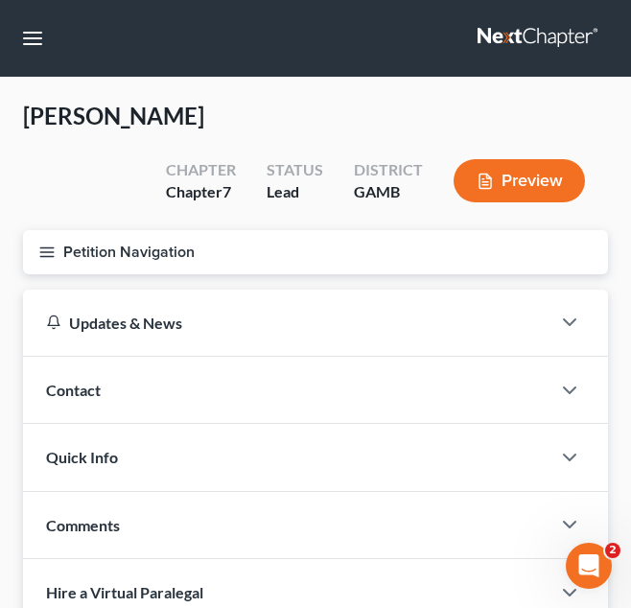
click at [288, 244] on button "Petition Navigation" at bounding box center [315, 252] width 585 height 44
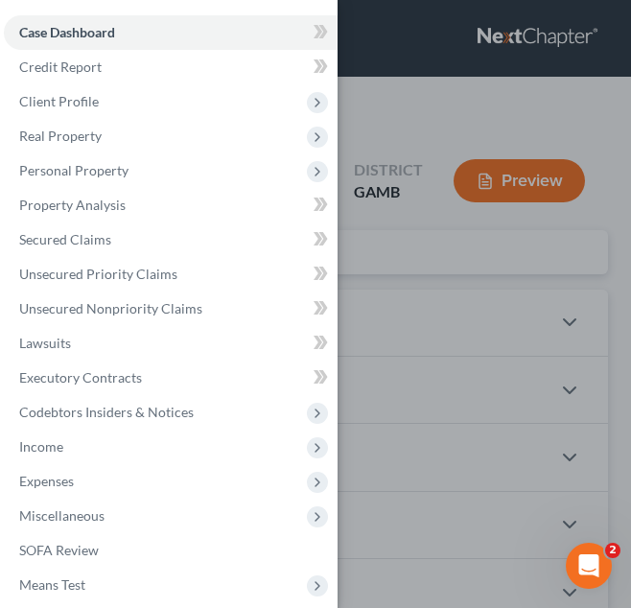
click at [442, 104] on div "Case Dashboard Payments Invoices Payments Payments Credit Report Client Profile" at bounding box center [315, 304] width 631 height 608
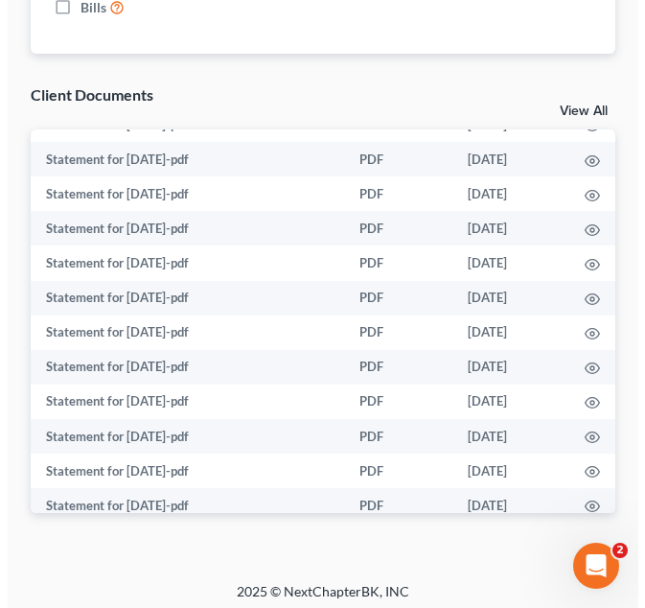
scroll to position [812, 0]
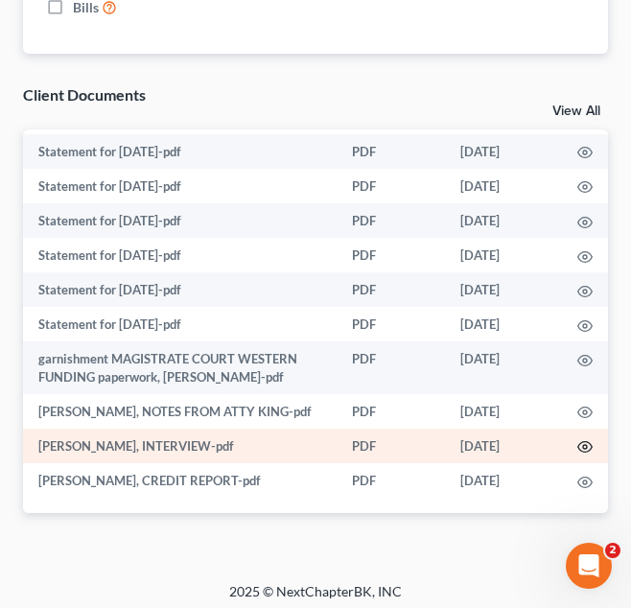
click at [577, 445] on icon "button" at bounding box center [584, 446] width 15 height 15
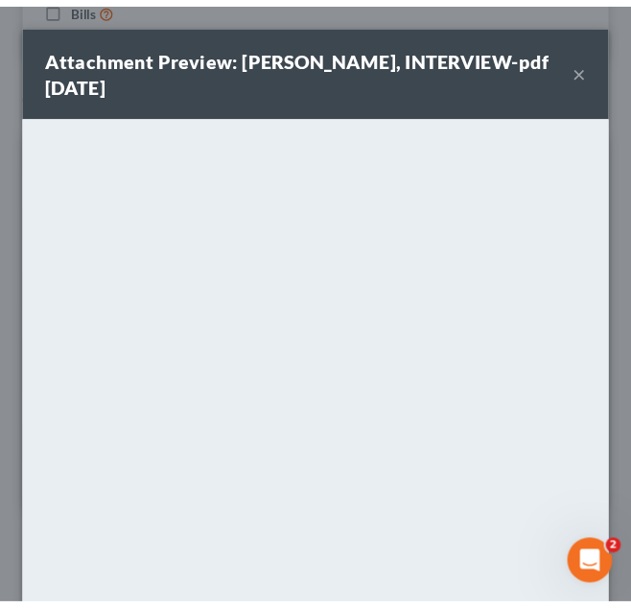
scroll to position [221, 0]
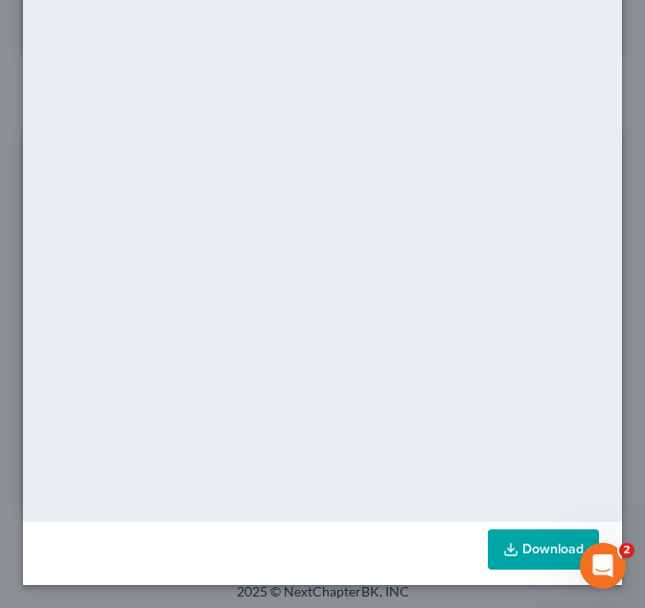
click at [518, 559] on link "Download" at bounding box center [543, 549] width 111 height 40
click at [615, 117] on div "Attachment Preview: [PERSON_NAME], INTERVIEW-pdf [DATE] × <object ng-attr-data=…" at bounding box center [322, 304] width 645 height 608
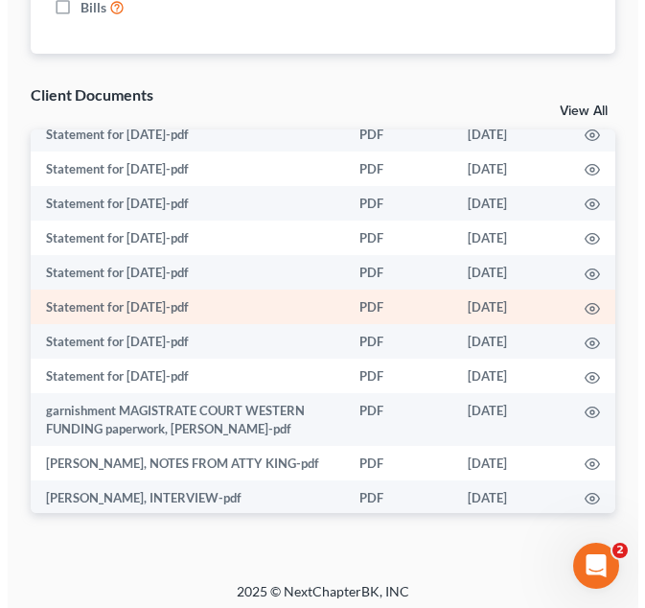
scroll to position [744, 0]
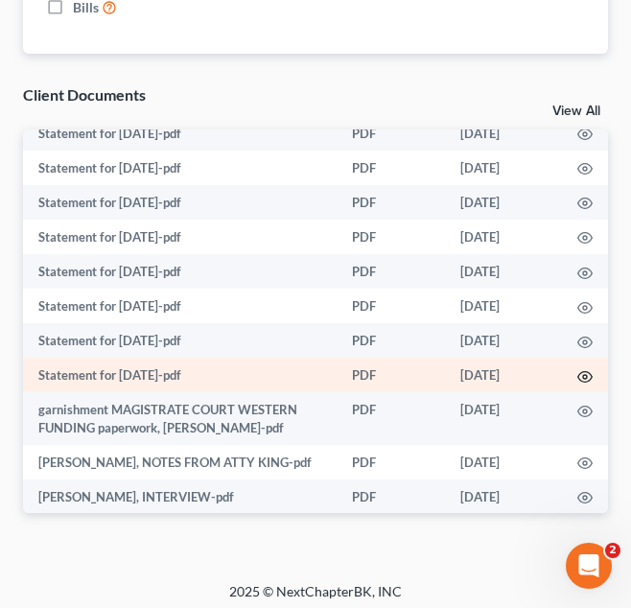
click at [577, 380] on icon "button" at bounding box center [584, 376] width 15 height 15
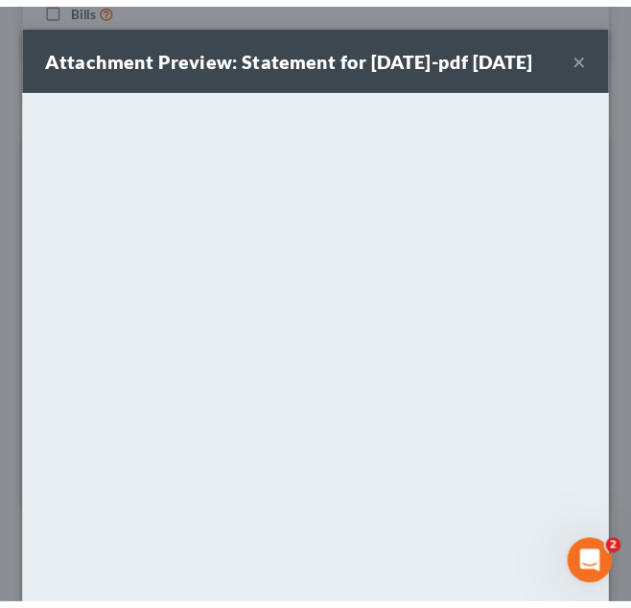
scroll to position [221, 0]
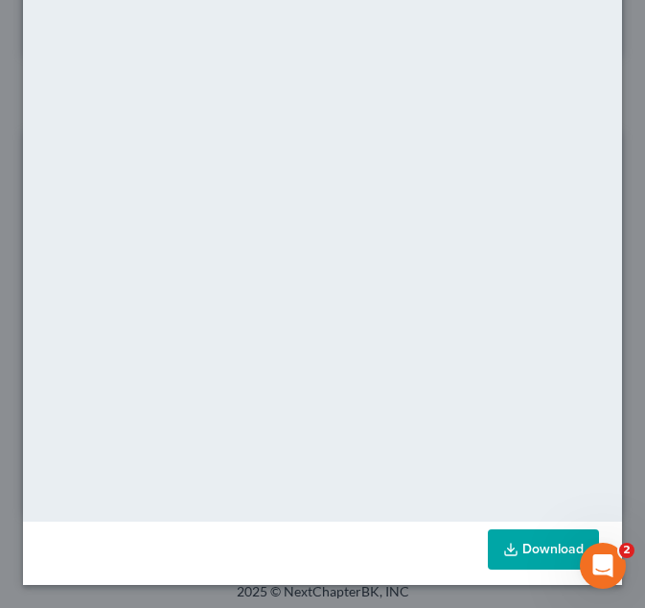
click at [520, 531] on link "Download" at bounding box center [543, 549] width 111 height 40
click at [623, 99] on div "Attachment Preview: Statement for [DATE]-pdf [DATE] × <object ng-attr-data='[UR…" at bounding box center [322, 304] width 645 height 608
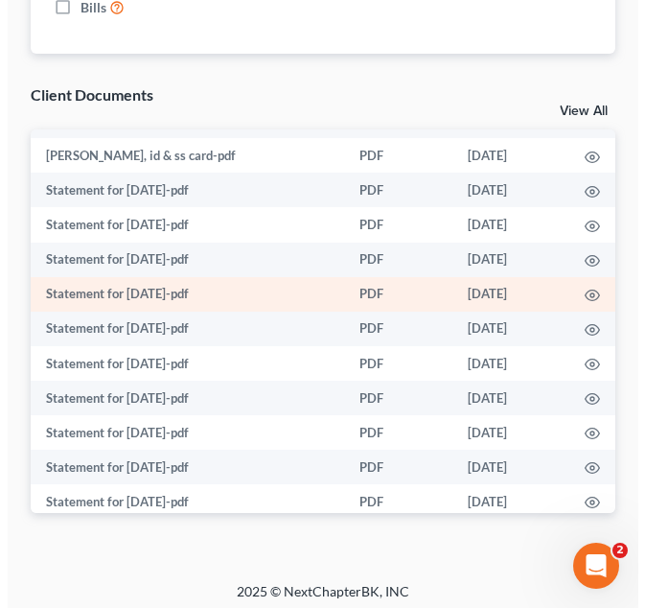
scroll to position [63, 0]
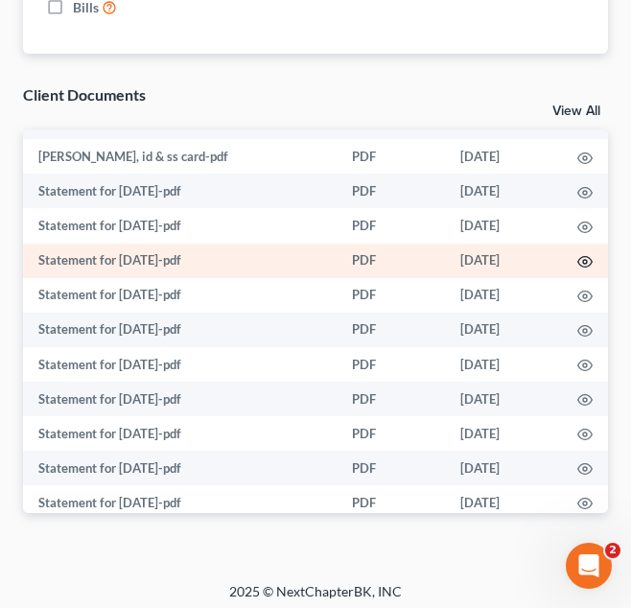
click at [577, 261] on icon "button" at bounding box center [584, 261] width 15 height 15
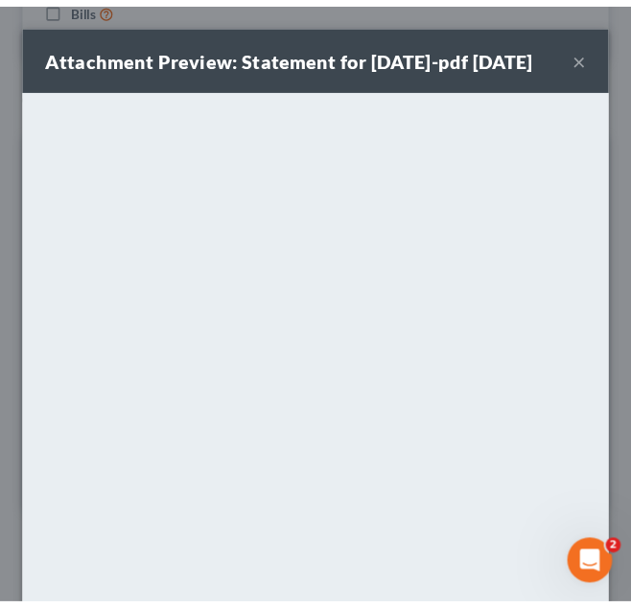
scroll to position [221, 0]
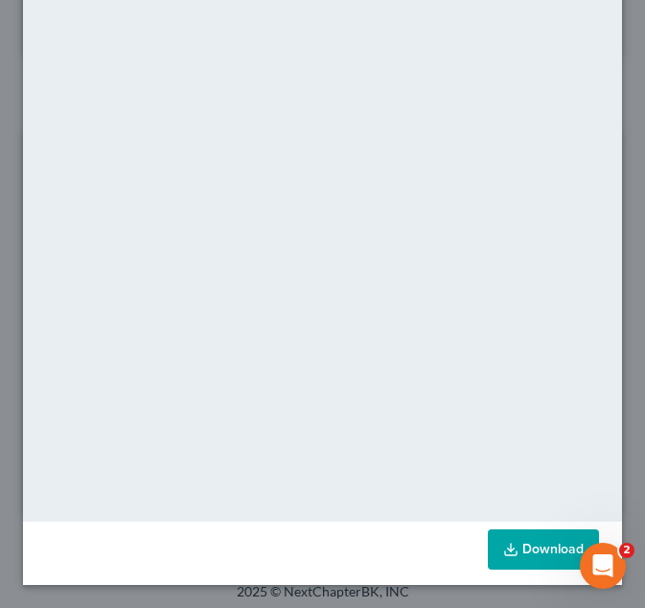
click at [505, 547] on link "Download" at bounding box center [543, 549] width 111 height 40
click at [613, 58] on div "Attachment Preview: Statement for [DATE]-pdf [DATE] × <object ng-attr-data='[UR…" at bounding box center [322, 304] width 645 height 608
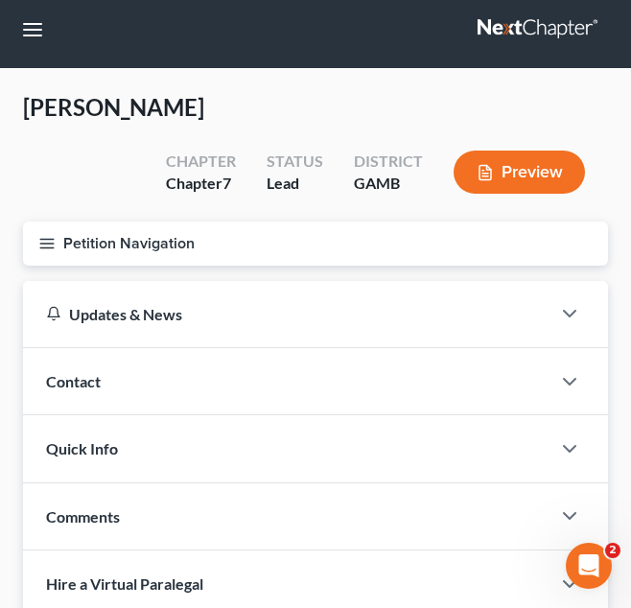
scroll to position [0, 0]
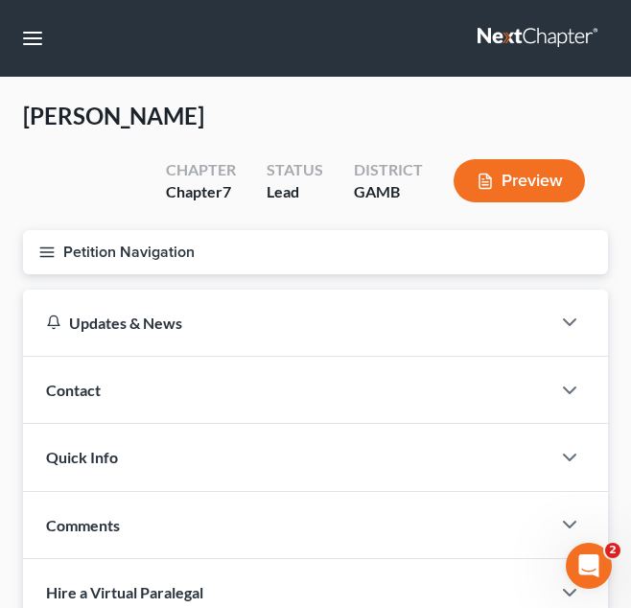
click at [195, 245] on button "Petition Navigation" at bounding box center [315, 252] width 585 height 44
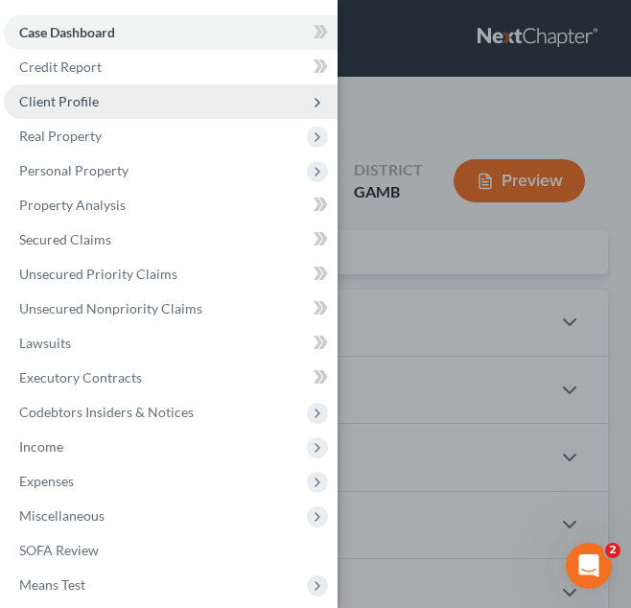
click at [206, 107] on span "Client Profile" at bounding box center [171, 101] width 334 height 35
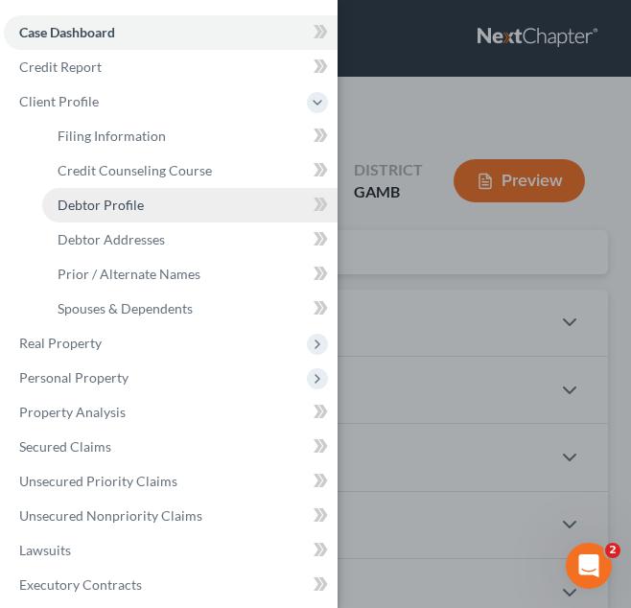
click at [195, 206] on link "Debtor Profile" at bounding box center [189, 205] width 295 height 35
select select "0"
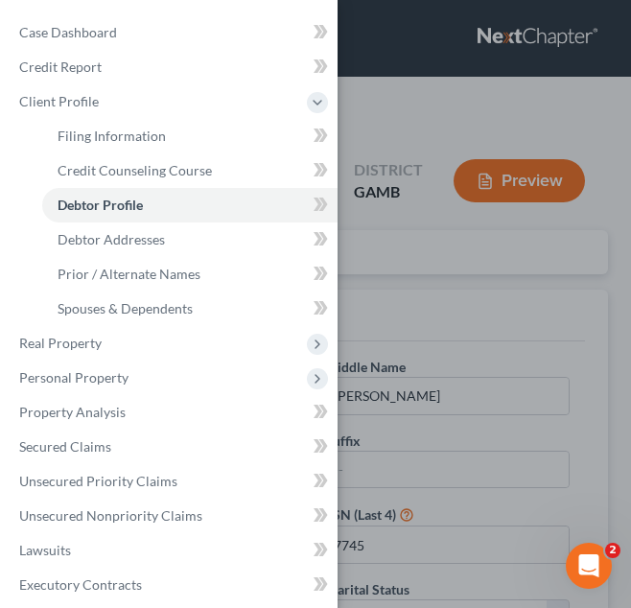
click at [349, 234] on div "Case Dashboard Payments Invoices Payments Payments Credit Report Client Profile" at bounding box center [315, 304] width 631 height 608
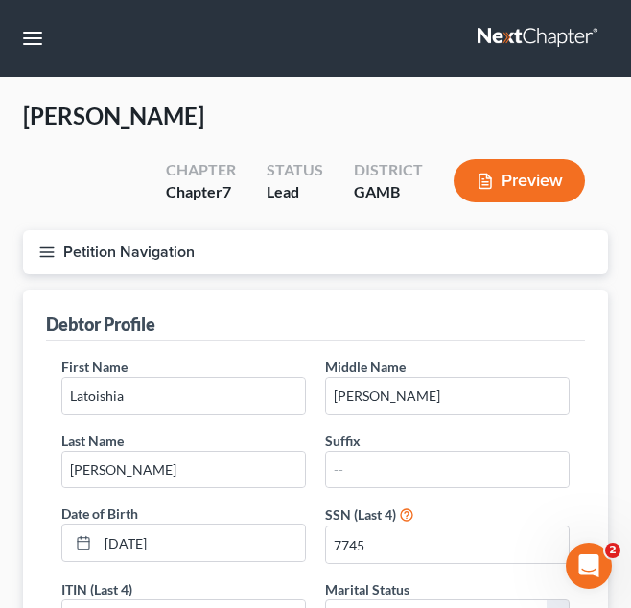
click at [329, 260] on button "Petition Navigation" at bounding box center [315, 252] width 585 height 44
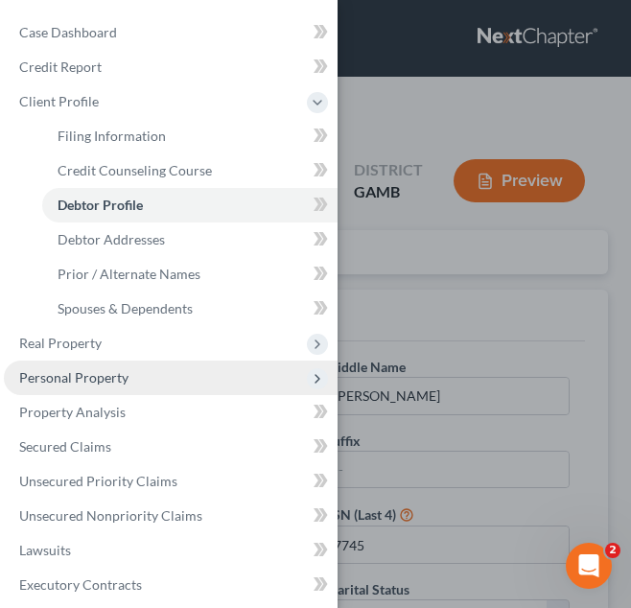
click at [148, 374] on span "Personal Property" at bounding box center [171, 377] width 334 height 35
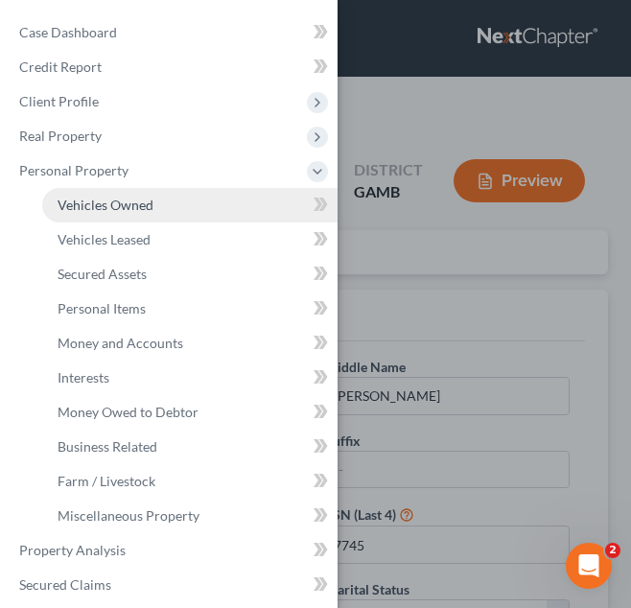
click at [149, 204] on span "Vehicles Owned" at bounding box center [106, 204] width 96 height 16
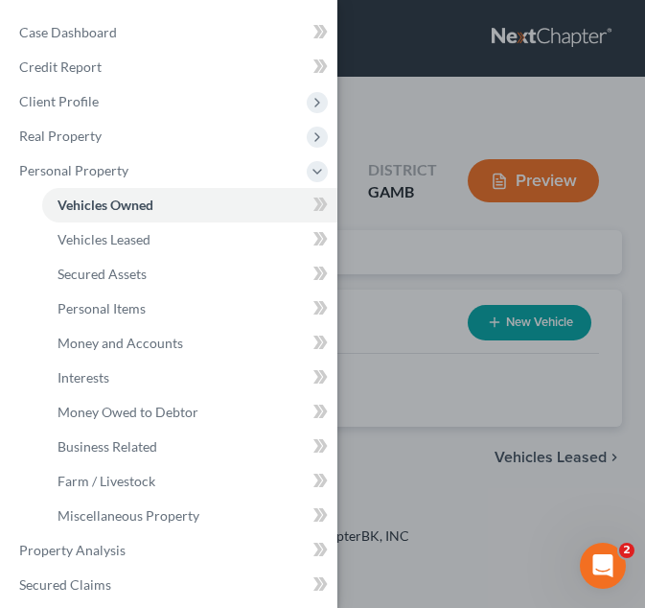
click at [381, 225] on div "Case Dashboard Payments Invoices Payments Payments Credit Report Client Profile" at bounding box center [322, 304] width 645 height 608
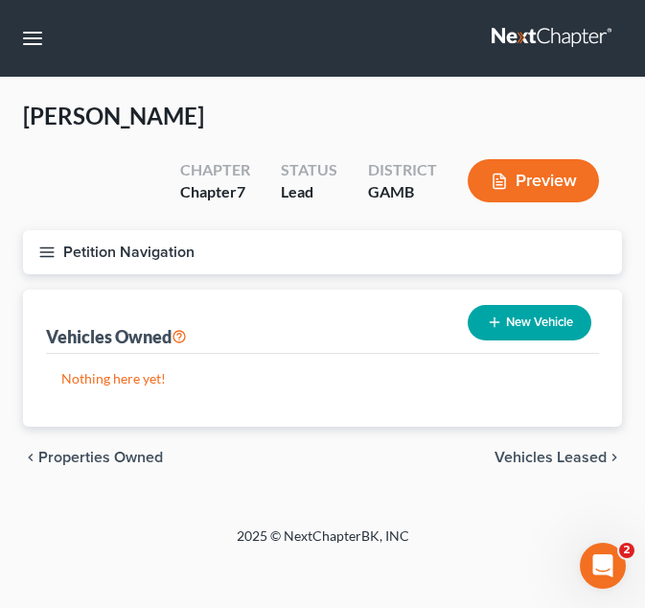
click at [540, 324] on button "New Vehicle" at bounding box center [530, 322] width 124 height 35
select select "0"
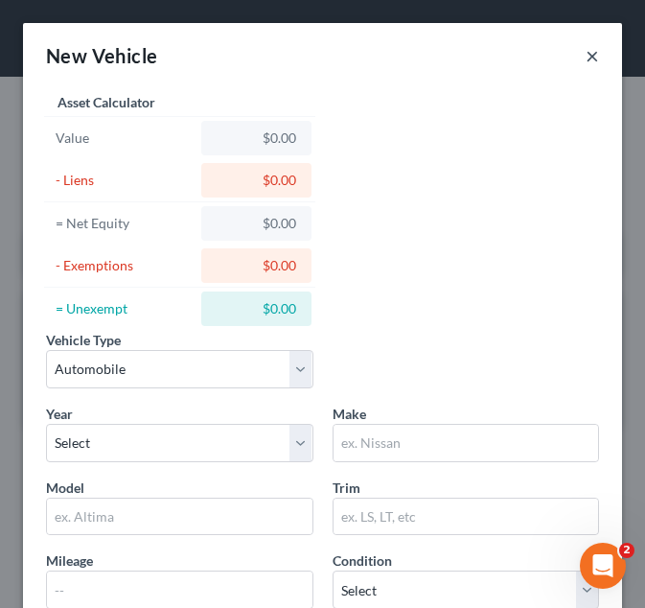
click at [586, 62] on button "×" at bounding box center [592, 55] width 13 height 23
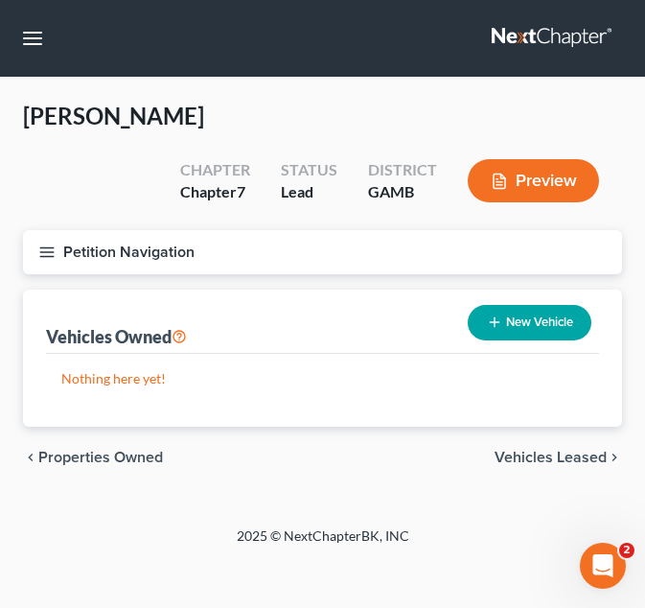
click at [576, 459] on span "Vehicles Leased" at bounding box center [551, 457] width 112 height 15
click at [509, 459] on span "Secured Assets" at bounding box center [552, 457] width 108 height 15
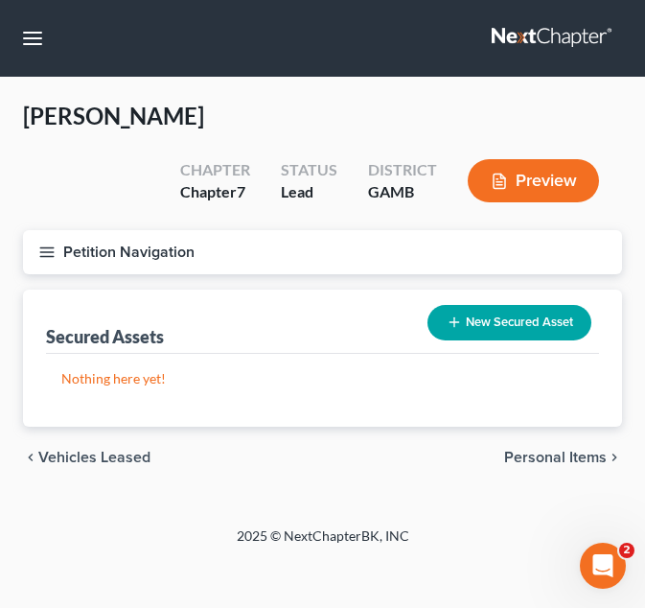
click at [509, 459] on span "Personal Items" at bounding box center [555, 457] width 103 height 15
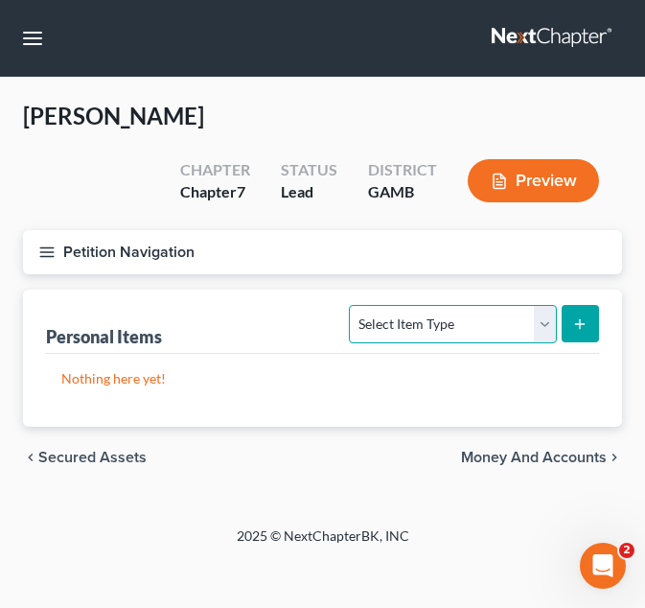
click at [422, 317] on select "Select Item Type Clothing Collectibles Of Value Electronics Firearms Household …" at bounding box center [452, 324] width 207 height 38
select select "clothing"
click at [352, 305] on select "Select Item Type Clothing Collectibles Of Value Electronics Firearms Household …" at bounding box center [452, 324] width 207 height 38
click at [585, 326] on icon "submit" at bounding box center [579, 323] width 15 height 15
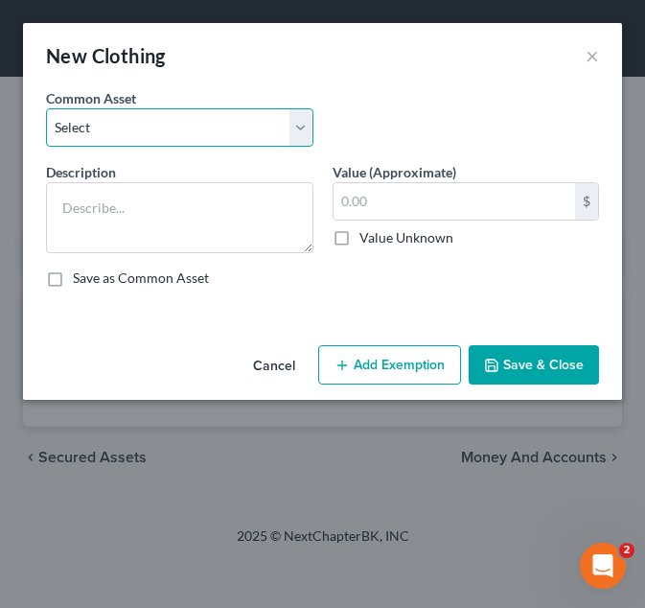
click at [194, 125] on select "Select Debtor's Clothing Debtor's Clothing" at bounding box center [179, 127] width 267 height 38
select select "1"
click at [46, 108] on select "Select Debtor's Clothing Debtor's Clothing" at bounding box center [179, 127] width 267 height 38
type textarea "Debtor's Clothing"
type input "200.00"
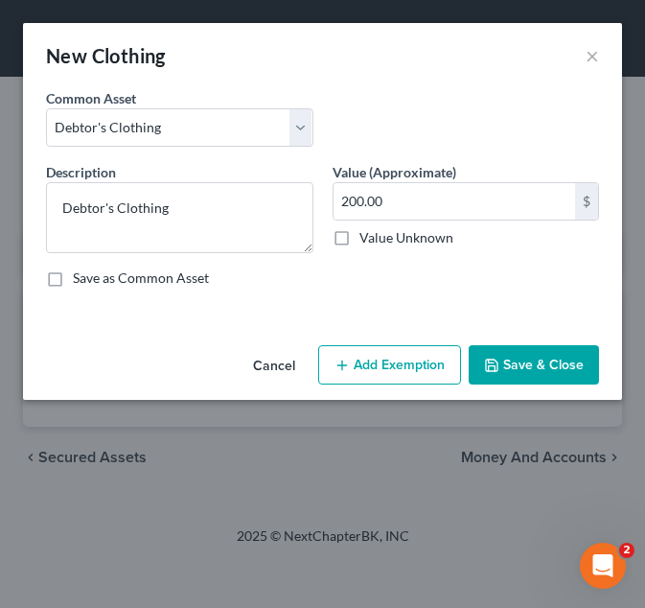
click at [350, 348] on button "Add Exemption" at bounding box center [389, 365] width 143 height 40
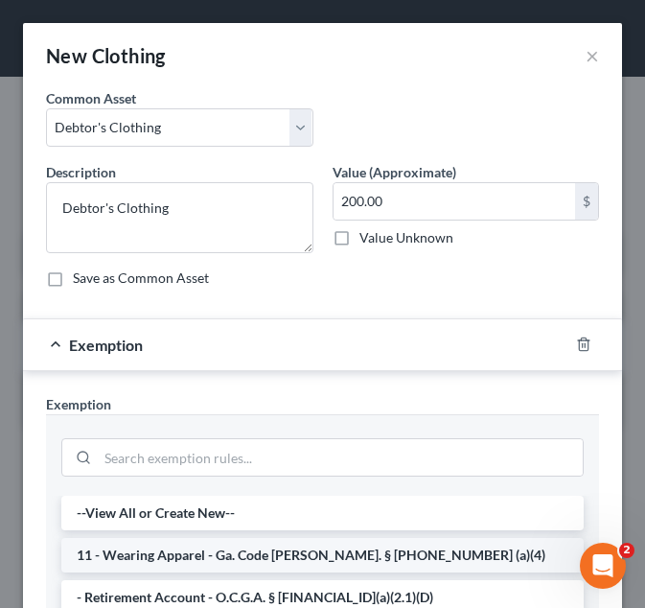
click at [278, 554] on li "11 - Wearing Apparel - Ga. Code [PERSON_NAME]. § [PHONE_NUMBER] (a)(4)" at bounding box center [322, 555] width 522 height 35
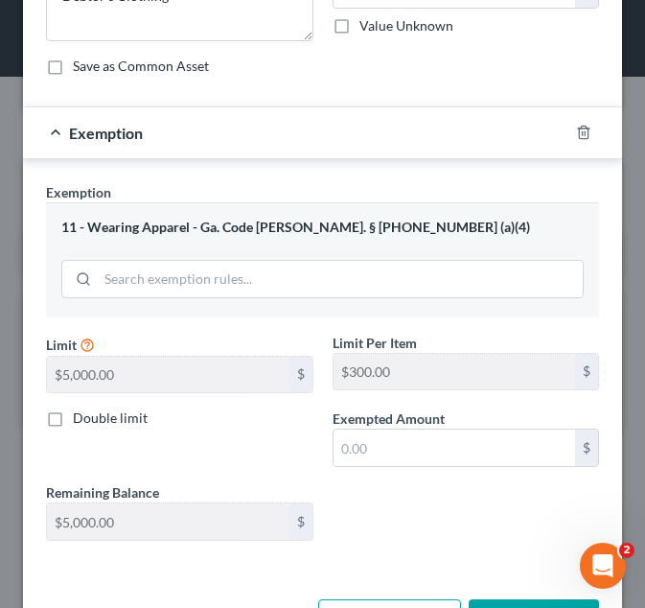
scroll to position [215, 0]
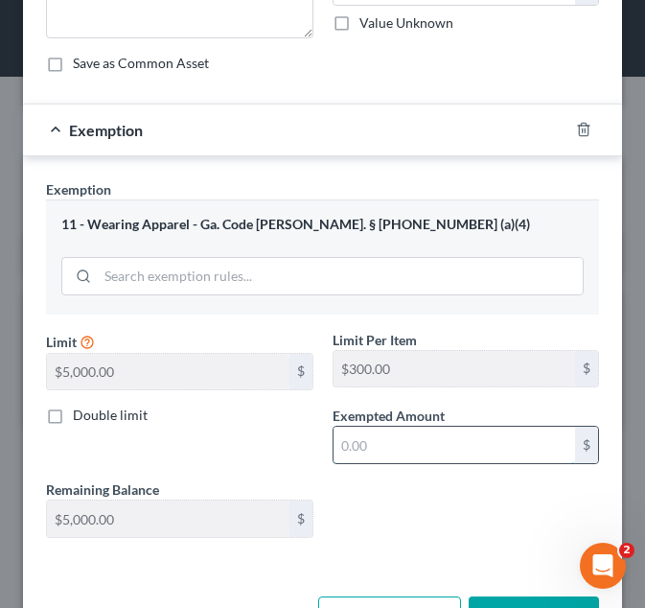
click at [404, 455] on input "text" at bounding box center [455, 445] width 242 height 36
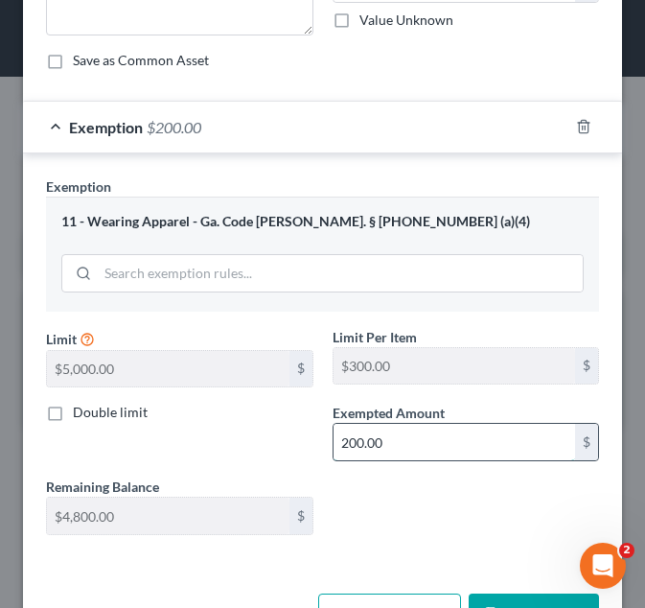
scroll to position [259, 0]
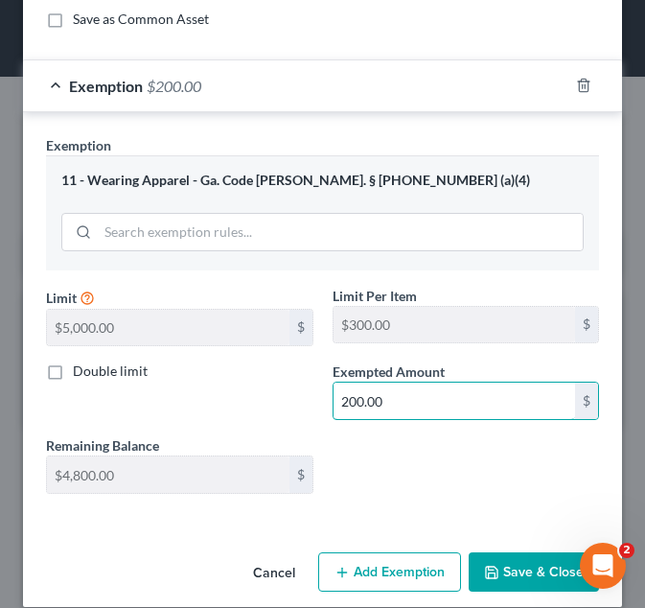
type input "200.00"
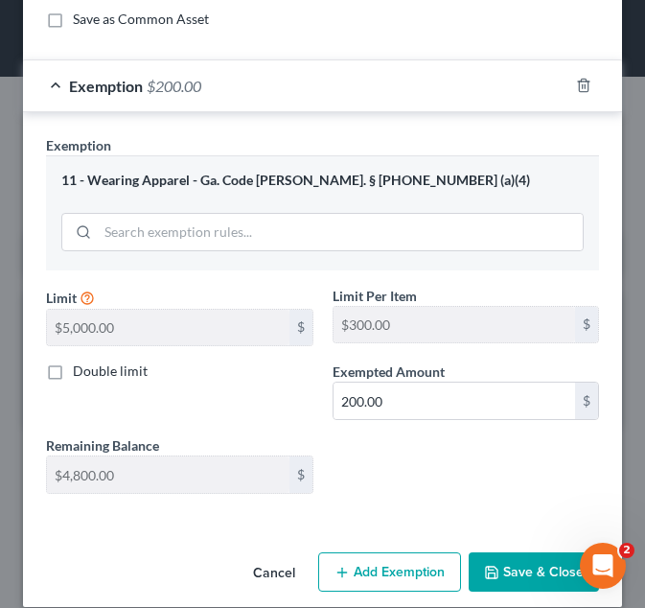
click at [509, 584] on button "Save & Close" at bounding box center [534, 572] width 130 height 40
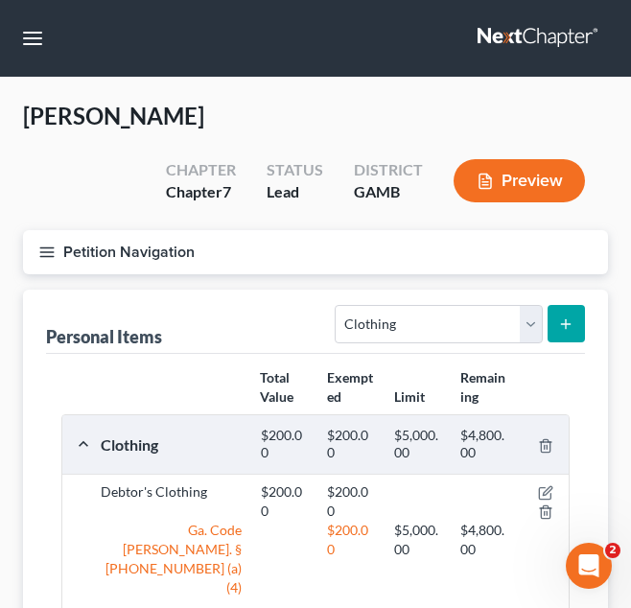
click at [489, 344] on div "Select Item Type Clothing Collectibles Of Value Electronics Firearms Household …" at bounding box center [456, 322] width 258 height 51
click at [480, 331] on select "Select Item Type Clothing Collectibles Of Value Electronics Firearms Household …" at bounding box center [437, 324] width 207 height 38
select select "electronics"
click at [337, 305] on select "Select Item Type Clothing Collectibles Of Value Electronics Firearms Household …" at bounding box center [437, 324] width 207 height 38
click at [578, 317] on button "submit" at bounding box center [565, 323] width 37 height 37
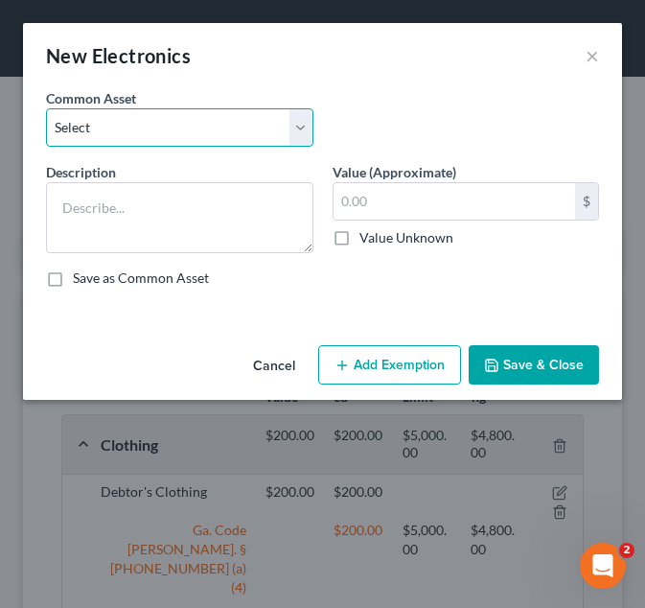
click at [260, 118] on select "Select Debtor's TV and Computer Debtor's TV and Computer Debtor's TV and Comput…" at bounding box center [179, 127] width 267 height 38
select select "1"
click at [46, 108] on select "Select Debtor's TV and Computer Debtor's TV and Computer Debtor's TV and Comput…" at bounding box center [179, 127] width 267 height 38
type textarea "Debtor's TV and Computer"
type input "500.00"
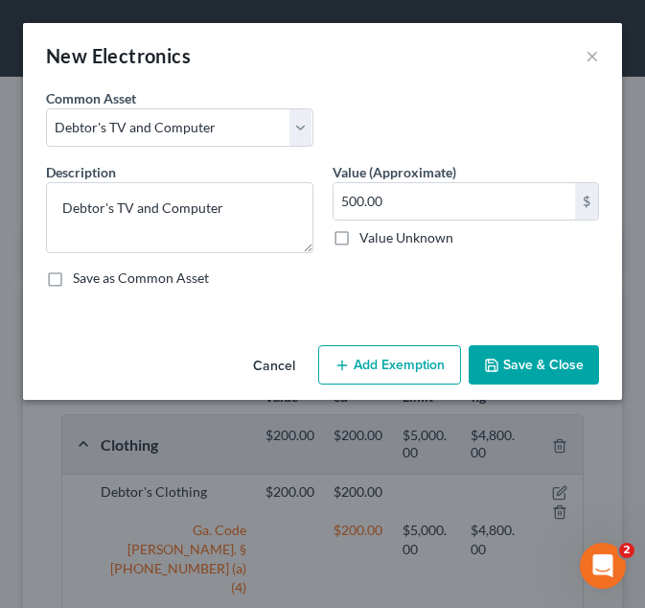
click at [379, 358] on button "Add Exemption" at bounding box center [389, 365] width 143 height 40
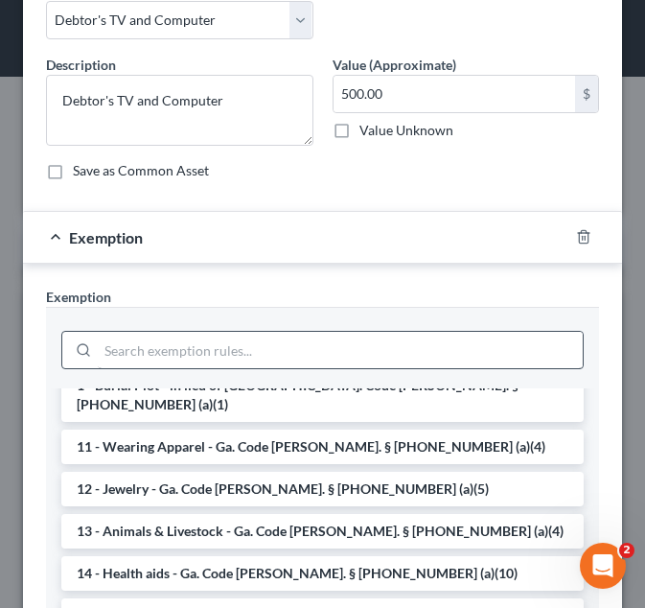
scroll to position [108, 0]
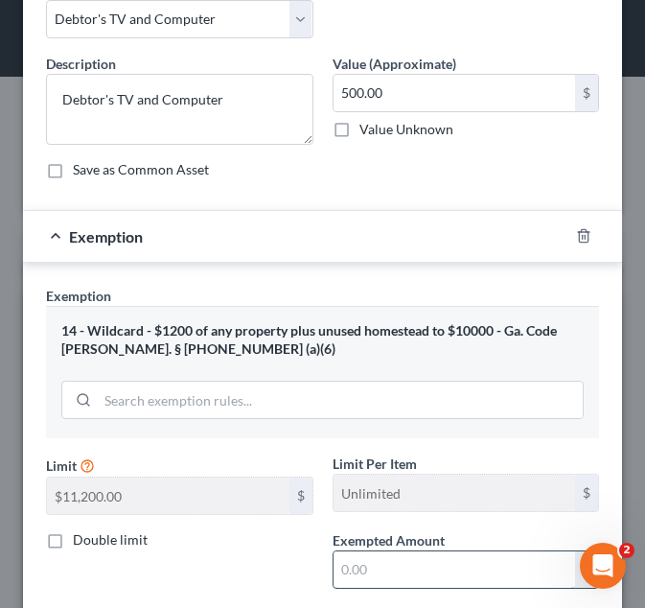
click at [383, 569] on input "text" at bounding box center [455, 569] width 242 height 36
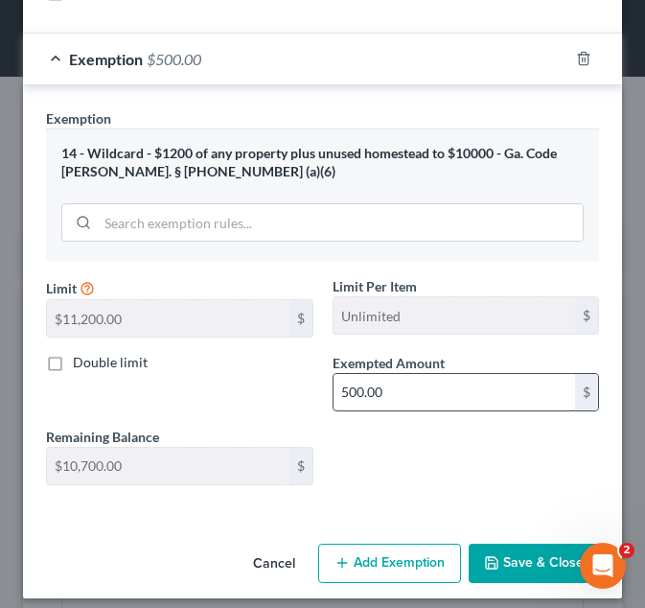
scroll to position [288, 0]
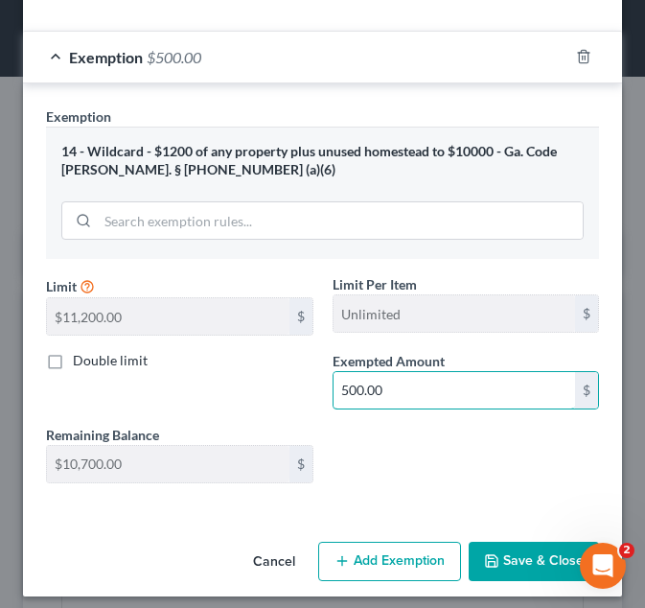
type input "500.00"
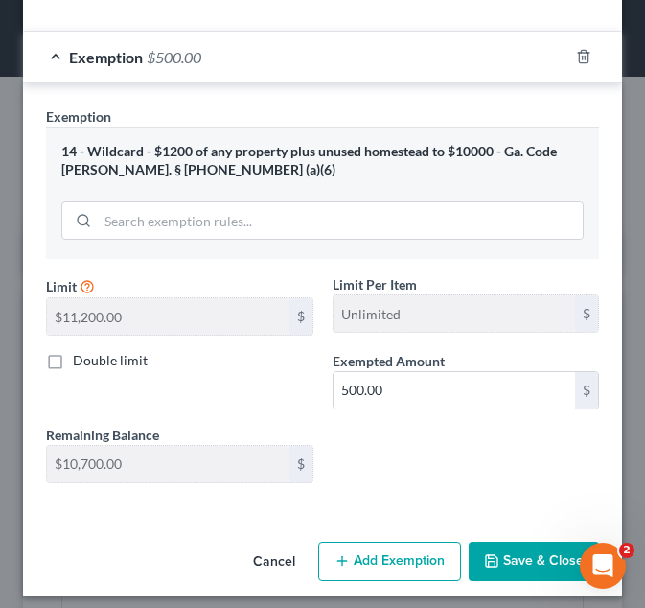
click at [506, 547] on button "Save & Close" at bounding box center [534, 562] width 130 height 40
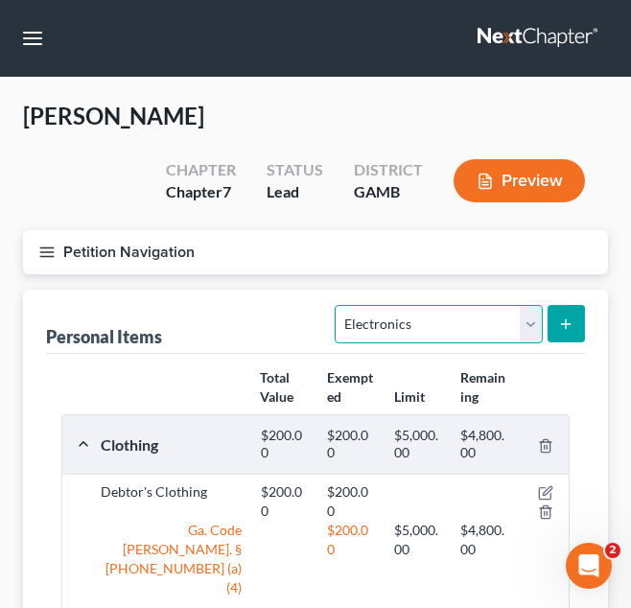
drag, startPoint x: 443, startPoint y: 318, endPoint x: 394, endPoint y: 460, distance: 150.0
click at [394, 460] on div "Personal Items Select Item Type Clothing Collectibles Of Value Electronics Fire…" at bounding box center [315, 613] width 585 height 648
select select "household_goods"
click at [337, 305] on select "Select Item Type Clothing Collectibles Of Value Electronics Firearms Household …" at bounding box center [437, 324] width 207 height 38
click at [578, 323] on button "submit" at bounding box center [565, 323] width 37 height 37
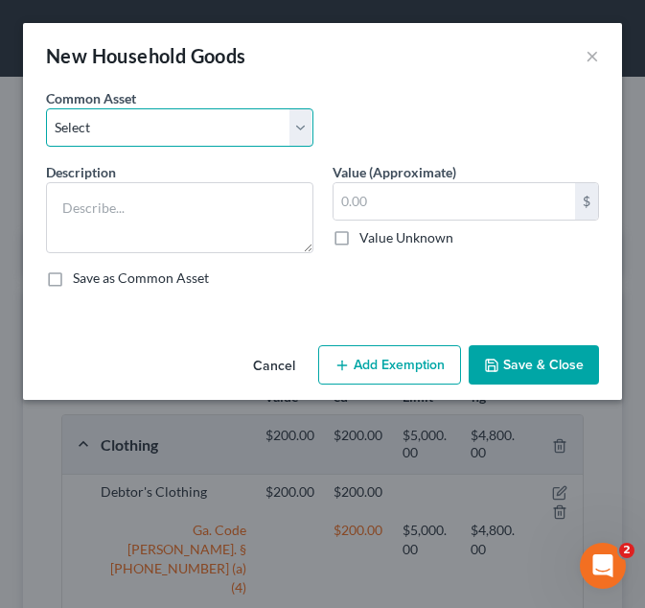
click at [286, 132] on select "Select Debtor's Furniture Debtor's Furniture" at bounding box center [179, 127] width 267 height 38
select select "1"
click at [46, 108] on select "Select Debtor's Furniture Debtor's Furniture" at bounding box center [179, 127] width 267 height 38
type textarea "Debtor's Furniture"
type input "3,500.00"
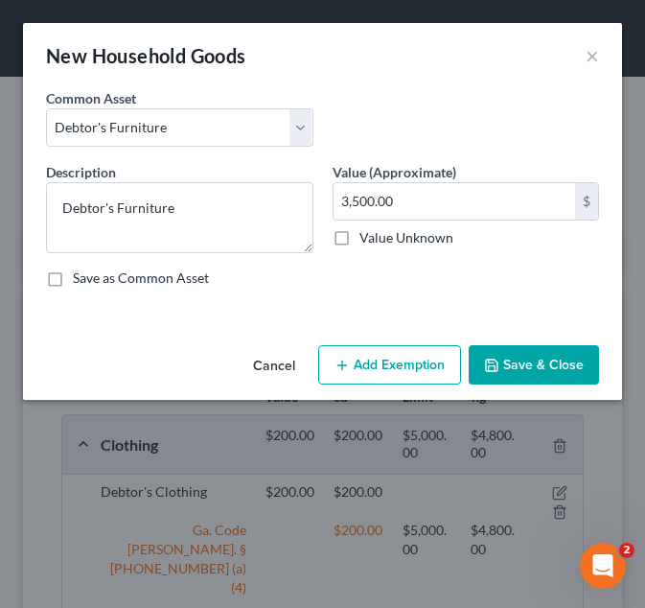
click at [363, 382] on button "Add Exemption" at bounding box center [389, 365] width 143 height 40
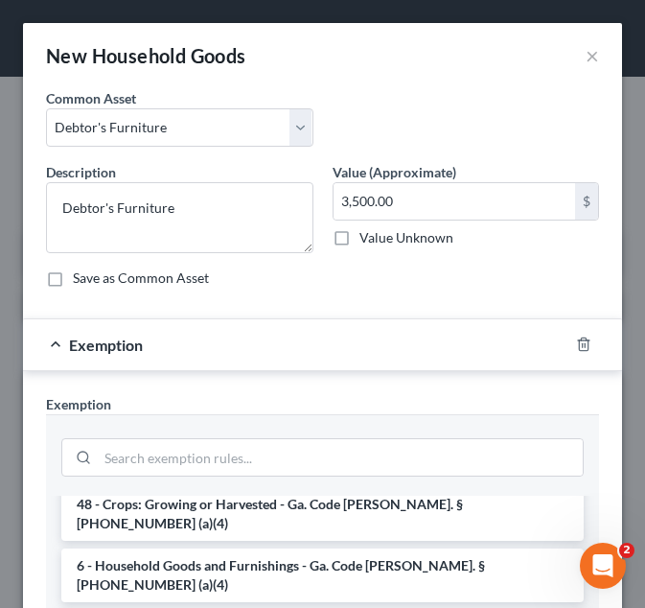
scroll to position [197, 0]
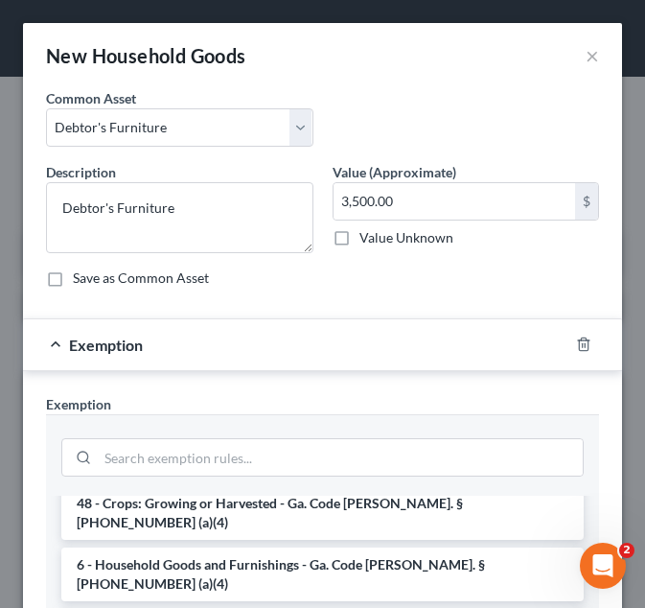
click at [282, 555] on li "6 - Household Goods and Furnishings - Ga. Code [PERSON_NAME]. § [PHONE_NUMBER] …" at bounding box center [322, 574] width 522 height 54
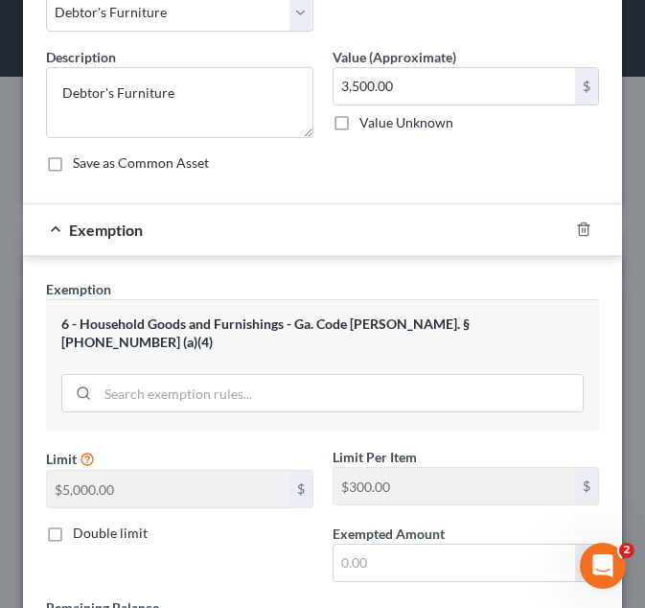
scroll to position [116, 0]
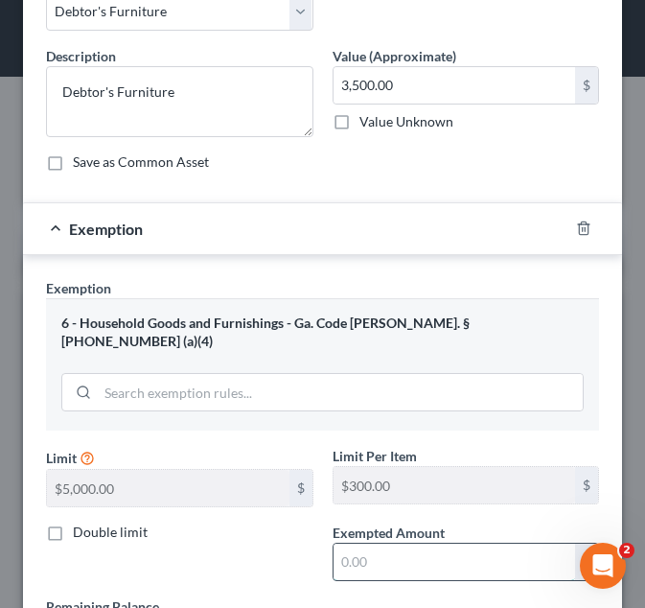
click at [365, 543] on input "text" at bounding box center [455, 561] width 242 height 36
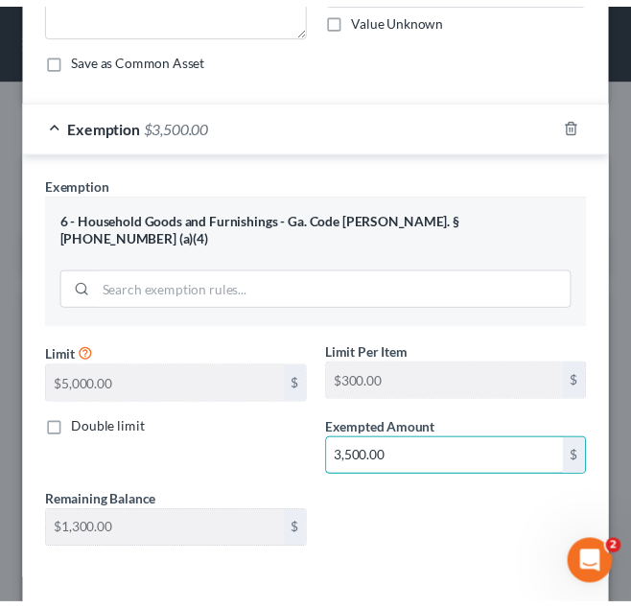
scroll to position [256, 0]
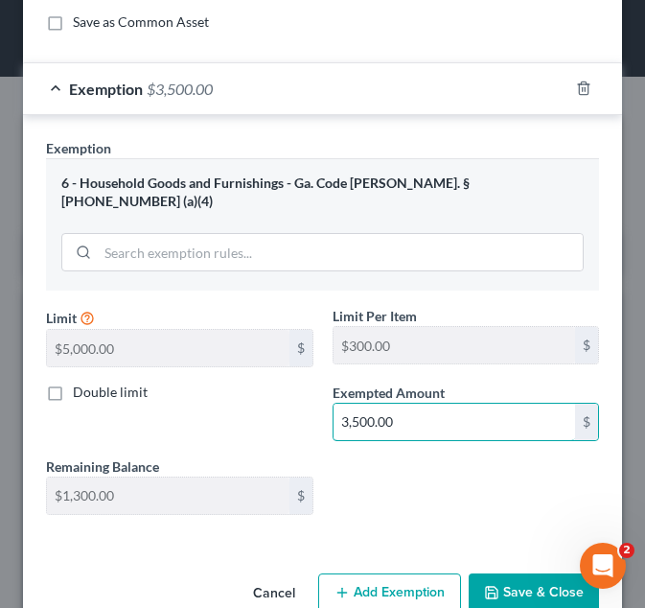
type input "3,500.00"
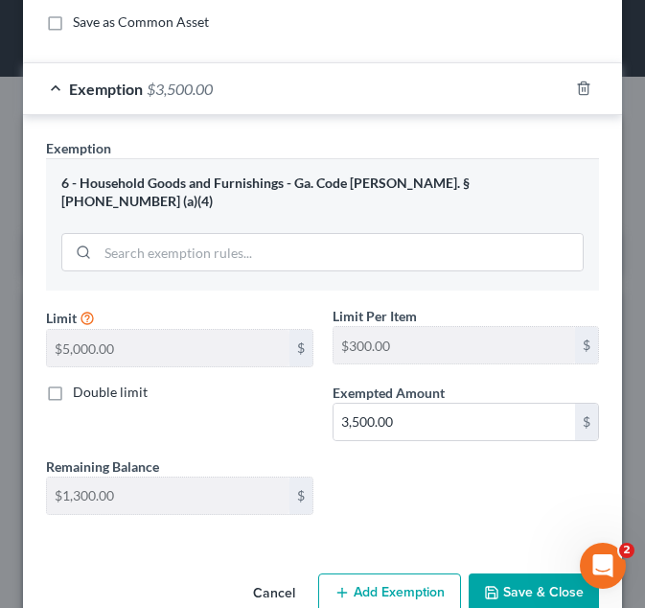
click at [510, 578] on button "Save & Close" at bounding box center [534, 593] width 130 height 40
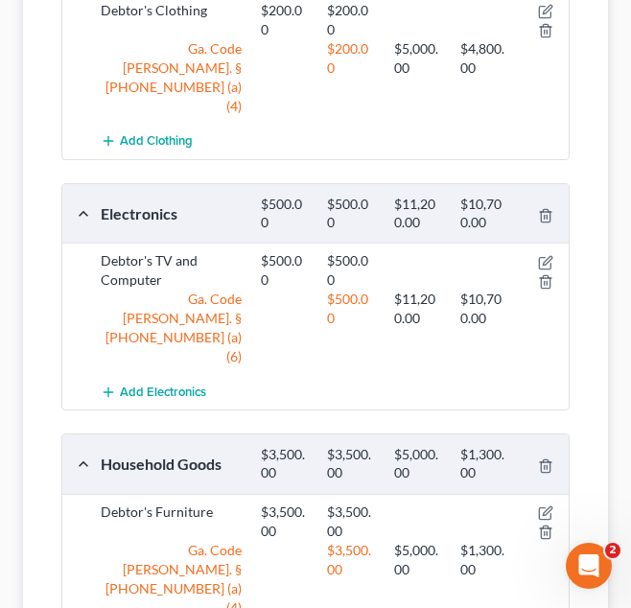
scroll to position [600, 0]
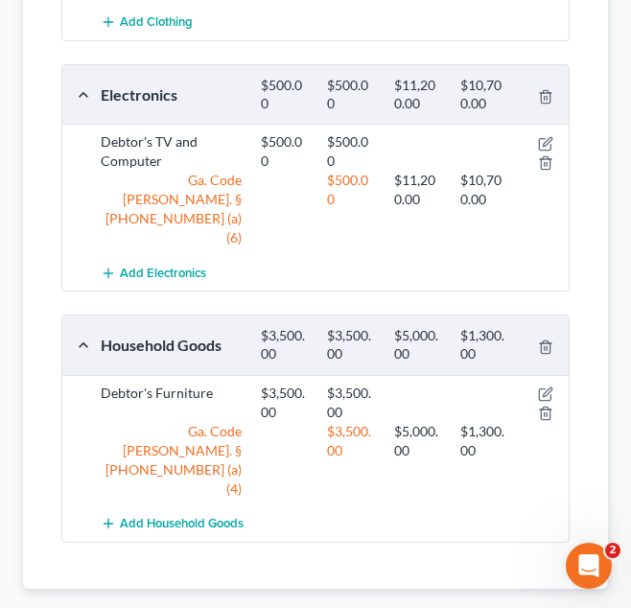
click at [495, 607] on span "Money and Accounts" at bounding box center [520, 618] width 146 height 15
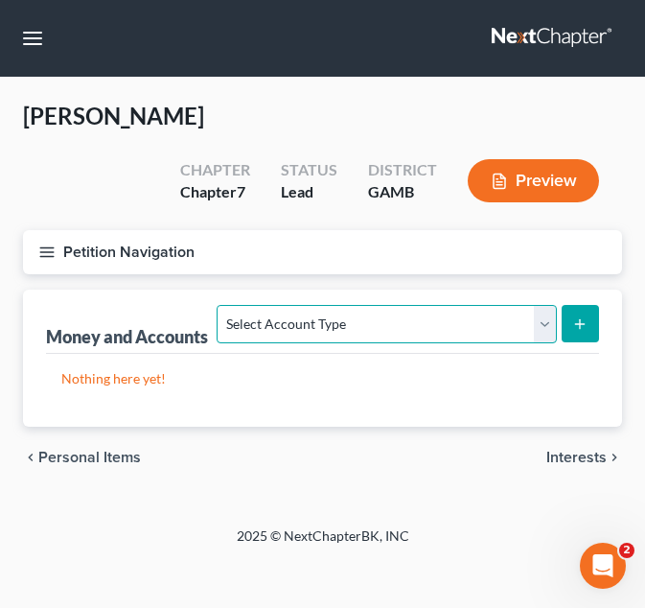
click at [358, 317] on select "Select Account Type Brokerage Cash on Hand Certificates of Deposit Checking Acc…" at bounding box center [386, 324] width 339 height 38
select select "checking"
click at [221, 305] on select "Select Account Type Brokerage Cash on Hand Certificates of Deposit Checking Acc…" at bounding box center [386, 324] width 339 height 38
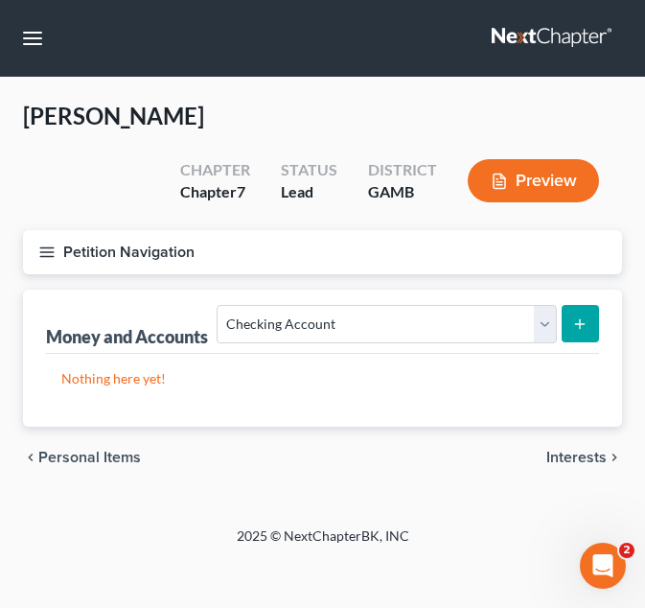
click at [567, 330] on button "submit" at bounding box center [580, 323] width 37 height 37
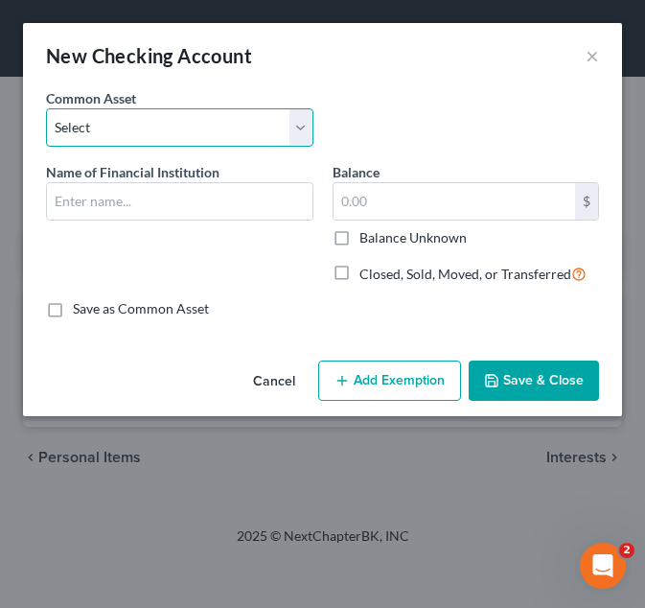
click at [226, 121] on select "Select USAA Bank Cadence Bank Colony Bank Chase Bank [US_STATE]’s Own Credit Un…" at bounding box center [179, 127] width 267 height 38
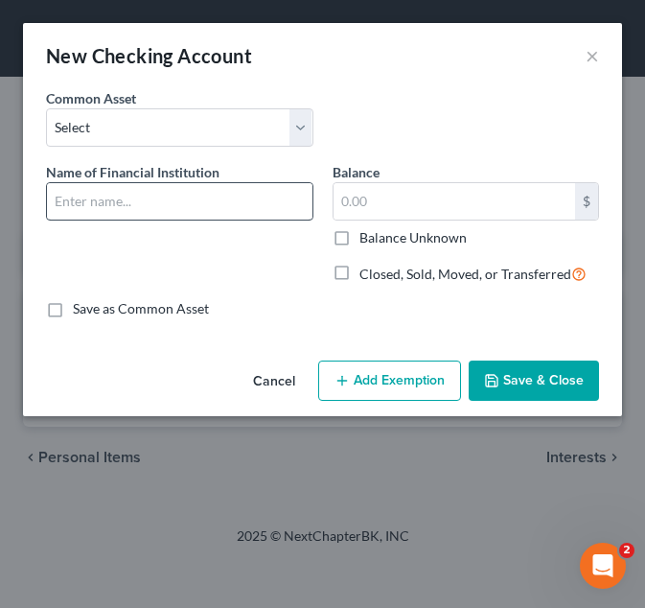
drag, startPoint x: 361, startPoint y: 131, endPoint x: 227, endPoint y: 208, distance: 154.5
click at [227, 208] on div "Common Asset Select USAA Bank Cadence Bank Colony Bank Chase Bank [US_STATE]’s …" at bounding box center [322, 203] width 553 height 230
click at [227, 208] on input "text" at bounding box center [179, 201] width 265 height 36
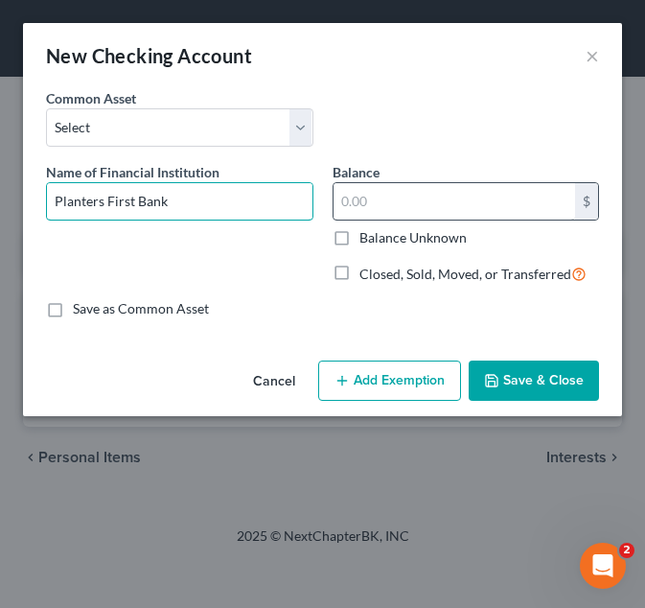
type input "Planters First Bank"
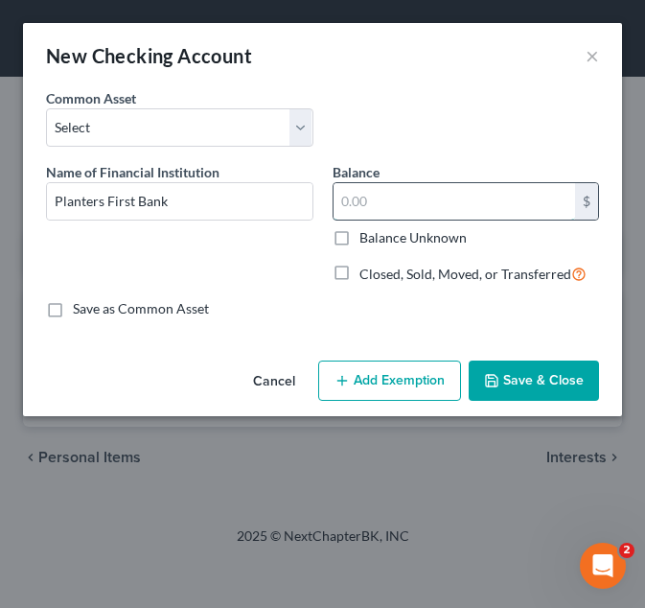
click at [413, 204] on input "text" at bounding box center [455, 201] width 242 height 36
type input "20.00"
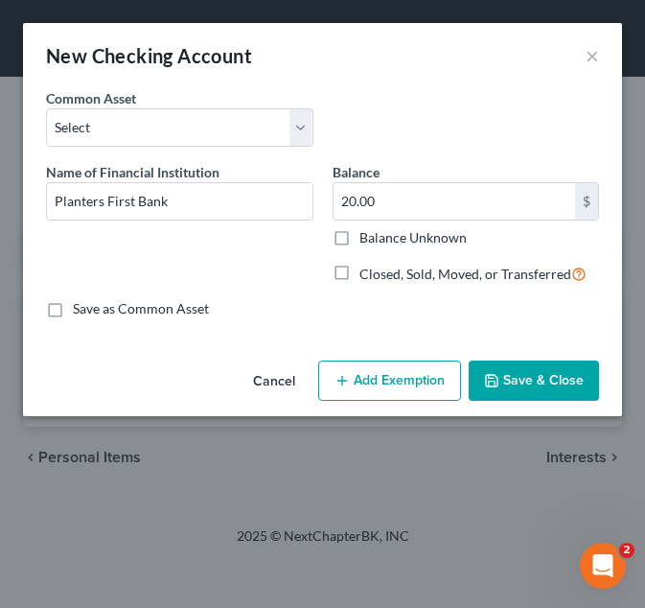
click at [375, 366] on button "Add Exemption" at bounding box center [389, 380] width 143 height 40
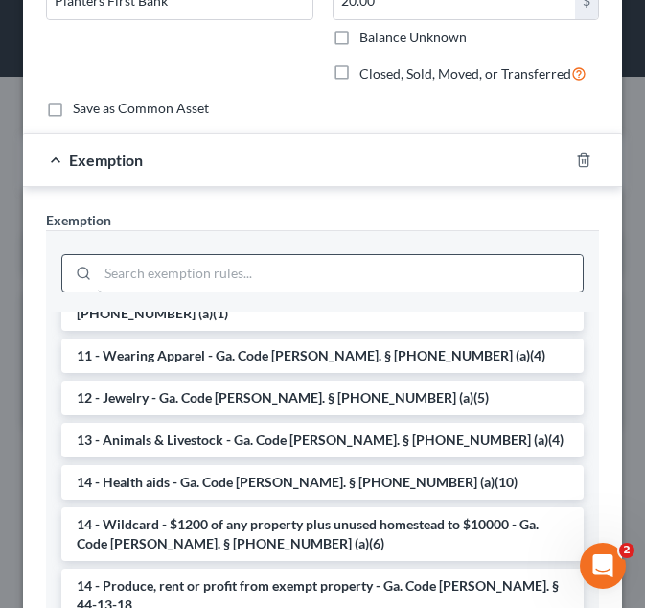
scroll to position [181, 0]
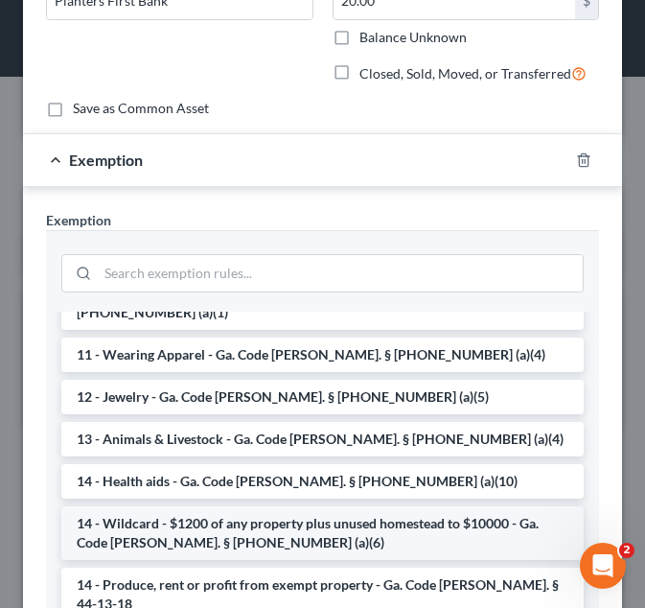
click at [201, 507] on li "14 - Wildcard - $1200 of any property plus unused homestead to $10000 - Ga. Cod…" at bounding box center [322, 533] width 522 height 54
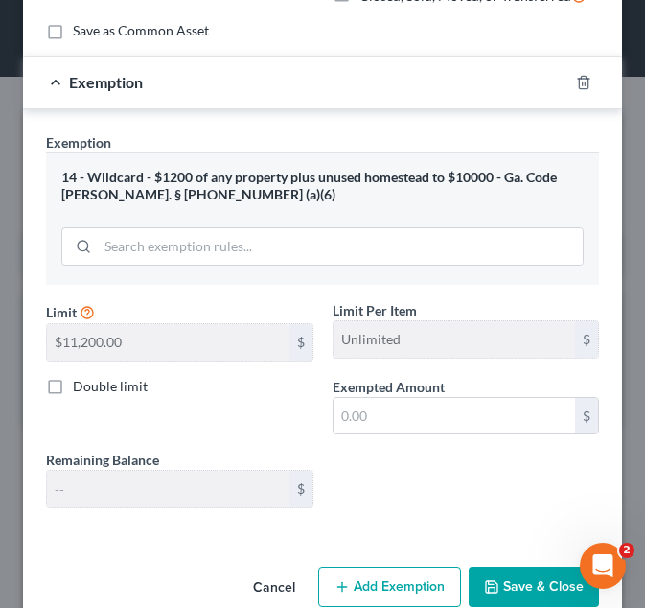
scroll to position [303, 0]
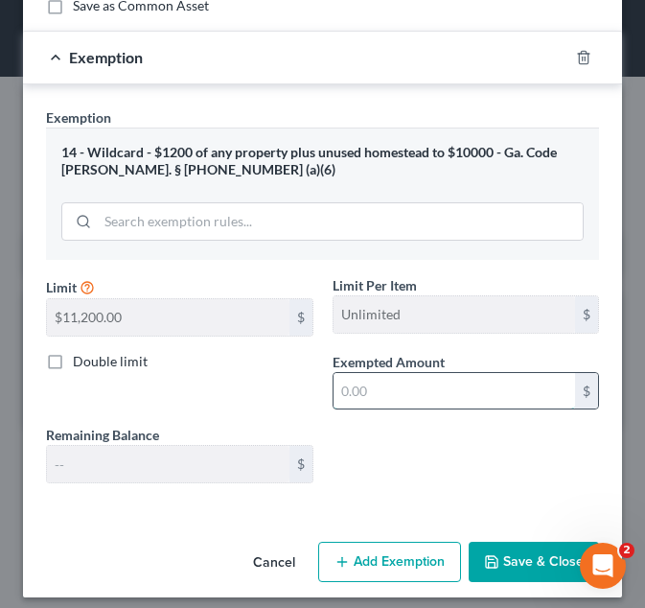
click at [376, 392] on input "text" at bounding box center [455, 391] width 242 height 36
type input "20.00"
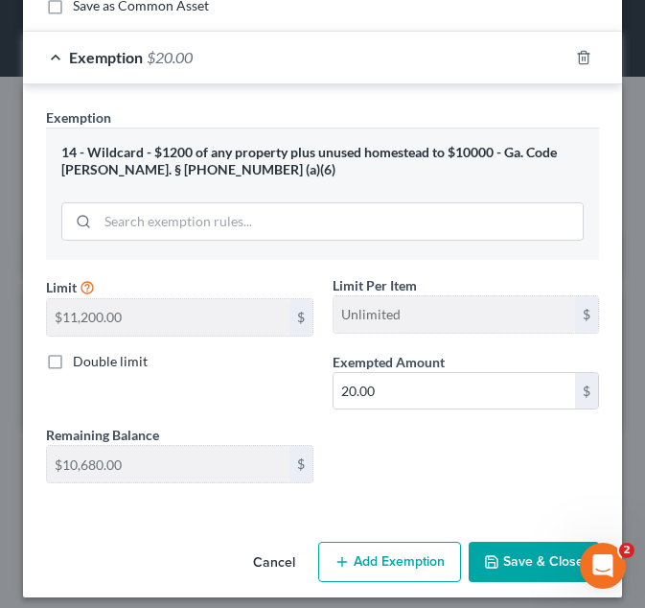
click at [518, 563] on button "Save & Close" at bounding box center [534, 562] width 130 height 40
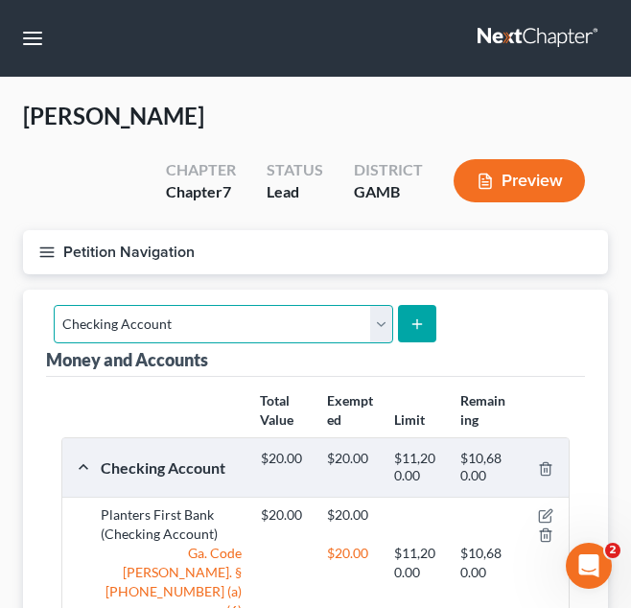
click at [313, 318] on select "Select Account Type Brokerage Cash on Hand Certificates of Deposit Checking Acc…" at bounding box center [223, 324] width 339 height 38
select select "savings"
click at [54, 305] on select "Select Account Type Brokerage Cash on Hand Certificates of Deposit Checking Acc…" at bounding box center [223, 324] width 339 height 38
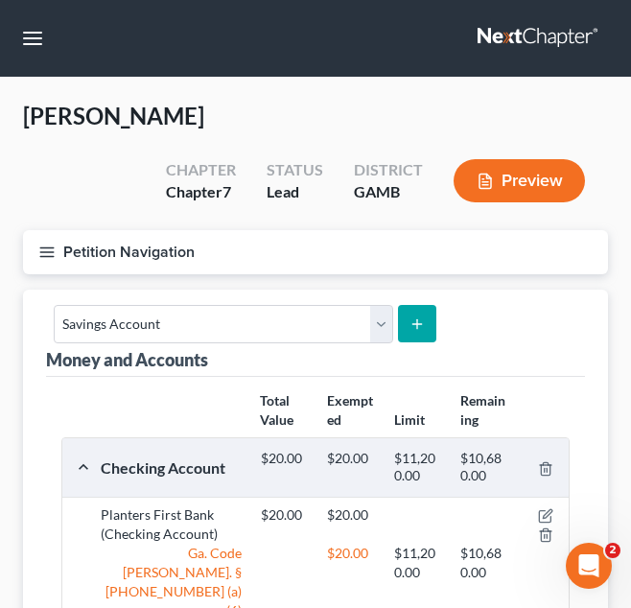
click at [409, 310] on button "submit" at bounding box center [416, 323] width 37 height 37
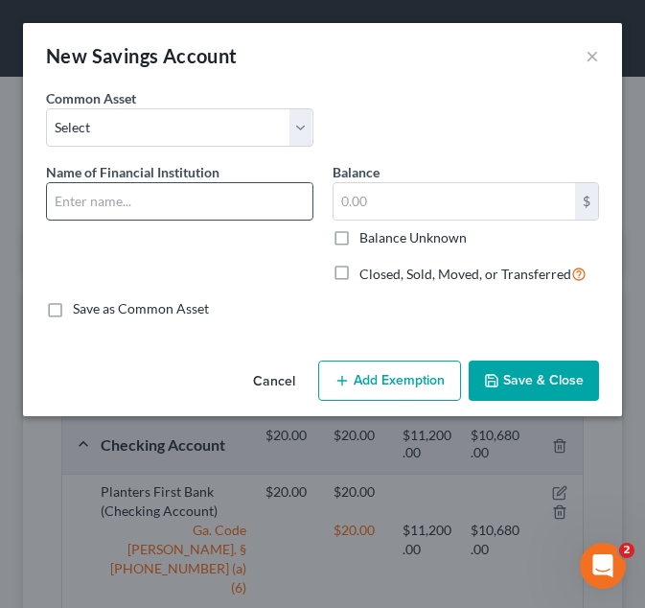
click at [166, 202] on input "text" at bounding box center [179, 201] width 265 height 36
type input "{"
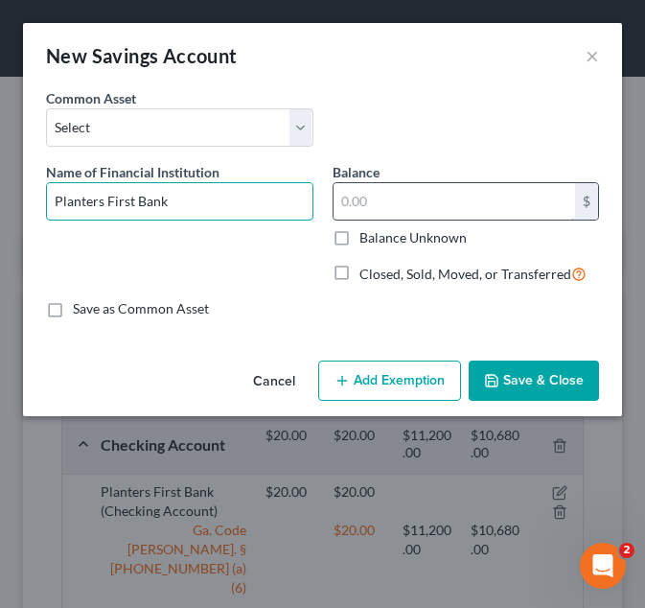
type input "Planters First Bank"
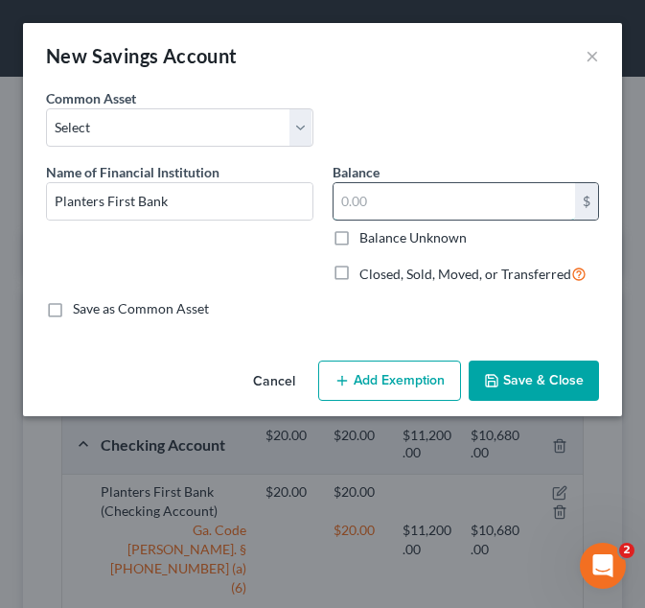
click at [386, 196] on input "text" at bounding box center [455, 201] width 242 height 36
type input "0.00"
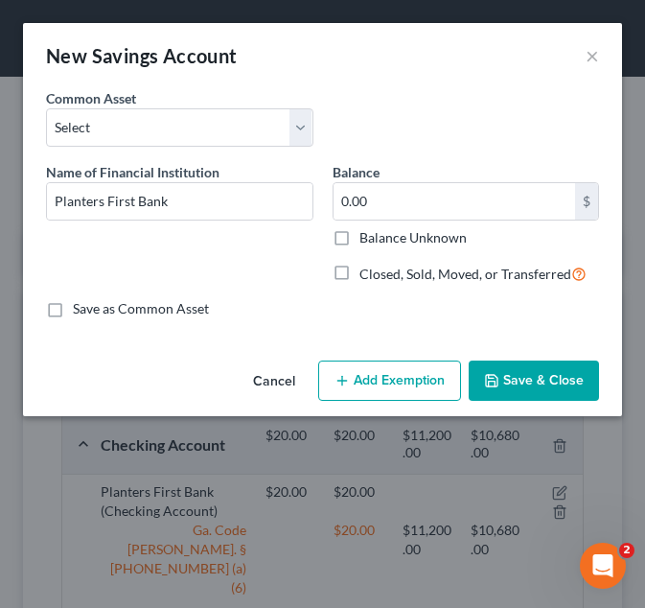
click at [402, 368] on button "Add Exemption" at bounding box center [389, 380] width 143 height 40
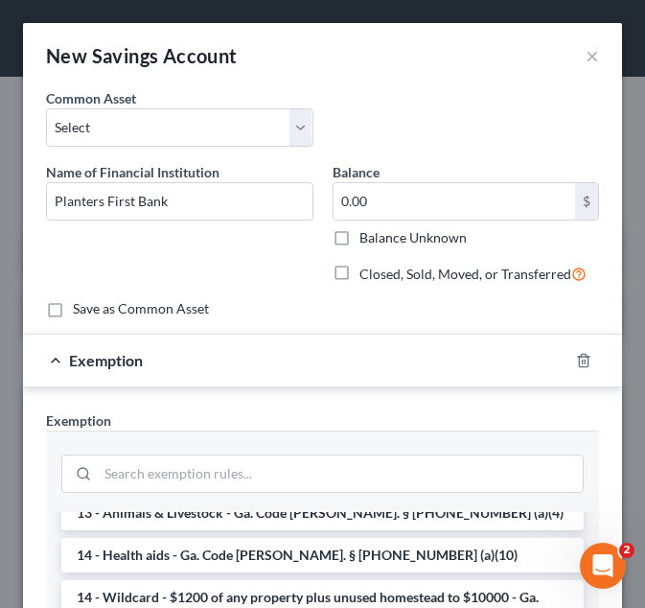
scroll to position [319, 0]
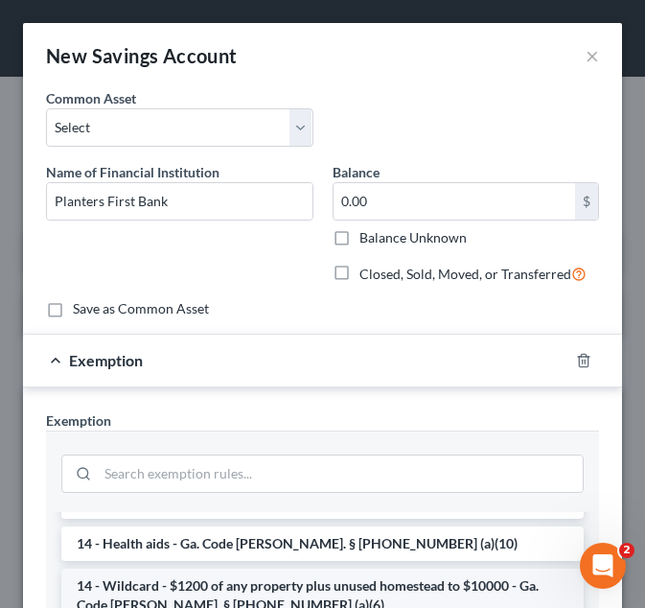
click at [288, 568] on li "14 - Wildcard - $1200 of any property plus unused homestead to $10000 - Ga. Cod…" at bounding box center [322, 595] width 522 height 54
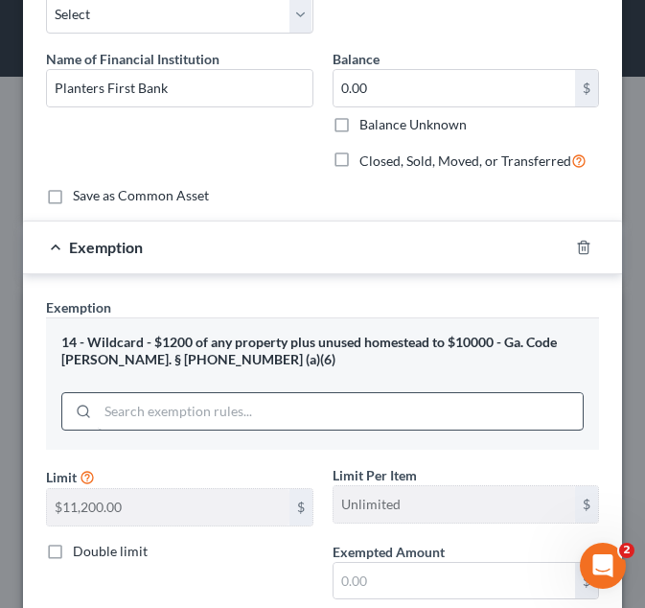
scroll to position [114, 0]
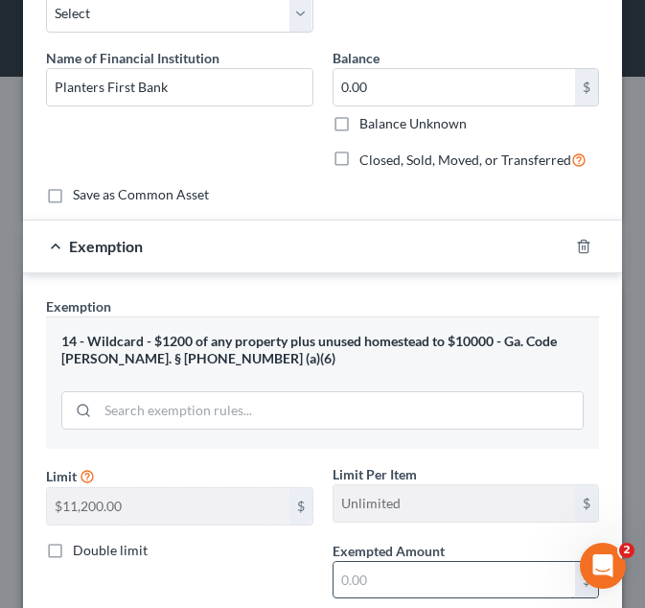
click at [389, 577] on input "text" at bounding box center [455, 580] width 242 height 36
type input "0.00"
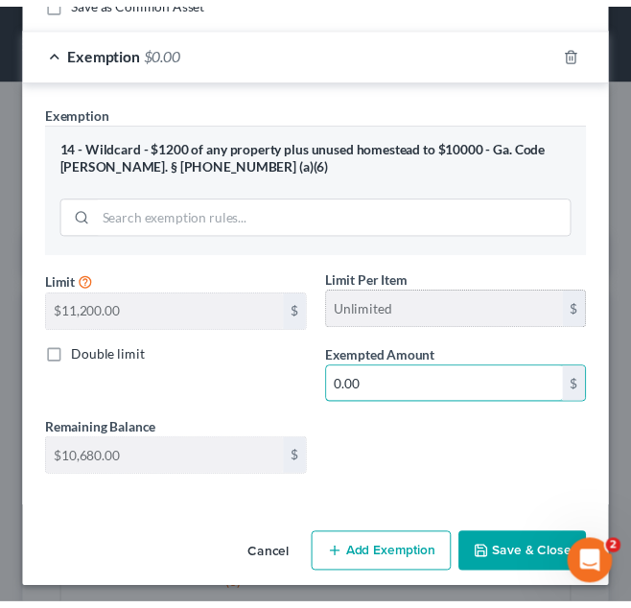
scroll to position [311, 0]
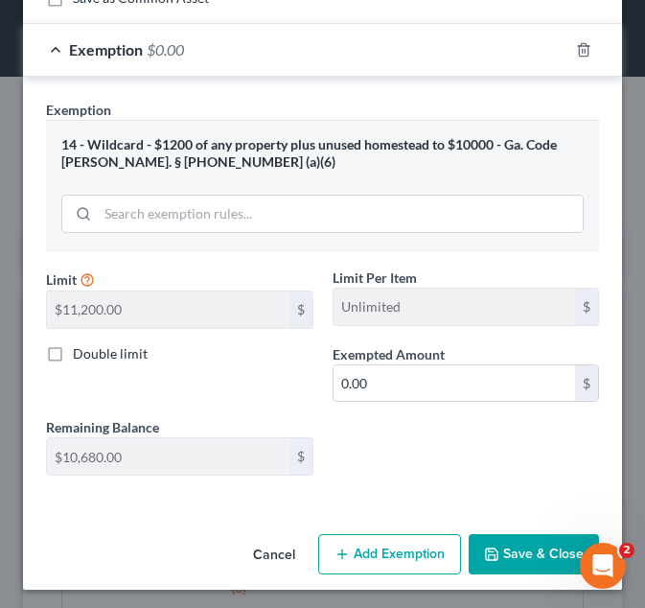
click at [473, 543] on button "Save & Close" at bounding box center [534, 554] width 130 height 40
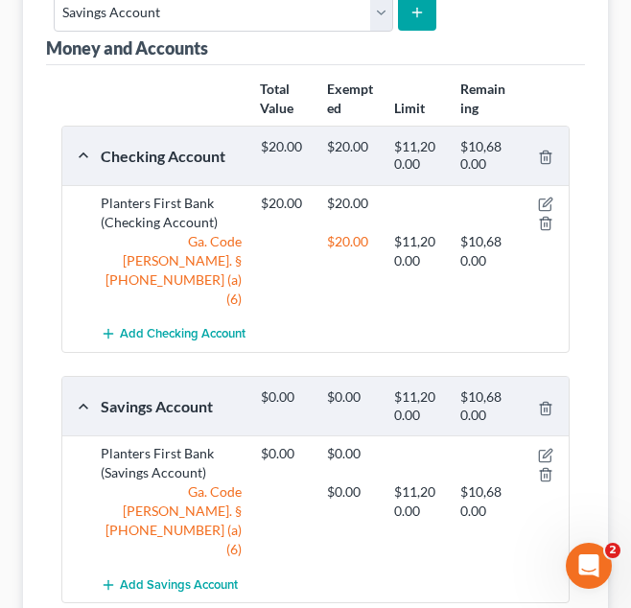
scroll to position [41, 0]
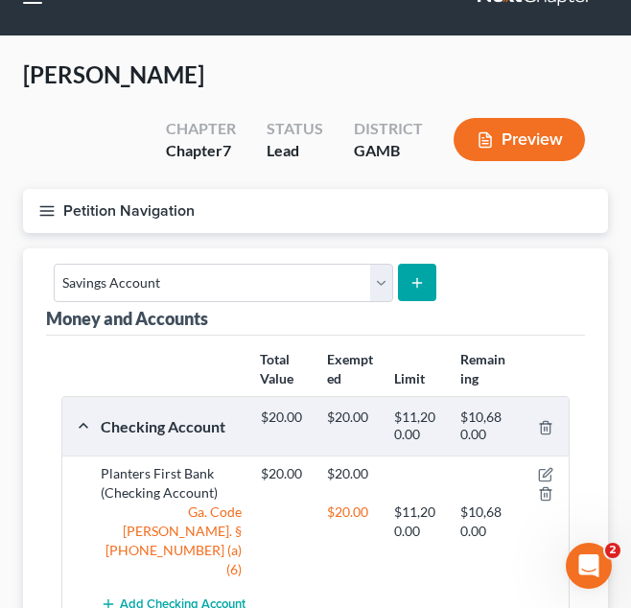
click at [284, 209] on button "Petition Navigation" at bounding box center [315, 211] width 585 height 44
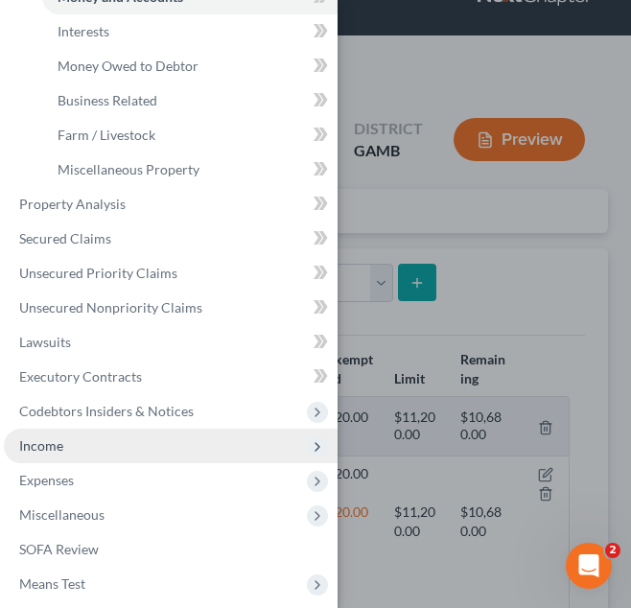
scroll to position [347, 0]
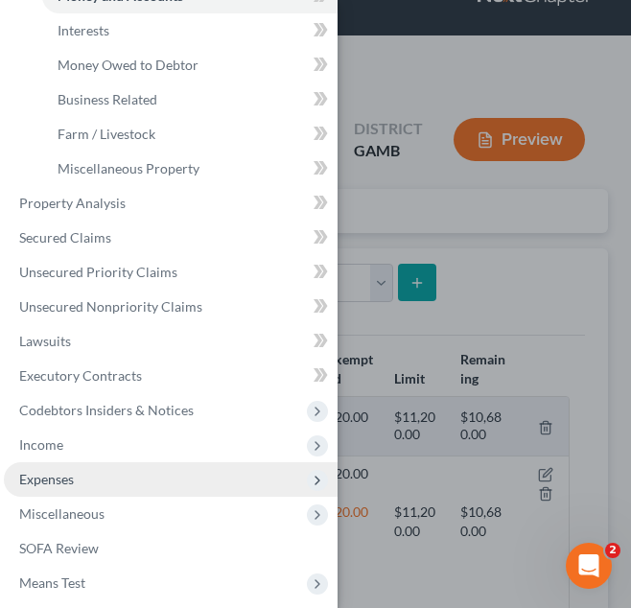
click at [138, 479] on span "Expenses" at bounding box center [171, 479] width 334 height 35
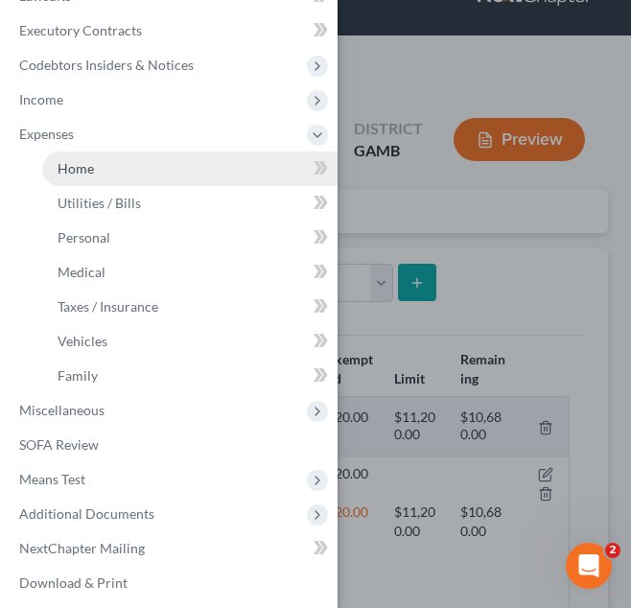
click at [173, 165] on link "Home" at bounding box center [189, 168] width 295 height 35
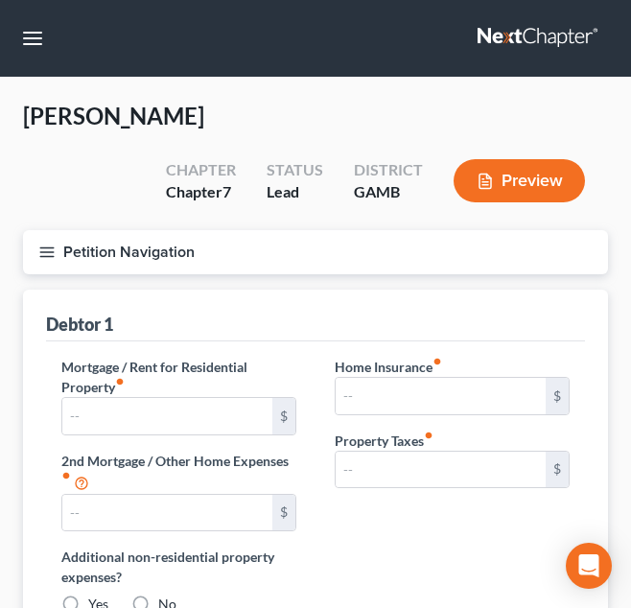
type input "0.00"
radio input "true"
type input "0.00"
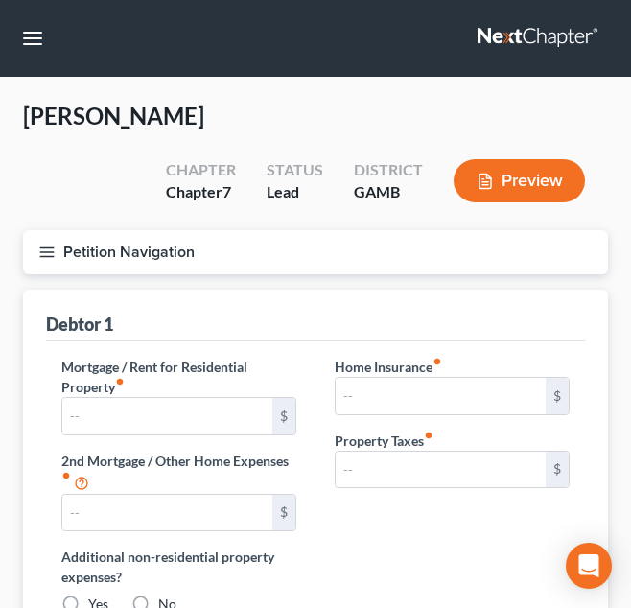
type input "0.00"
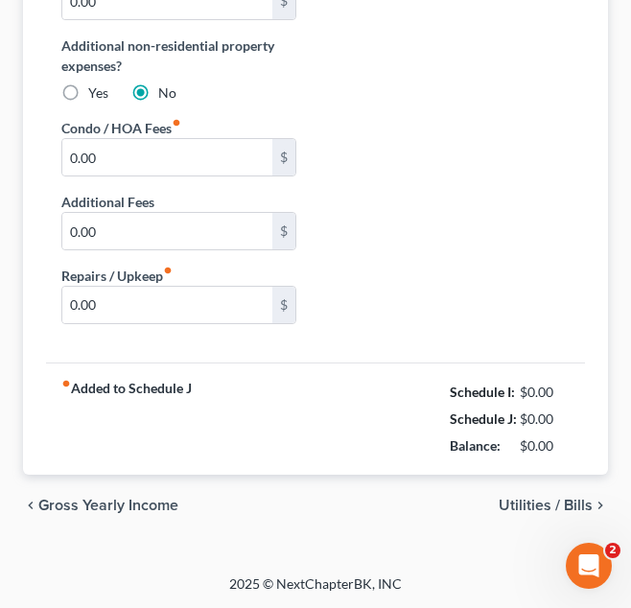
scroll to position [512, 0]
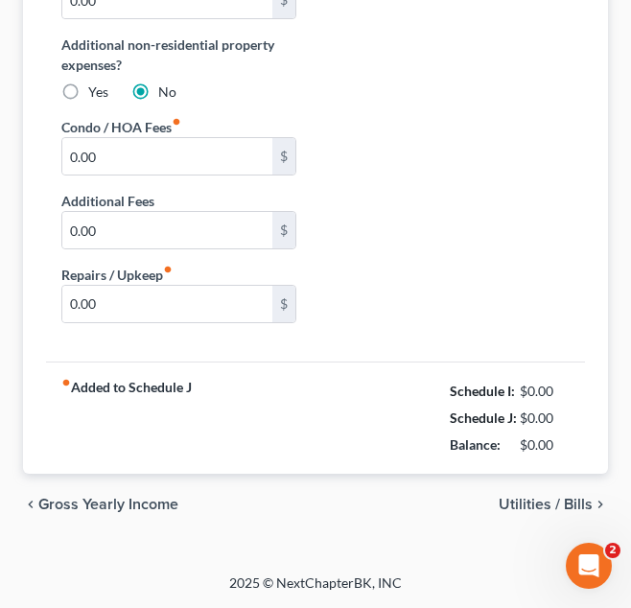
click at [514, 501] on span "Utilities / Bills" at bounding box center [545, 503] width 94 height 15
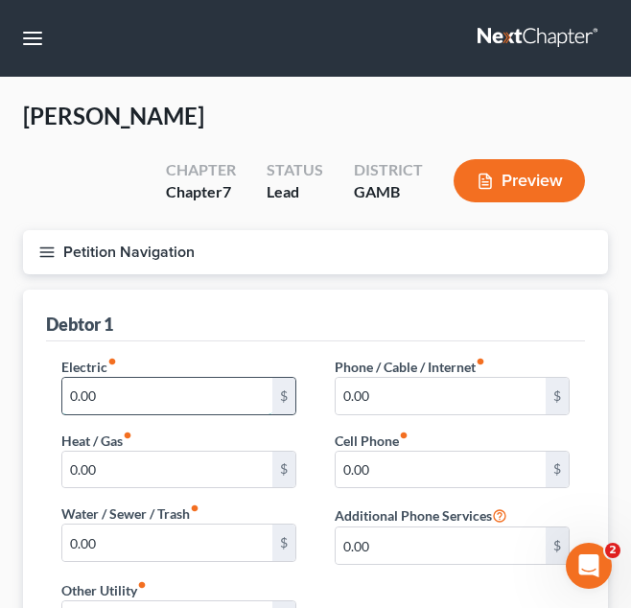
click at [151, 405] on input "0.00" at bounding box center [167, 396] width 210 height 36
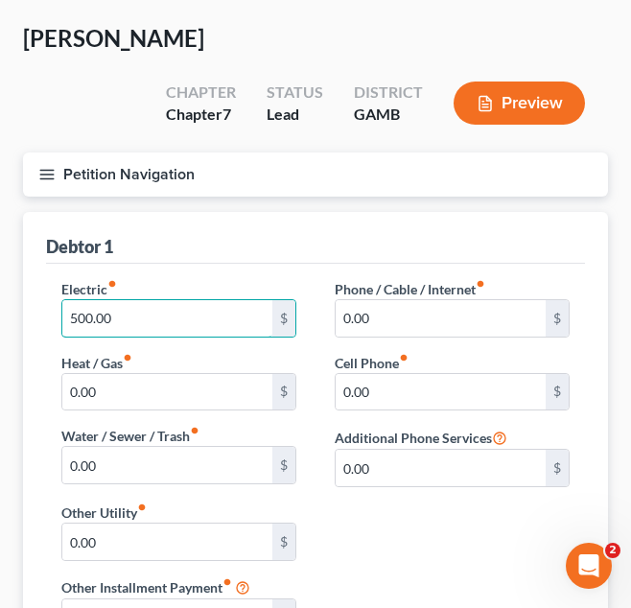
scroll to position [81, 0]
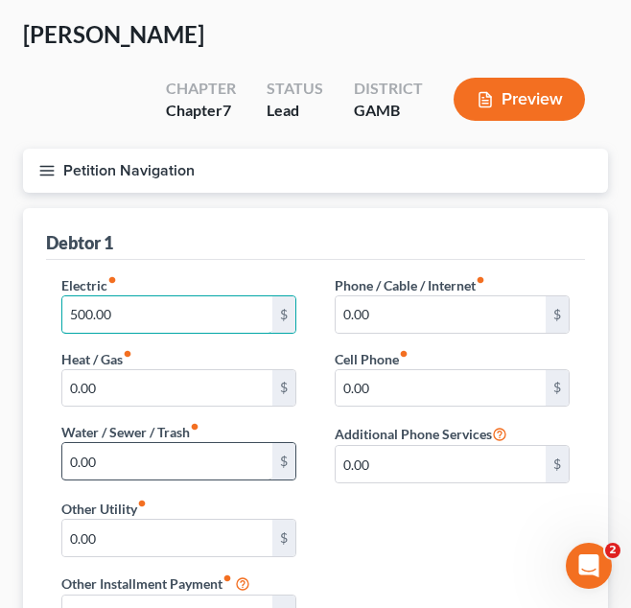
type input "500.00"
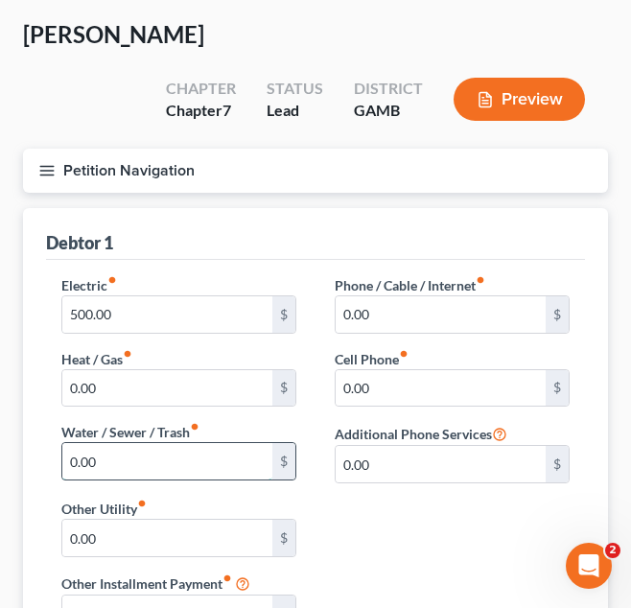
click at [229, 460] on input "0.00" at bounding box center [167, 461] width 210 height 36
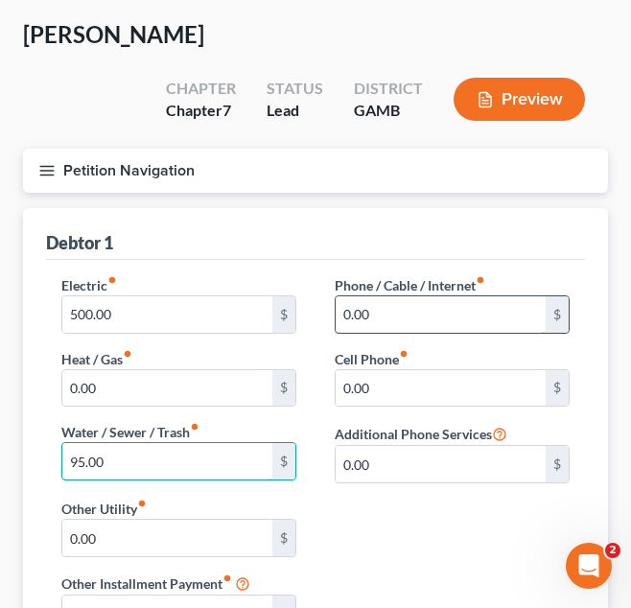
type input "95.00"
click at [435, 313] on input "0.00" at bounding box center [440, 314] width 210 height 36
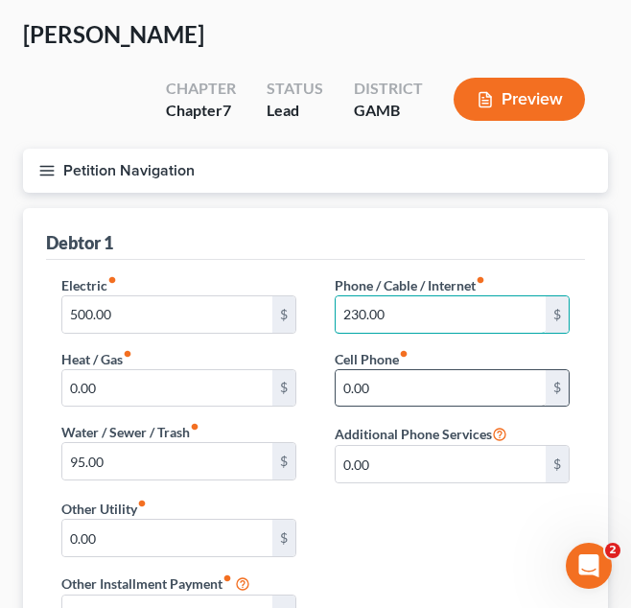
type input "230.00"
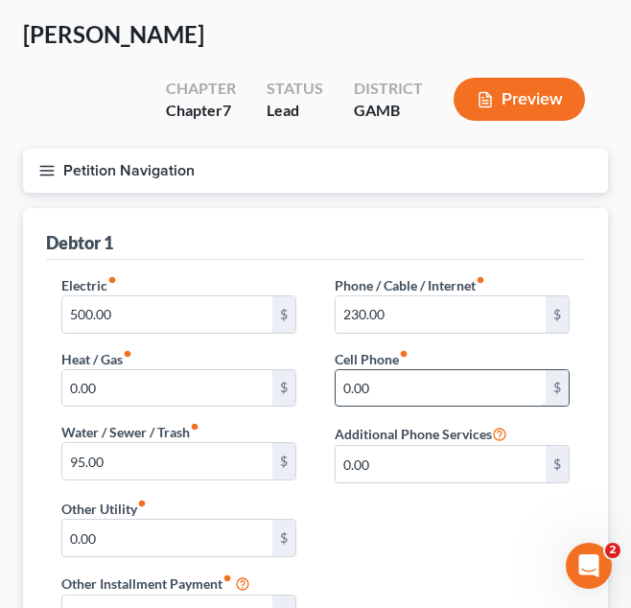
click at [466, 398] on input "0.00" at bounding box center [440, 388] width 210 height 36
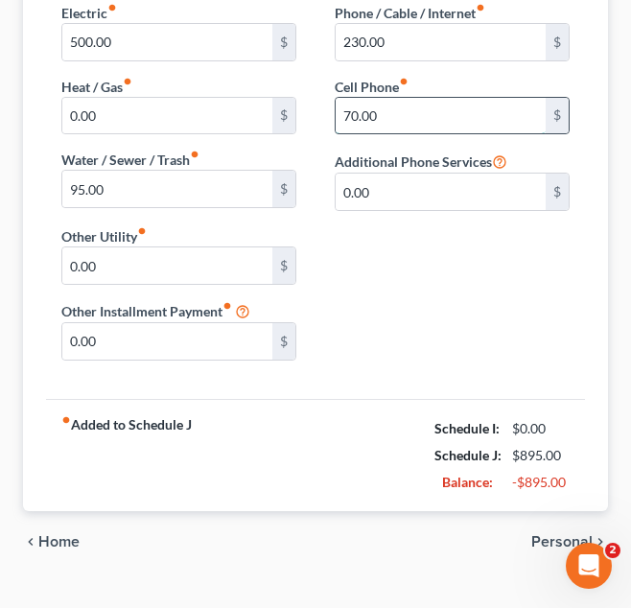
scroll to position [391, 0]
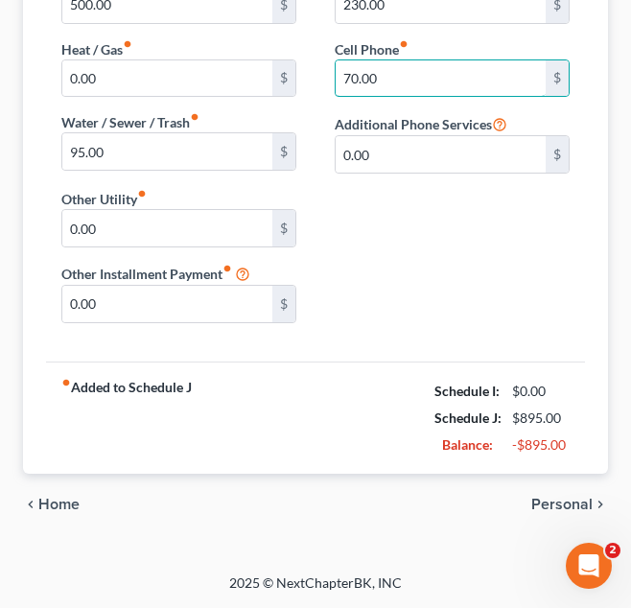
type input "70.00"
click at [556, 498] on span "Personal" at bounding box center [561, 503] width 61 height 15
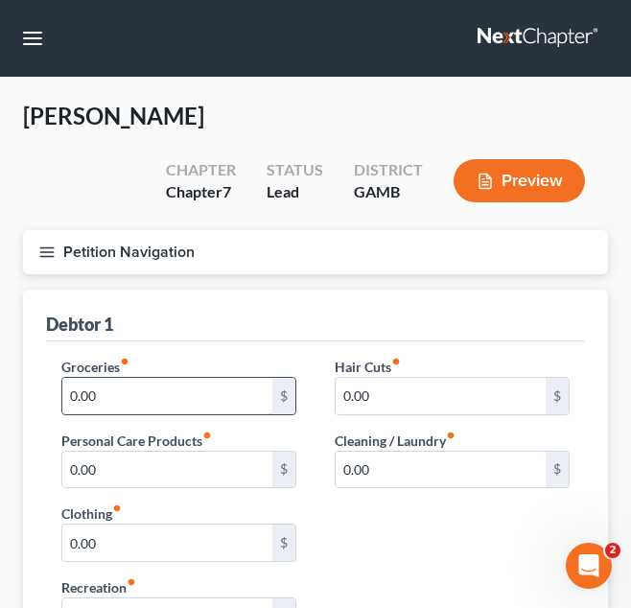
click at [144, 396] on input "0.00" at bounding box center [167, 396] width 210 height 36
type input "4"
type input "300.00"
click at [400, 333] on div "Debtor 1" at bounding box center [315, 315] width 539 height 52
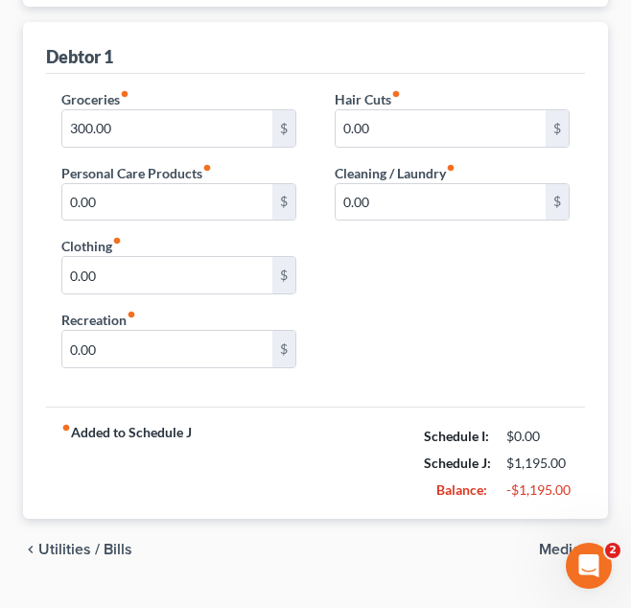
scroll to position [312, 0]
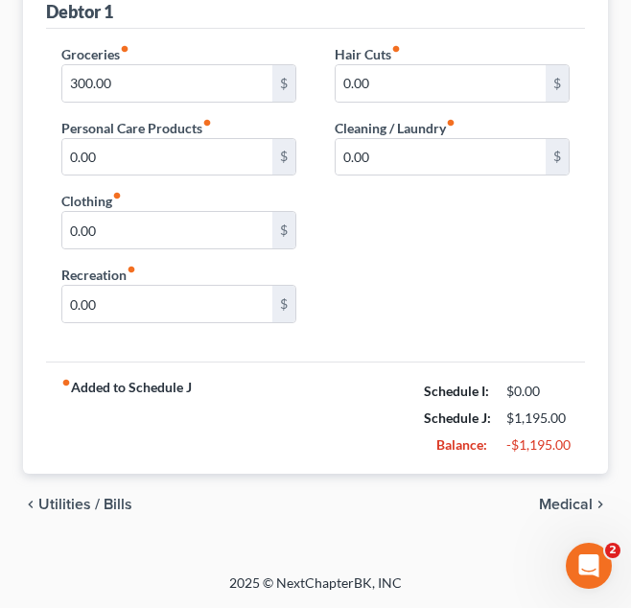
click at [552, 503] on span "Medical" at bounding box center [566, 503] width 54 height 15
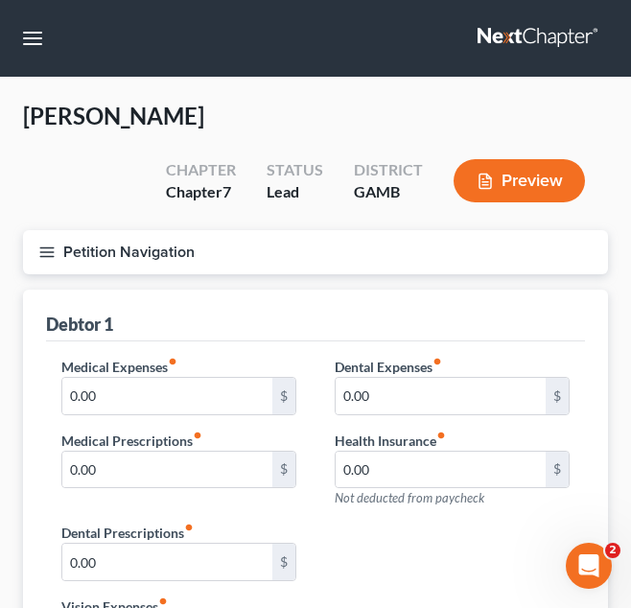
scroll to position [332, 0]
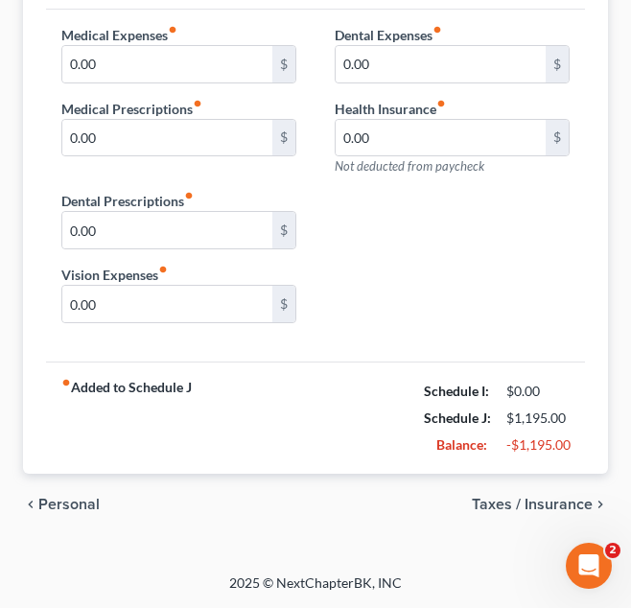
click at [552, 503] on span "Taxes / Insurance" at bounding box center [532, 503] width 121 height 15
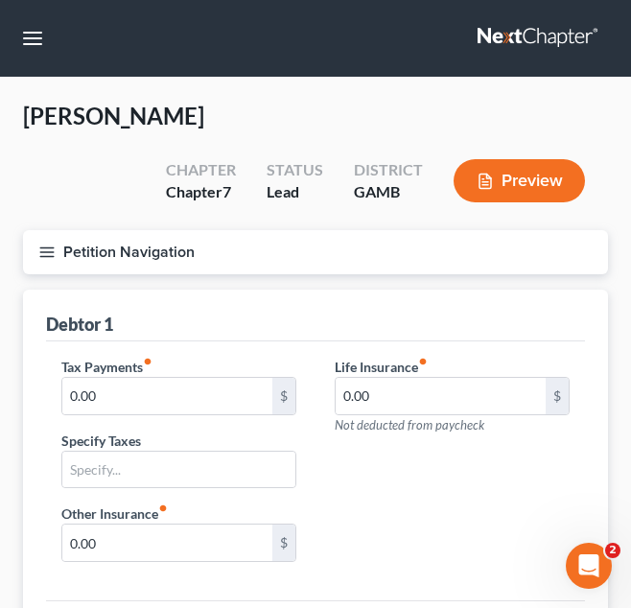
scroll to position [239, 0]
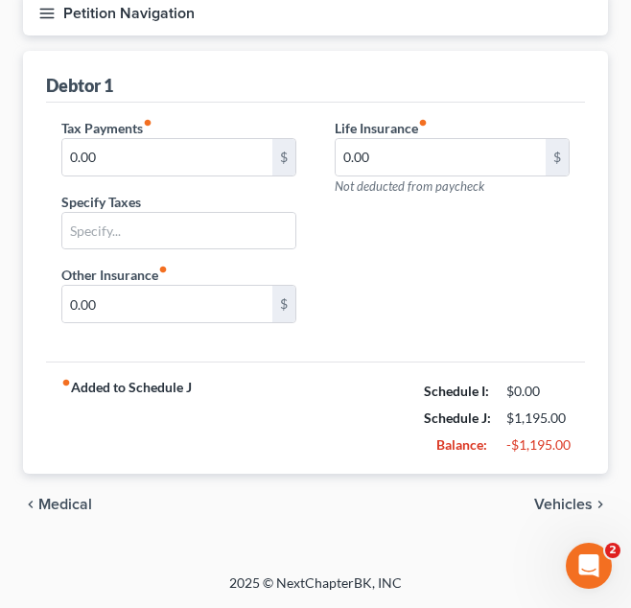
click at [552, 503] on span "Vehicles" at bounding box center [563, 503] width 58 height 15
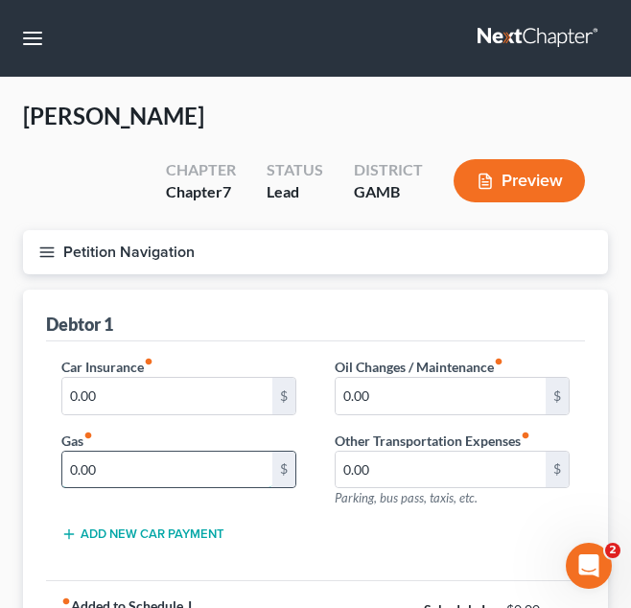
click at [98, 471] on input "0.00" at bounding box center [167, 469] width 210 height 36
type input "400.00"
click at [255, 318] on div "Debtor 1" at bounding box center [315, 315] width 539 height 52
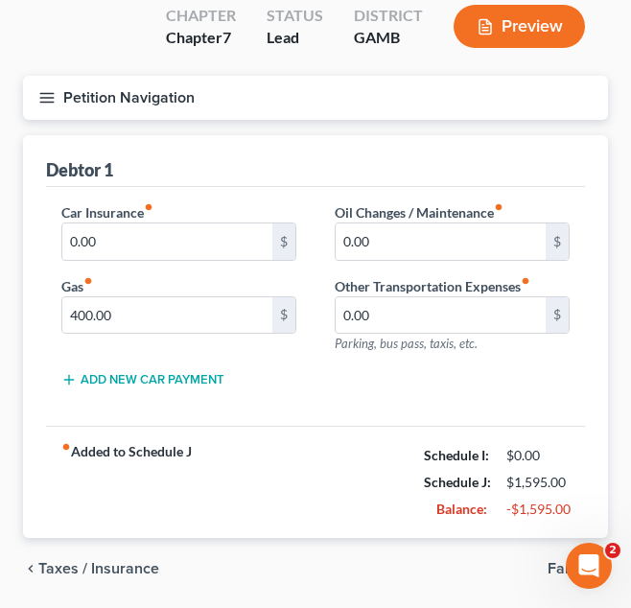
scroll to position [219, 0]
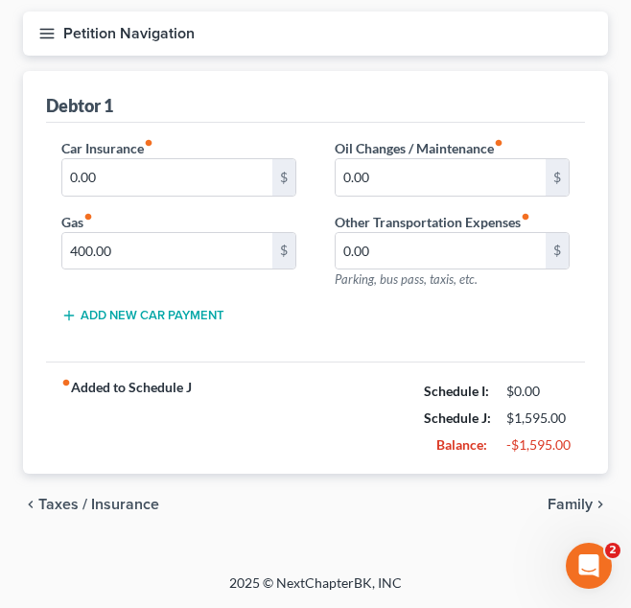
click at [359, 48] on button "Petition Navigation" at bounding box center [315, 34] width 585 height 44
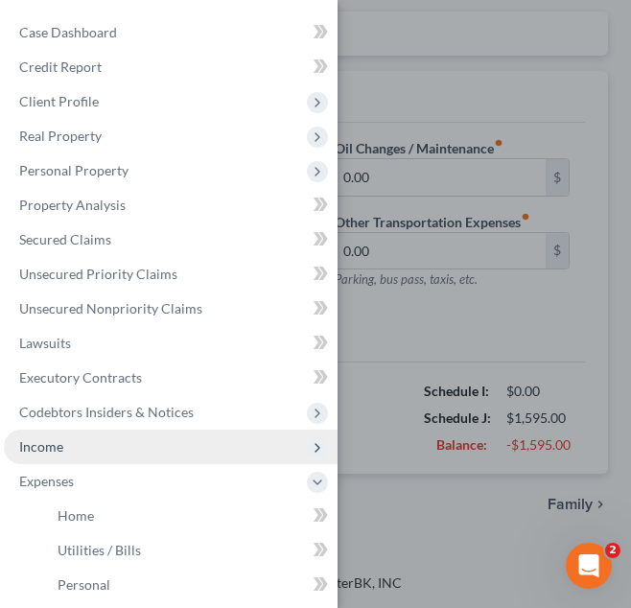
click at [226, 440] on span "Income" at bounding box center [171, 446] width 334 height 35
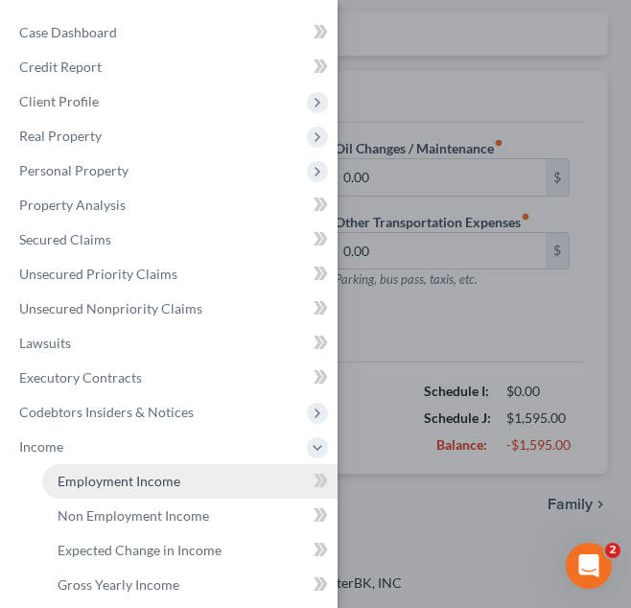
click at [237, 483] on link "Employment Income" at bounding box center [189, 481] width 295 height 35
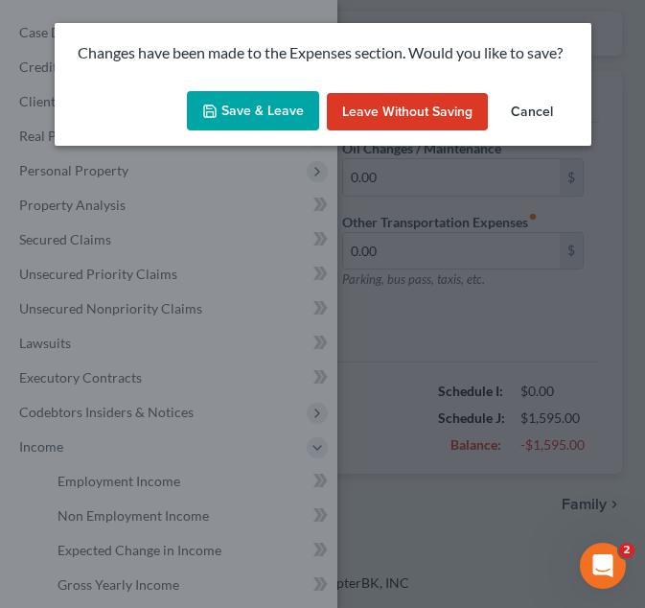
click at [268, 123] on button "Save & Leave" at bounding box center [253, 111] width 132 height 40
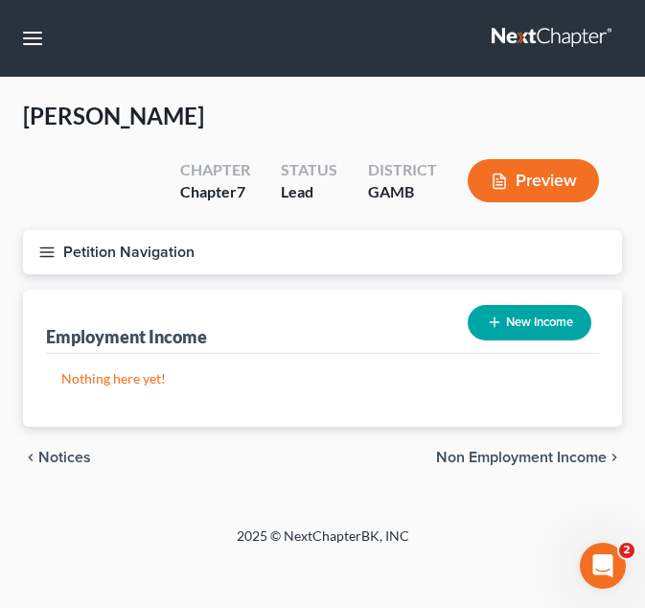
click at [507, 334] on button "New Income" at bounding box center [530, 322] width 124 height 35
select select "0"
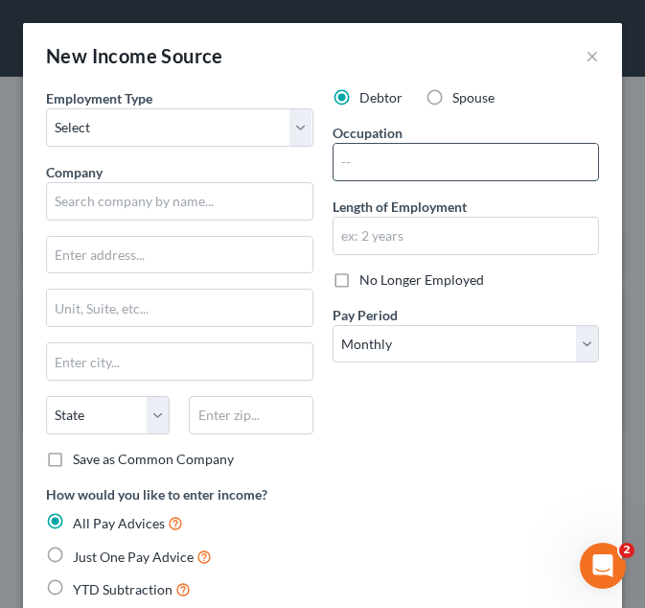
click at [448, 164] on input "text" at bounding box center [466, 162] width 265 height 36
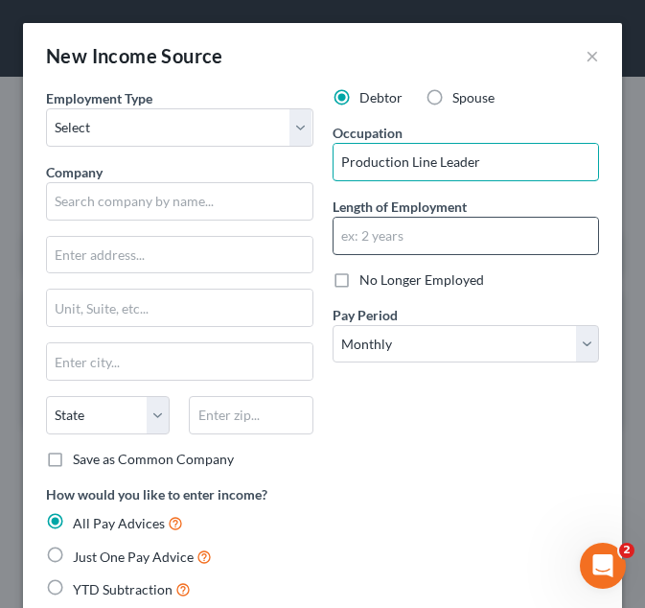
type input "Production Line Leader"
click at [398, 239] on input "text" at bounding box center [466, 236] width 265 height 36
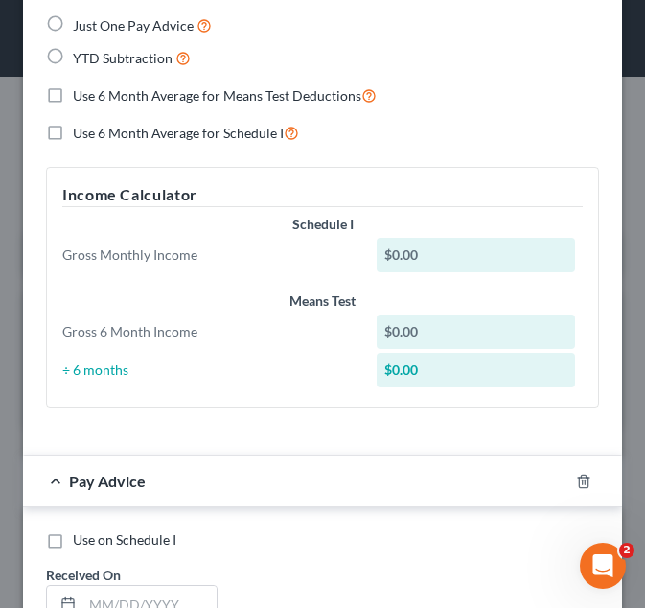
scroll to position [227, 0]
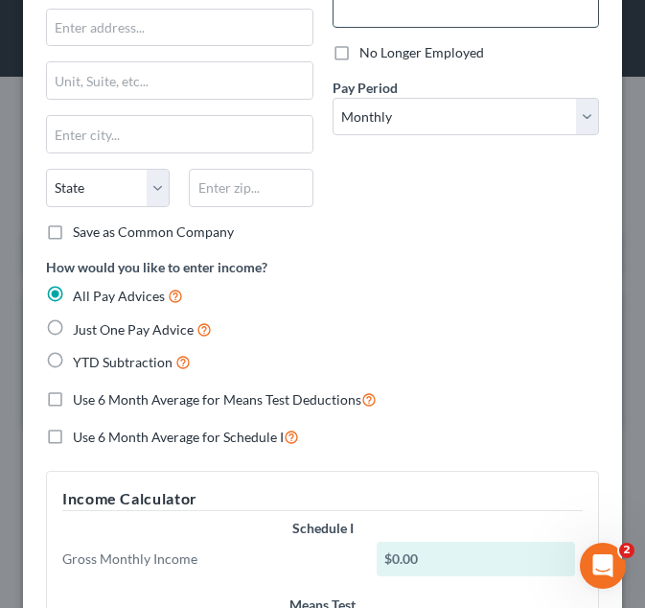
type input "Y"
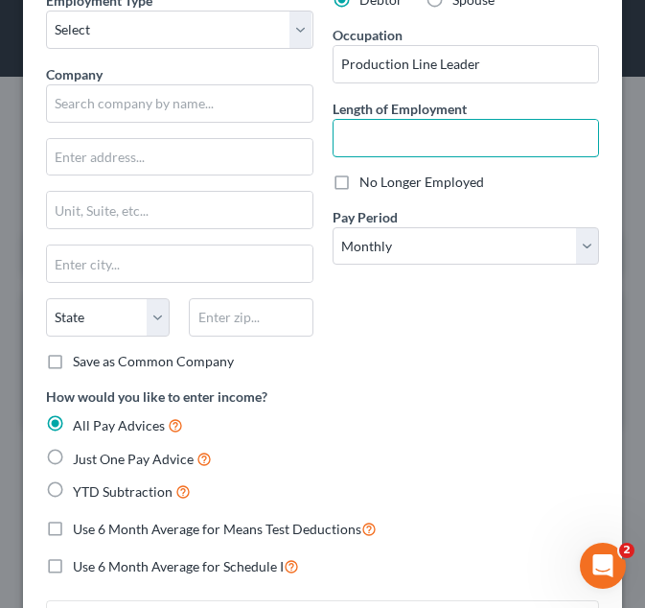
scroll to position [96, 0]
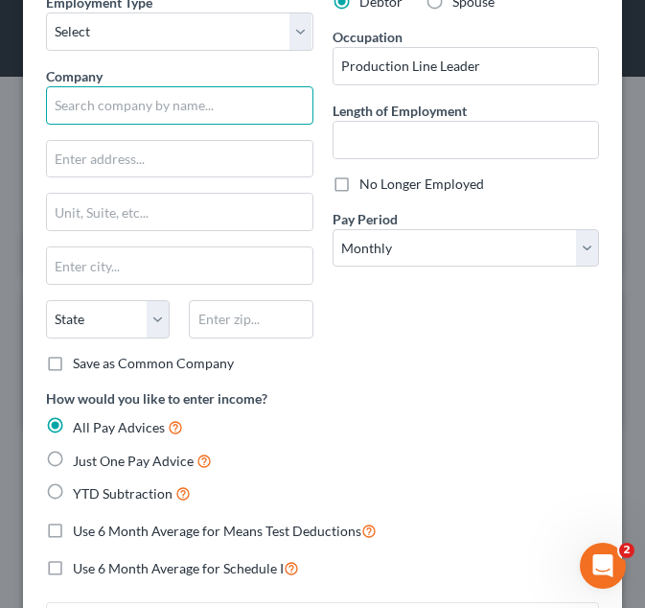
click at [199, 118] on input "text" at bounding box center [179, 105] width 267 height 38
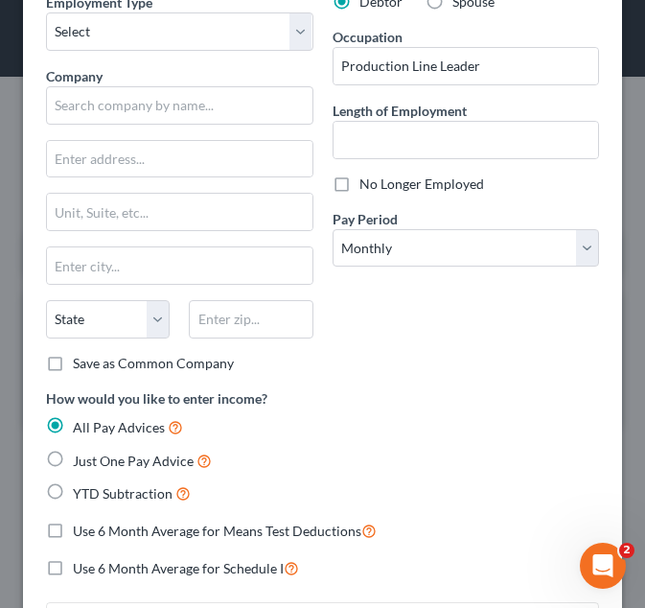
click at [439, 119] on label "Length of Employment" at bounding box center [400, 111] width 134 height 20
click at [436, 136] on input "text" at bounding box center [466, 140] width 265 height 36
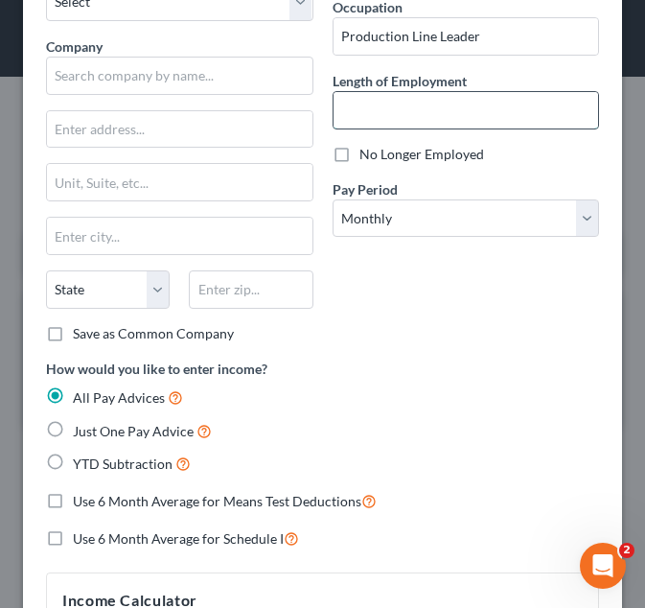
scroll to position [0, 0]
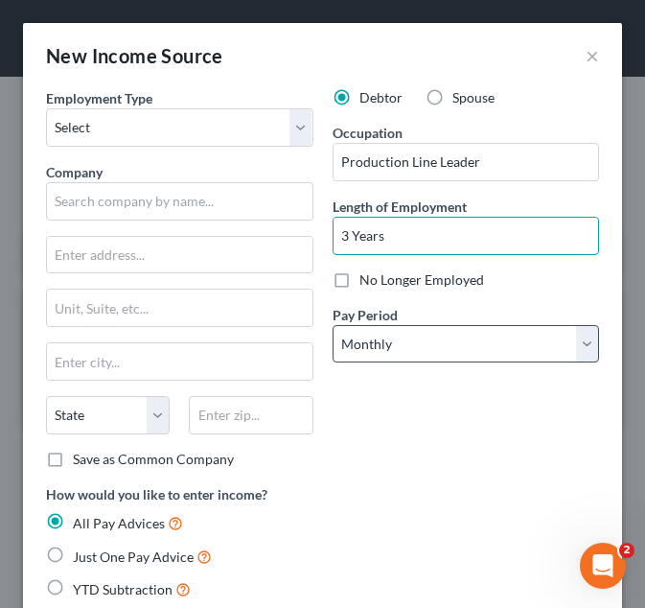
type input "3 Years"
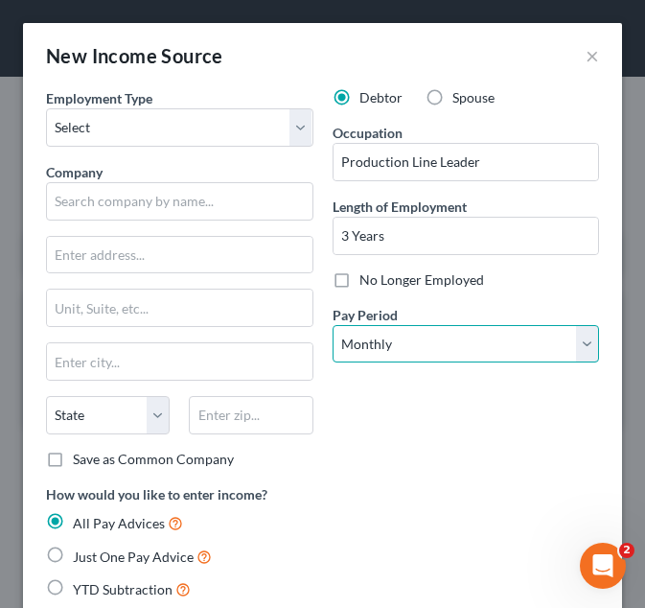
click at [484, 350] on select "Select Monthly Twice Monthly Every Other Week Weekly" at bounding box center [466, 344] width 267 height 38
select select "3"
click at [333, 325] on select "Select Monthly Twice Monthly Every Other Week Weekly" at bounding box center [466, 344] width 267 height 38
click at [148, 147] on div "Employment Type * Select Full or Part Time Employment Self Employment Company *…" at bounding box center [179, 286] width 287 height 396
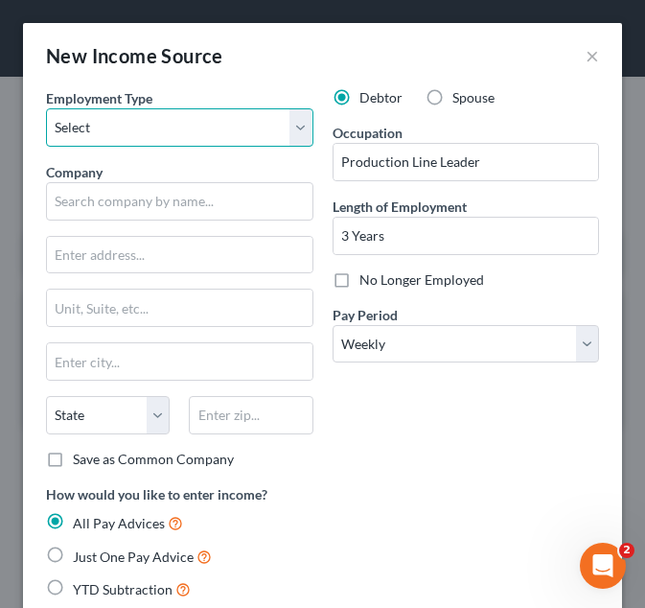
click at [146, 132] on select "Select Full or Part Time Employment Self Employment" at bounding box center [179, 127] width 267 height 38
select select "0"
click at [46, 108] on select "Select Full or Part Time Employment Self Employment" at bounding box center [179, 127] width 267 height 38
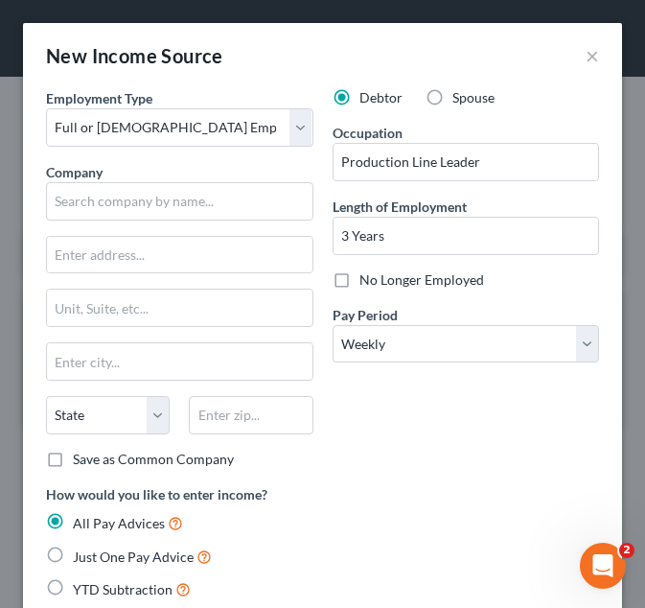
click at [158, 180] on div "Company *" at bounding box center [179, 191] width 267 height 58
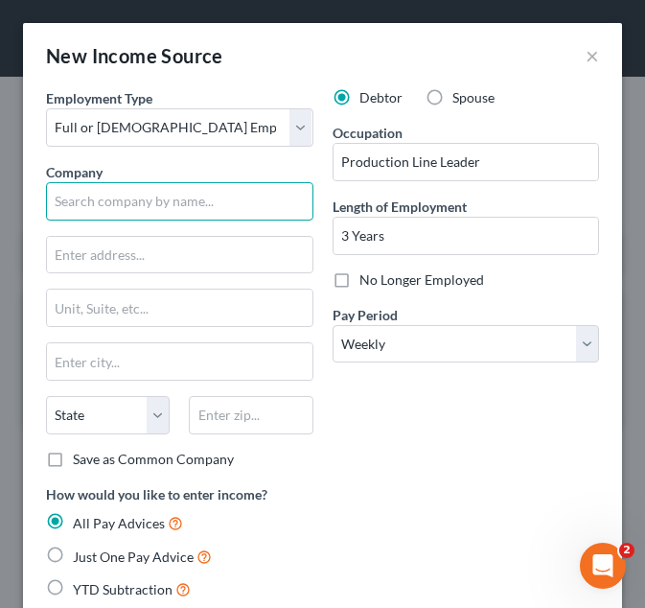
click at [160, 207] on input "text" at bounding box center [179, 201] width 267 height 38
click at [82, 202] on input "text" at bounding box center [179, 201] width 267 height 38
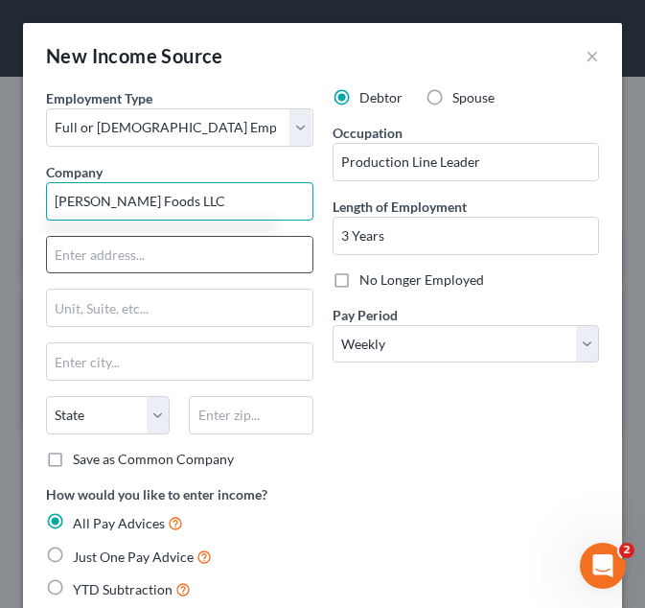
type input "Perdue Foods LLC"
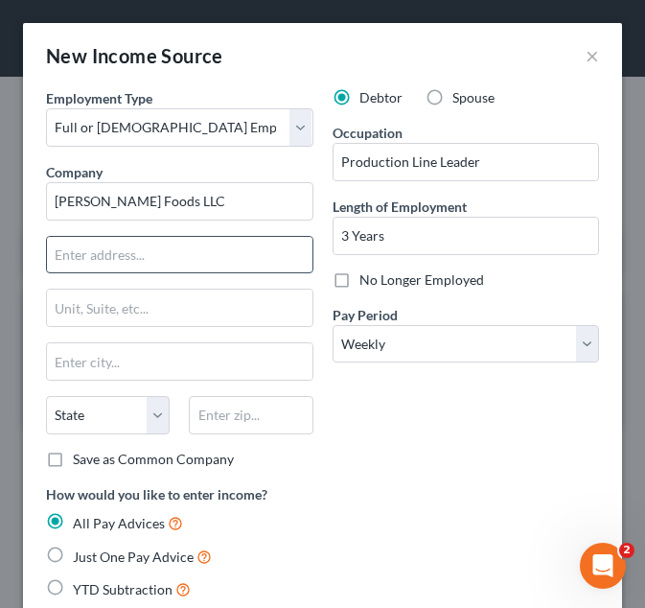
click at [241, 248] on input "text" at bounding box center [179, 255] width 265 height 36
click at [490, 204] on div "Length of Employment 3 Years" at bounding box center [466, 225] width 267 height 58
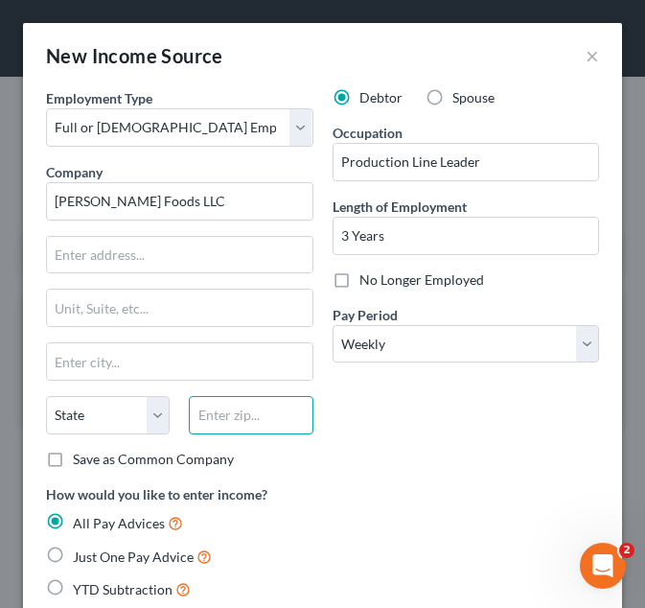
click at [293, 412] on input "text" at bounding box center [251, 415] width 124 height 38
type input "21804"
click at [478, 586] on div "YTD Subtraction" at bounding box center [322, 589] width 553 height 22
type input "Salisbury"
select select "21"
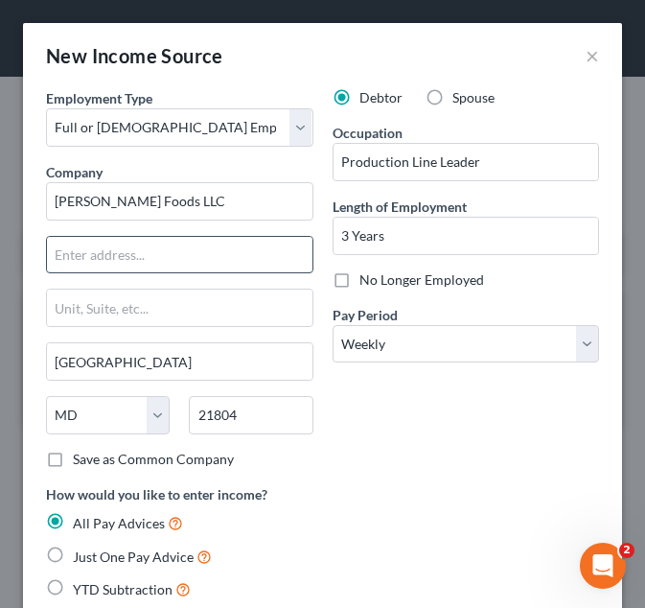
click at [198, 255] on input "text" at bounding box center [179, 255] width 265 height 36
type input "31149 Old C"
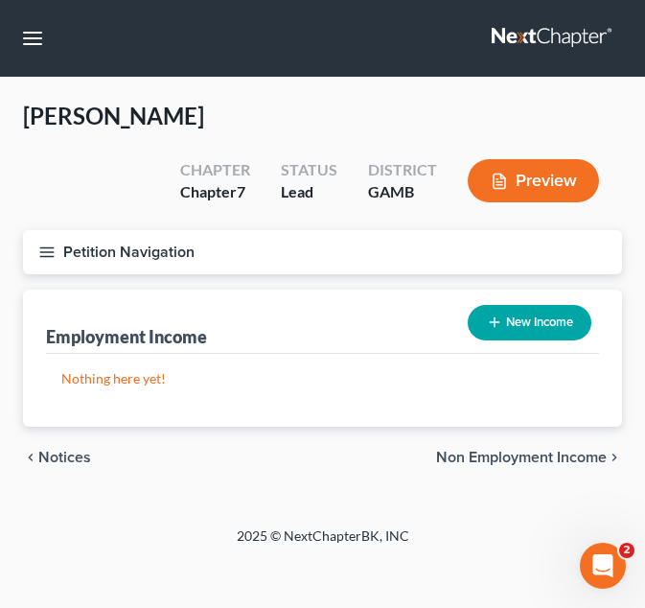
click at [569, 335] on button "New Income" at bounding box center [530, 322] width 124 height 35
select select "0"
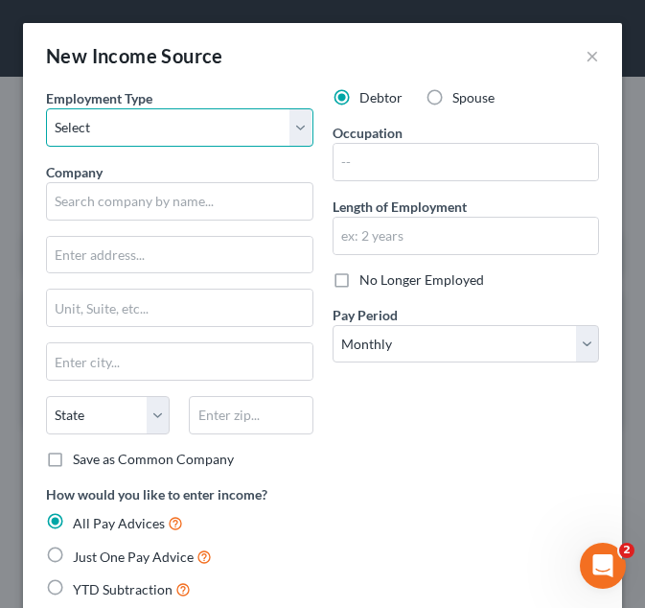
click at [280, 131] on select "Select Full or Part Time Employment Self Employment" at bounding box center [179, 127] width 267 height 38
select select "0"
click at [46, 108] on select "Select Full or Part Time Employment Self Employment" at bounding box center [179, 127] width 267 height 38
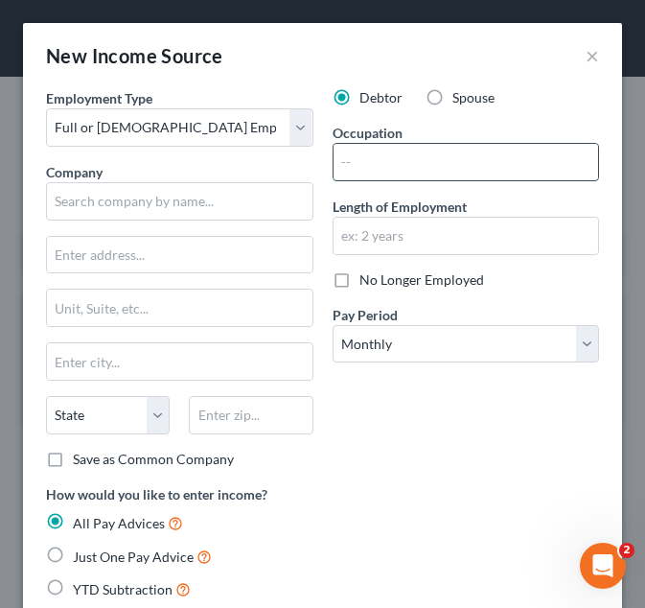
click at [380, 177] on input "text" at bounding box center [466, 162] width 265 height 36
click at [515, 153] on input "text" at bounding box center [466, 162] width 265 height 36
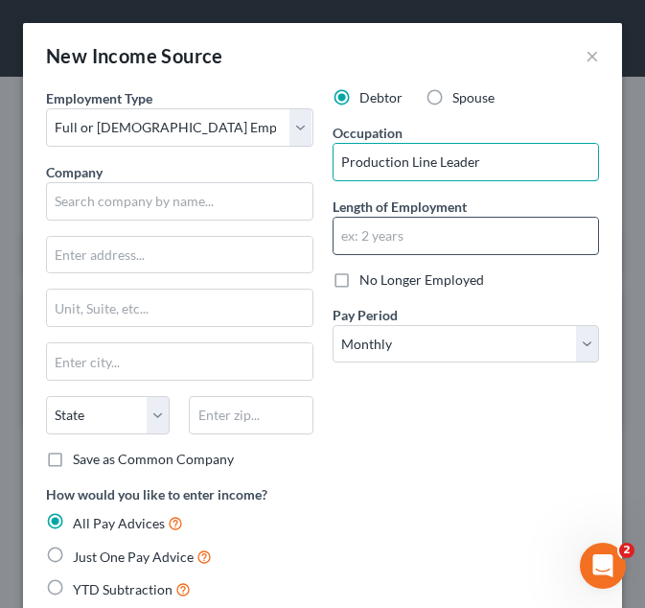
type input "Production Line Leader"
click at [438, 240] on input "text" at bounding box center [466, 236] width 265 height 36
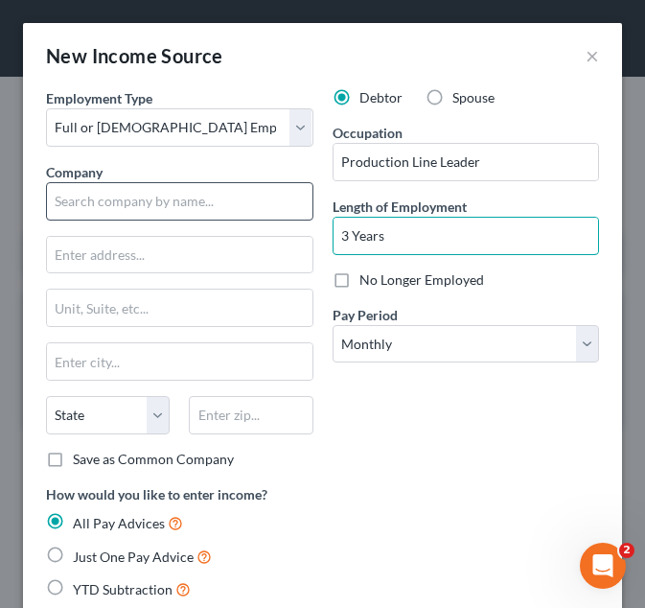
type input "3 Years"
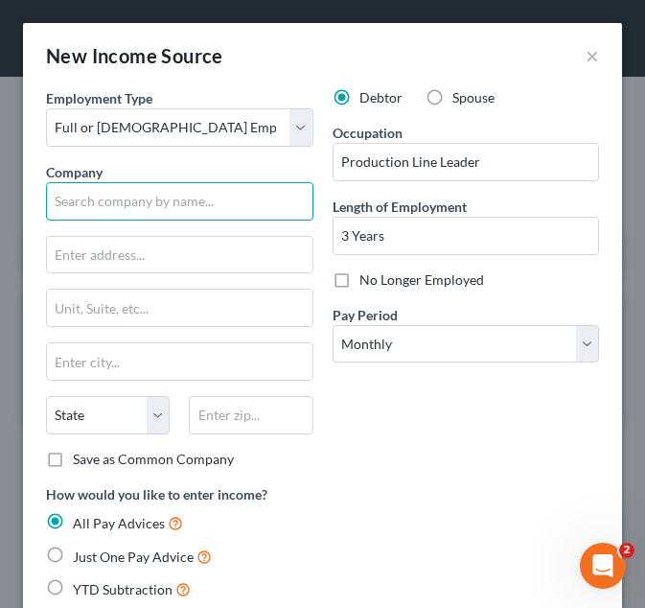
click at [229, 217] on input "text" at bounding box center [179, 201] width 267 height 38
click at [230, 200] on input "Perdue Farms" at bounding box center [179, 201] width 267 height 38
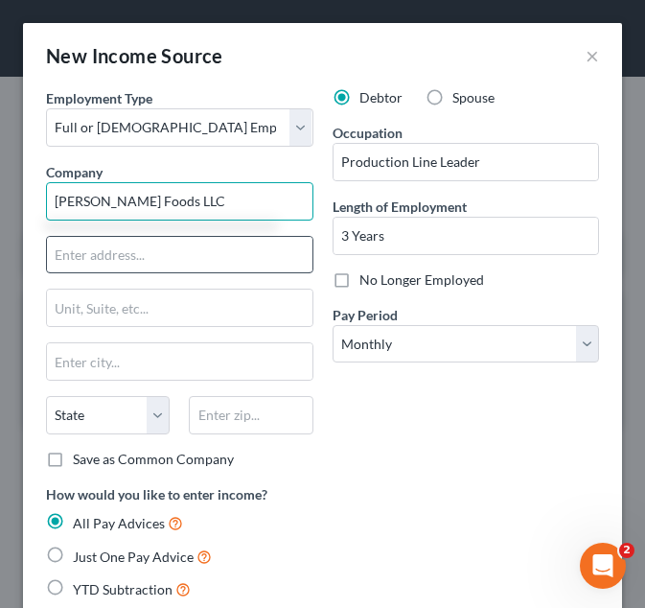
type input "Perdue Foods LLC"
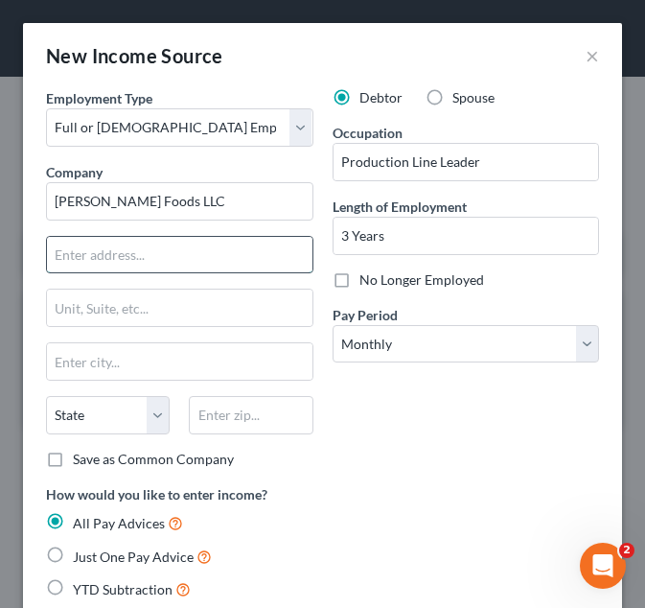
click at [188, 256] on input "text" at bounding box center [179, 255] width 265 height 36
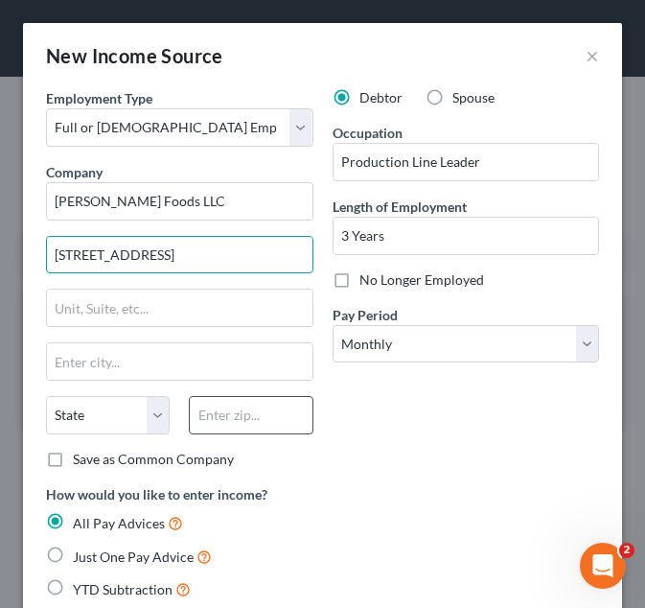
type input "31149 Old Ocean City Road"
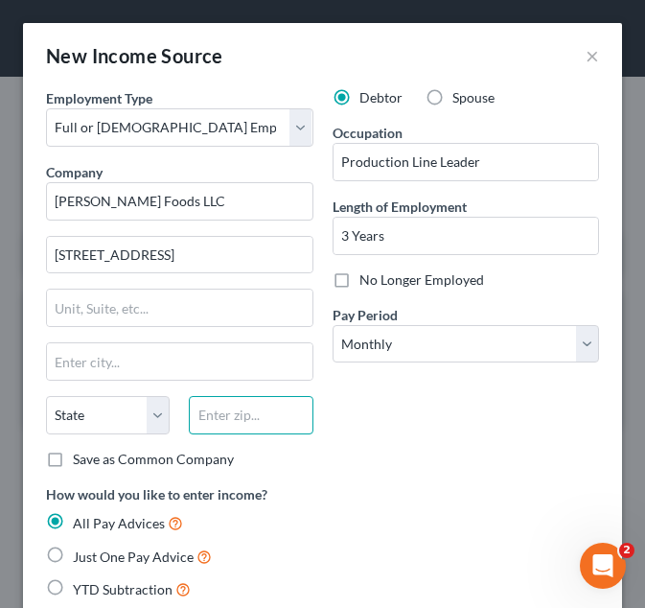
click at [243, 412] on input "text" at bounding box center [251, 415] width 124 height 38
type input "21804"
click at [403, 453] on div "Debtor Spouse Occupation Production Line Leader Length of Employment 3 Years No…" at bounding box center [466, 286] width 287 height 396
type input "Salisbury"
select select "21"
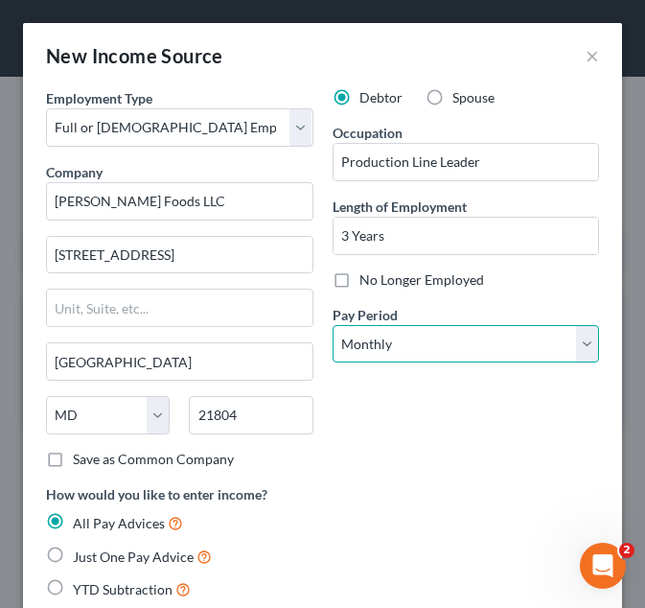
click at [427, 352] on select "Select Monthly Twice Monthly Every Other Week Weekly" at bounding box center [466, 344] width 267 height 38
select select "3"
click at [333, 325] on select "Select Monthly Twice Monthly Every Other Week Weekly" at bounding box center [466, 344] width 267 height 38
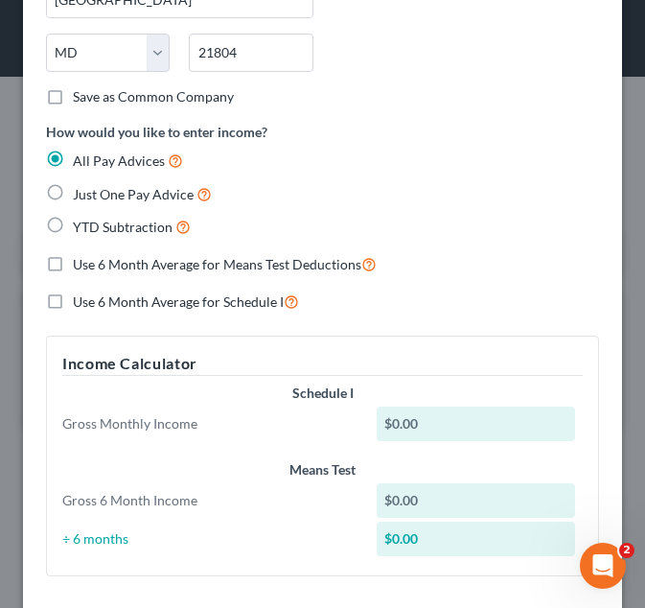
click at [128, 229] on span "YTD Subtraction" at bounding box center [123, 227] width 100 height 16
click at [93, 228] on input "YTD Subtraction" at bounding box center [87, 222] width 12 height 12
radio input "true"
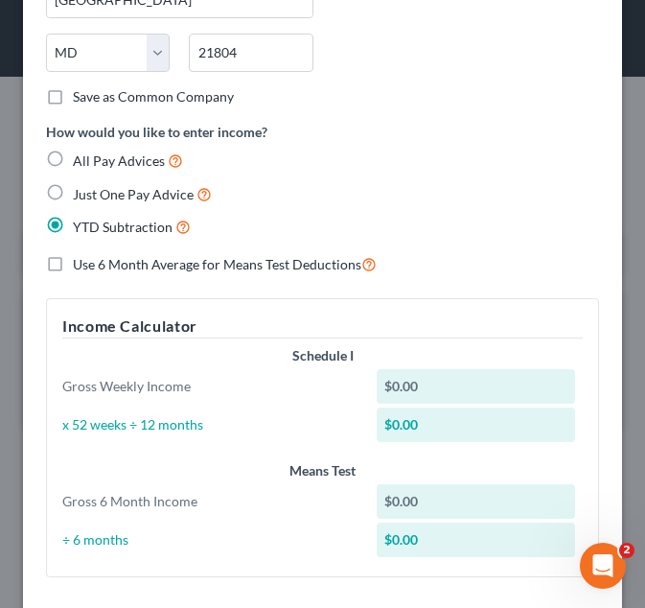
click at [105, 270] on span "Use 6 Month Average for Means Test Deductions" at bounding box center [217, 264] width 288 height 16
click at [93, 265] on input "Use 6 Month Average for Means Test Deductions" at bounding box center [87, 259] width 12 height 12
checkbox input "true"
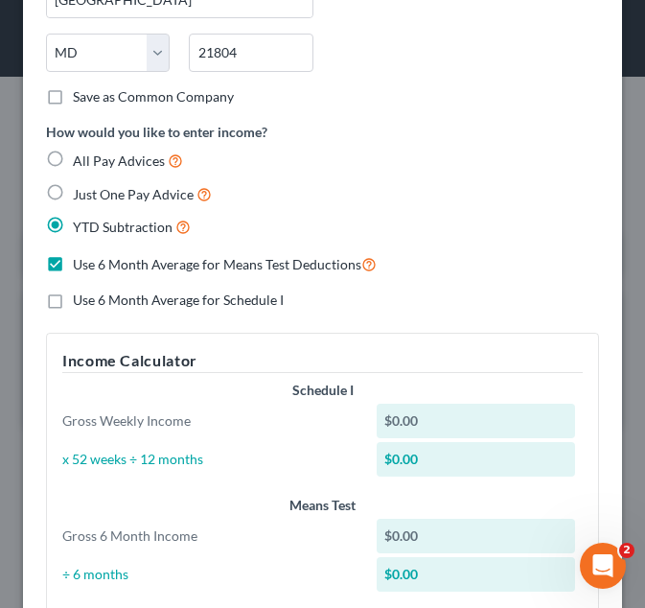
click at [99, 301] on span "Use 6 Month Average for Schedule I" at bounding box center [178, 299] width 211 height 16
click at [93, 301] on input "Use 6 Month Average for Schedule I" at bounding box center [87, 296] width 12 height 12
checkbox input "true"
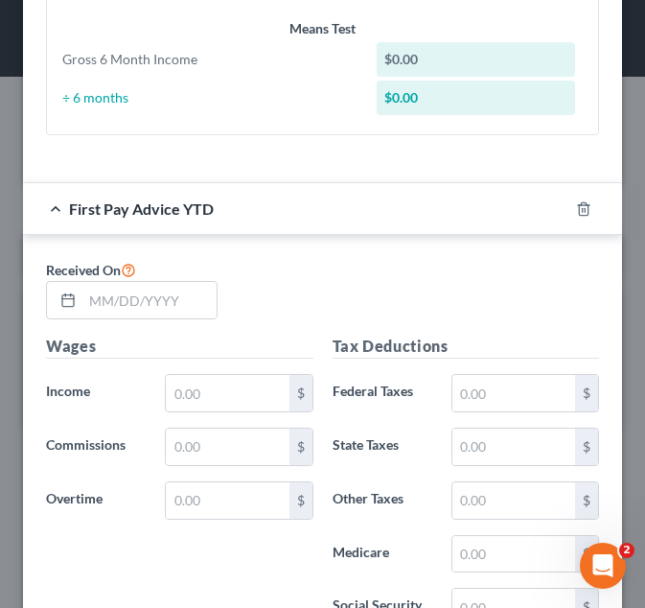
scroll to position [853, 0]
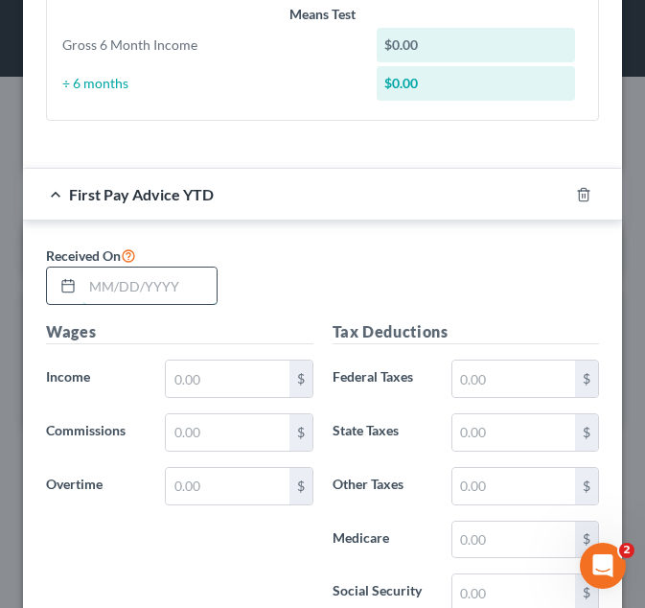
click at [118, 289] on input "text" at bounding box center [149, 285] width 134 height 36
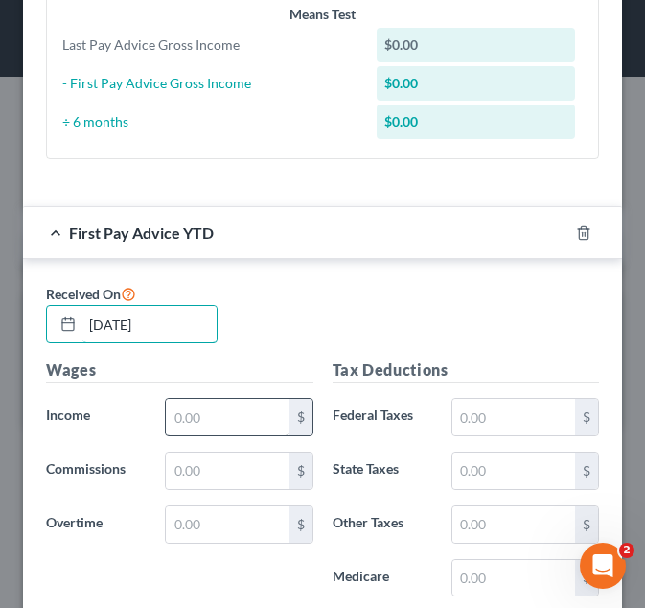
type input "02/07/2025"
click at [217, 403] on input "text" at bounding box center [227, 417] width 123 height 36
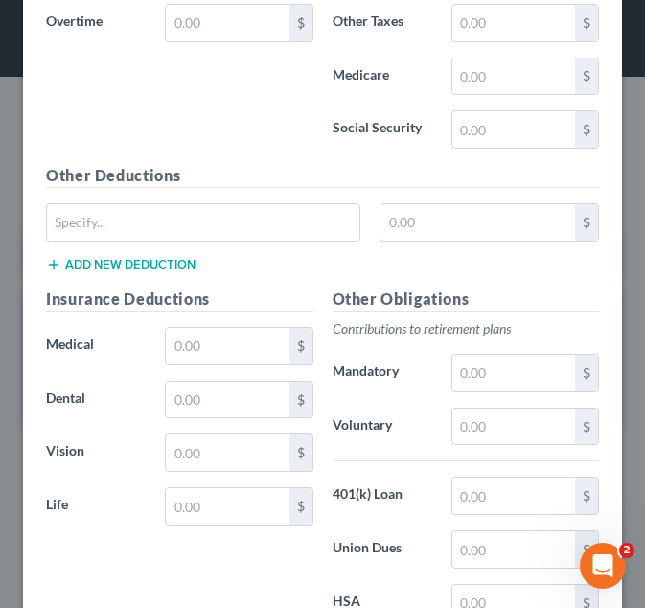
scroll to position [1355, 0]
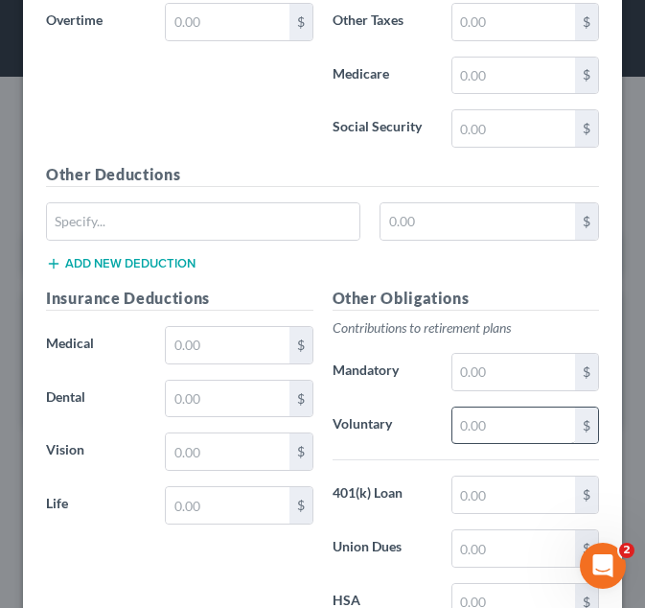
type input "6,837"
click at [487, 442] on input "text" at bounding box center [513, 425] width 123 height 36
type input "410"
click at [227, 360] on input "text" at bounding box center [227, 345] width 123 height 36
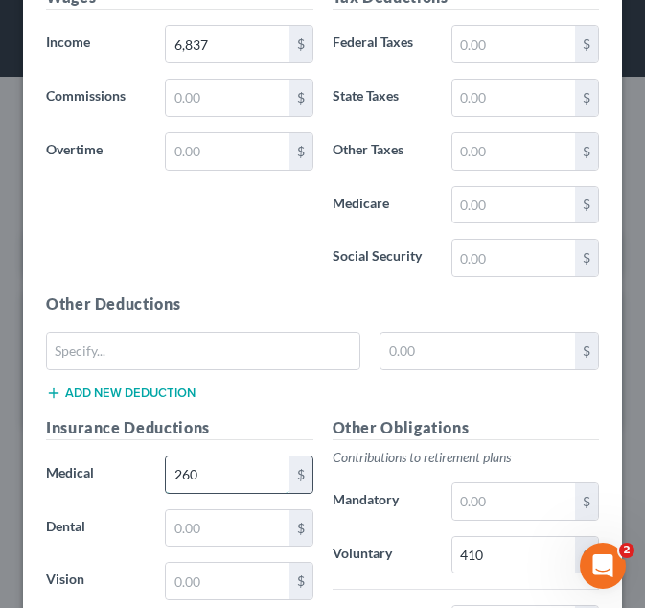
scroll to position [1175, 0]
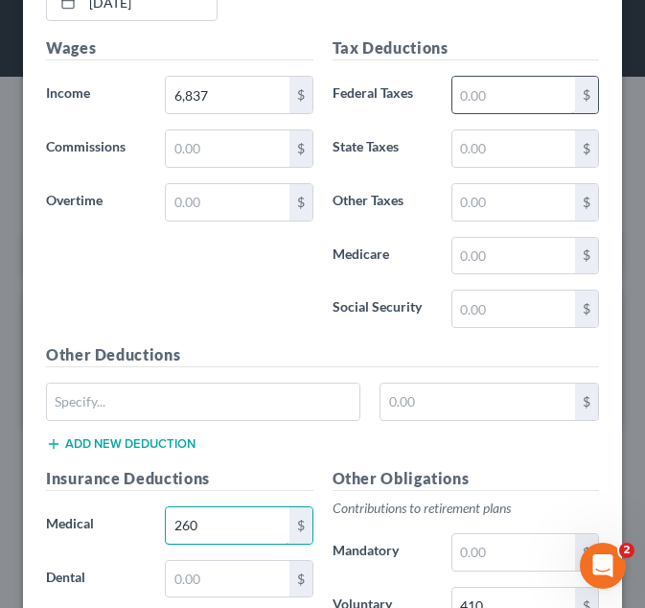
type input "260"
click at [496, 112] on input "text" at bounding box center [513, 95] width 123 height 36
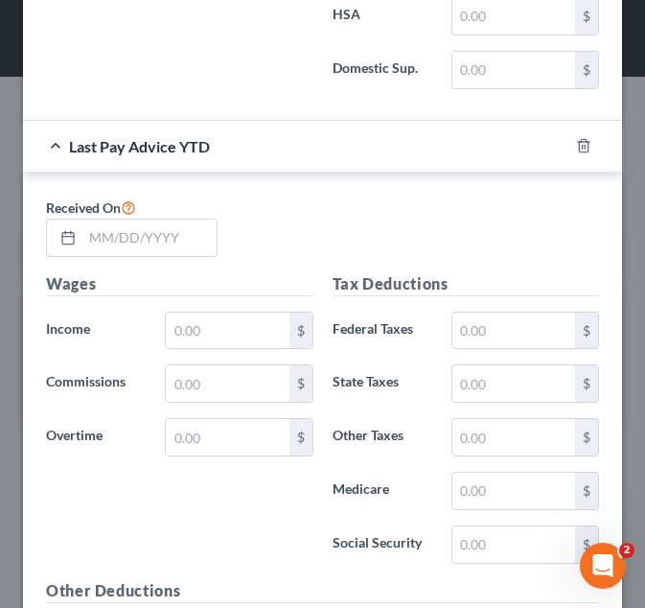
scroll to position [1942, 0]
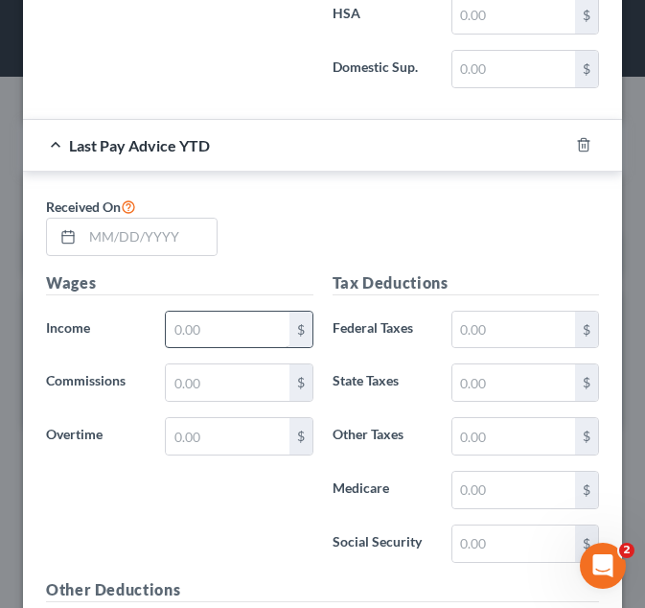
type input "1,100"
click at [188, 334] on input "text" at bounding box center [227, 329] width 123 height 36
type input "0"
click at [534, 325] on input "text" at bounding box center [513, 329] width 123 height 36
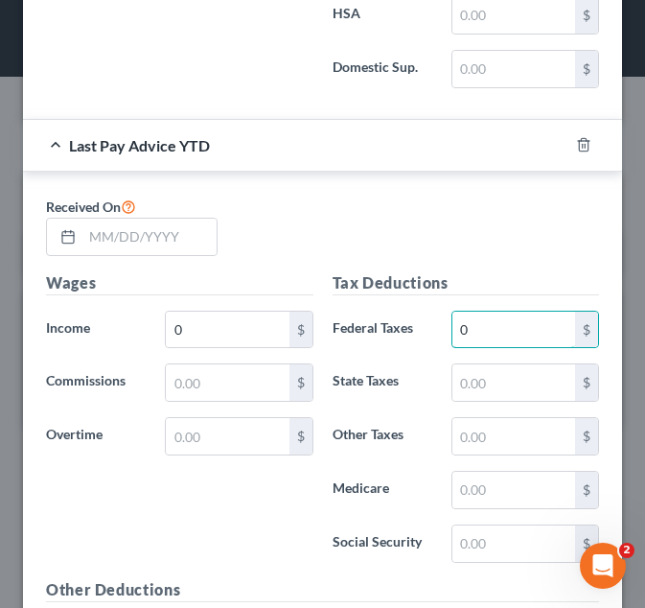
type input "0"
click at [314, 322] on div "0 $" at bounding box center [238, 330] width 167 height 38
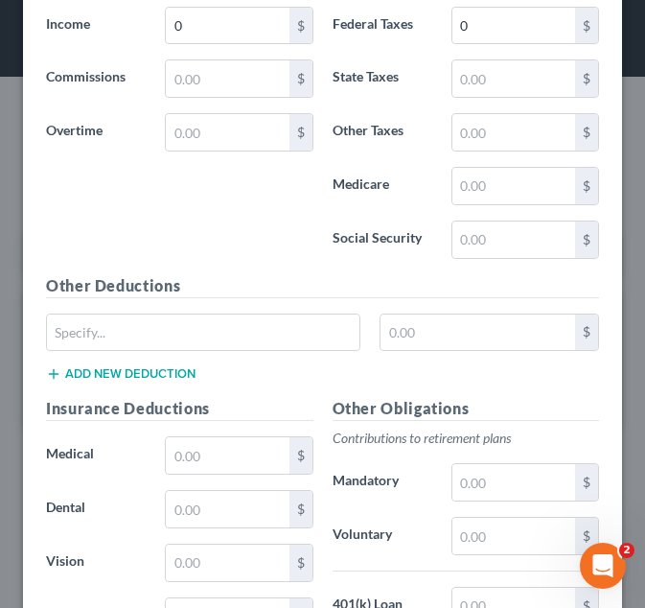
scroll to position [2249, 0]
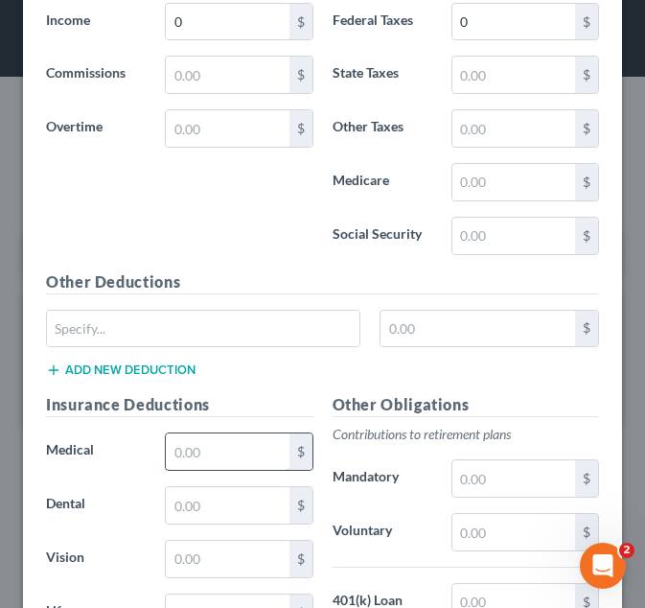
click at [205, 465] on input "text" at bounding box center [227, 451] width 123 height 36
type input "0"
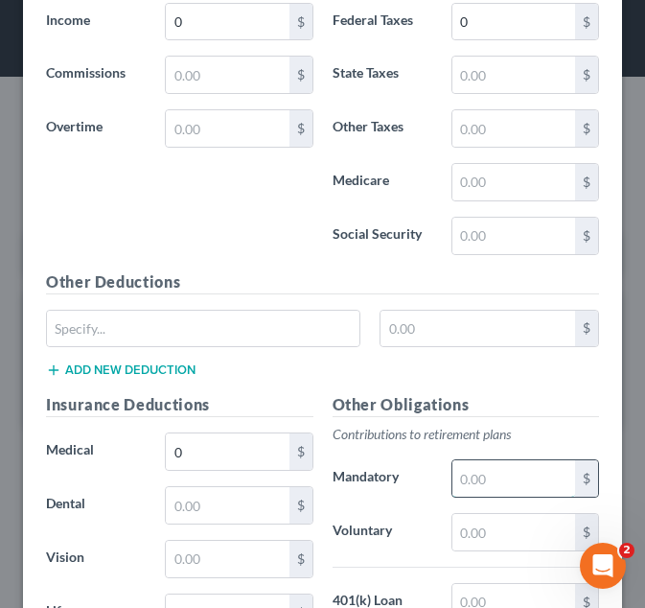
click at [524, 485] on input "text" at bounding box center [513, 478] width 123 height 36
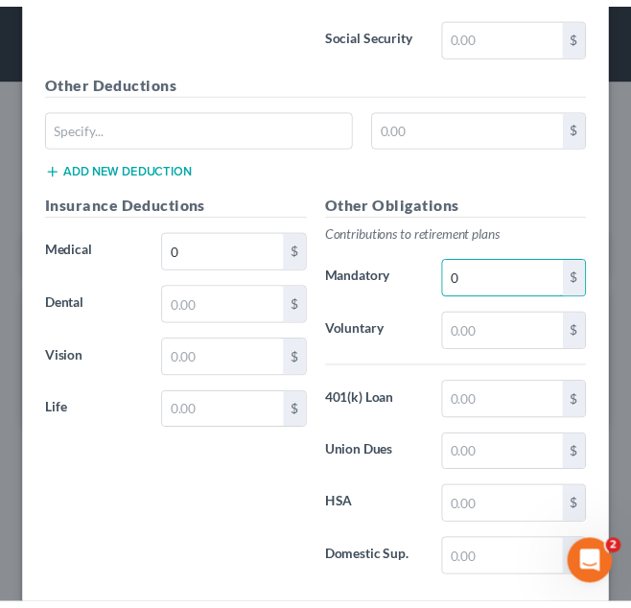
scroll to position [2559, 0]
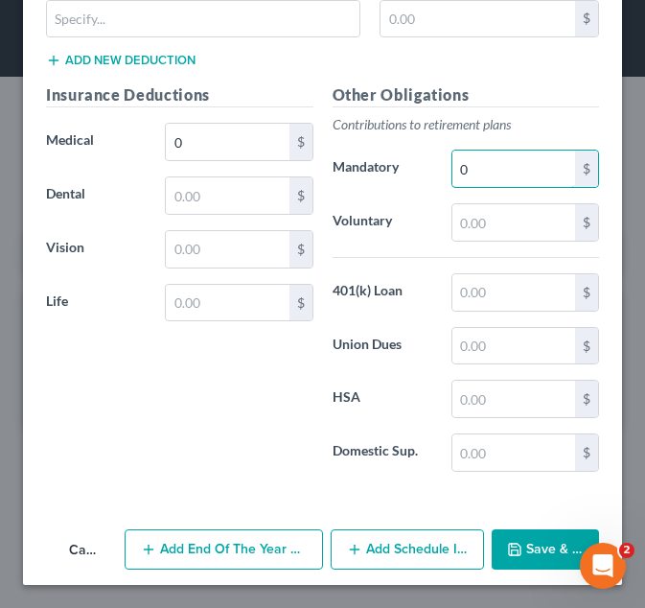
type input "0"
click at [519, 557] on button "Save & Close" at bounding box center [545, 549] width 107 height 40
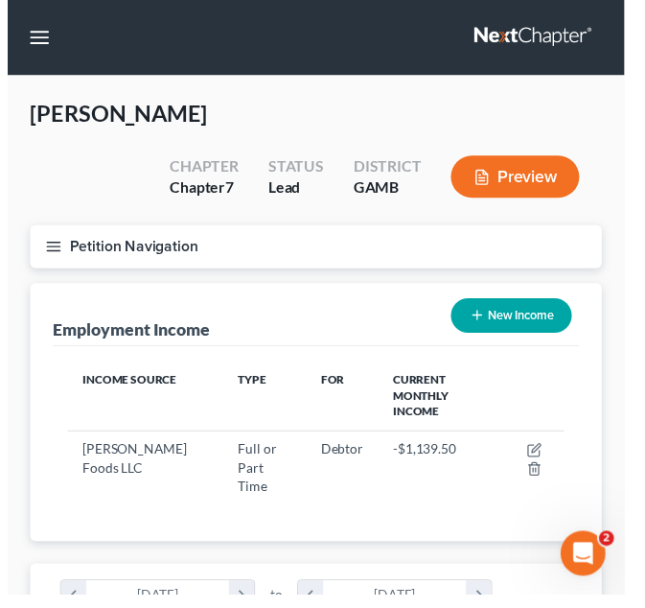
scroll to position [958176, 957883]
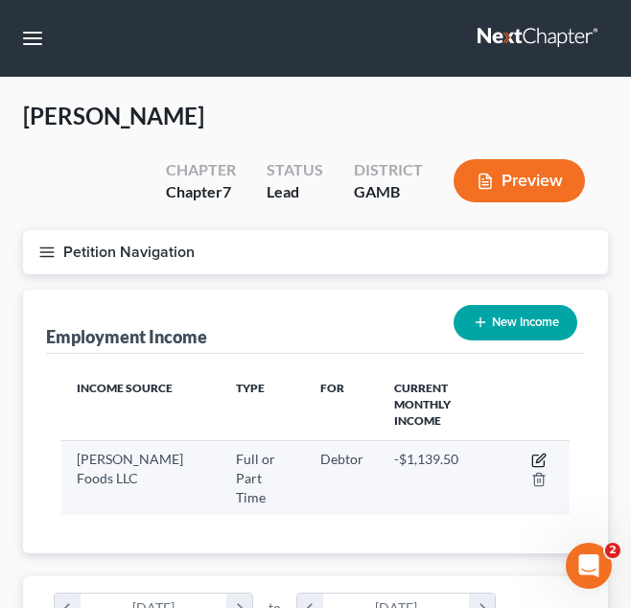
click at [540, 452] on icon "button" at bounding box center [538, 459] width 15 height 15
select select "0"
select select "21"
select select "3"
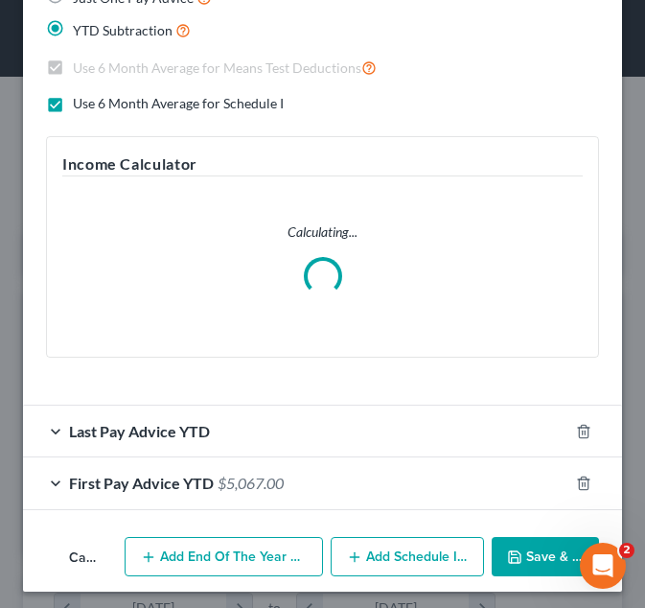
scroll to position [560, 0]
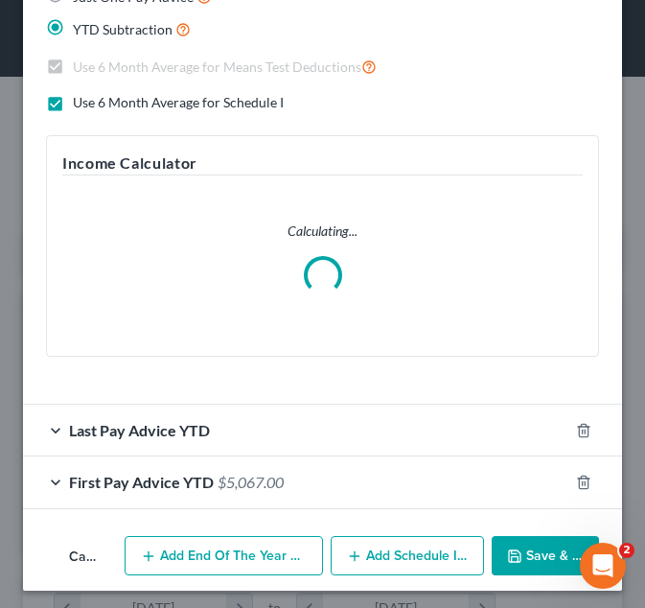
click at [309, 480] on div "First Pay Advice YTD $5,067.00" at bounding box center [295, 481] width 545 height 51
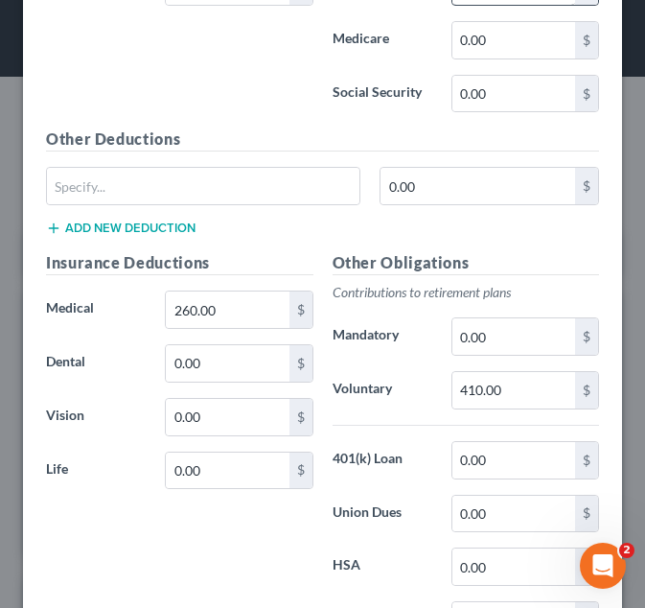
scroll to position [1442, 0]
click at [194, 311] on input "260.00" at bounding box center [227, 309] width 123 height 36
click at [300, 249] on div "Other Deductions 0.00 $ Add new deduction" at bounding box center [322, 189] width 572 height 124
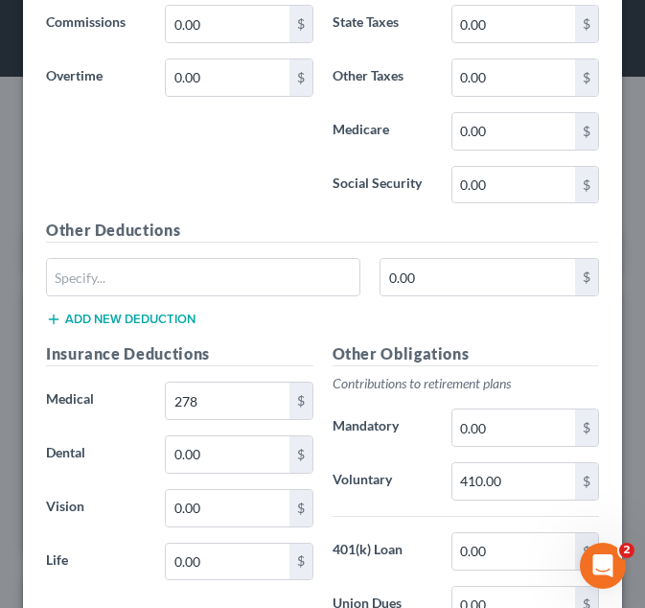
scroll to position [1368, 0]
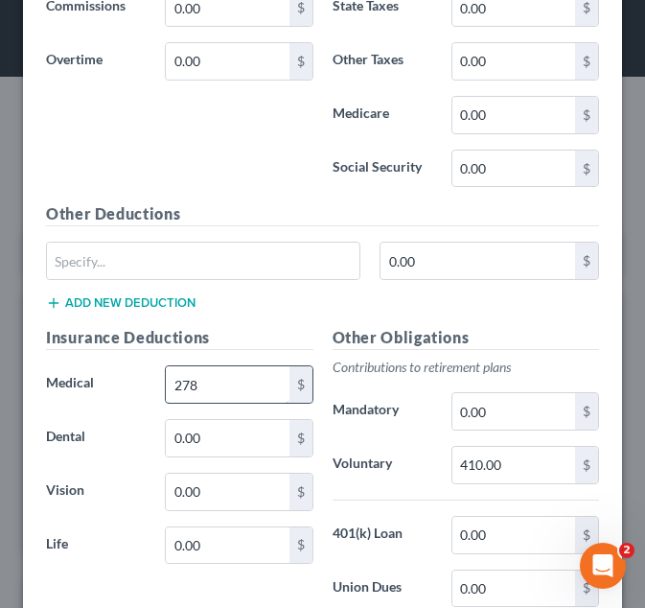
click at [242, 383] on input "278" at bounding box center [227, 384] width 123 height 36
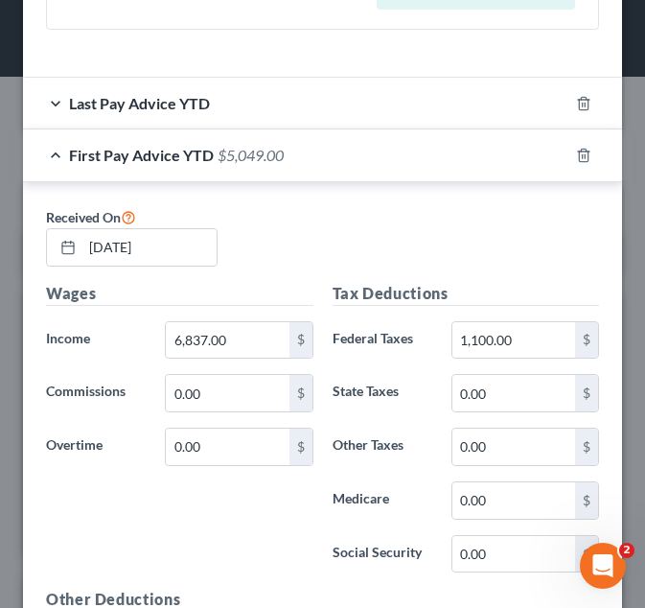
scroll to position [920, 0]
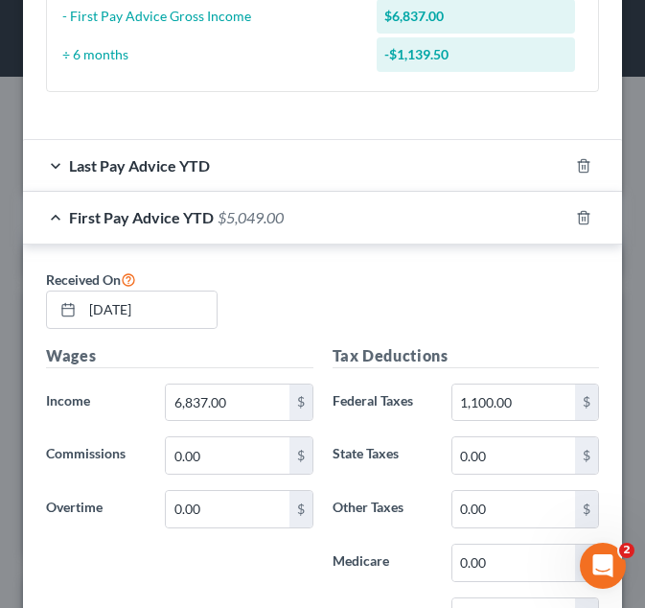
type input "278.00"
click at [281, 177] on div "Last Pay Advice YTD" at bounding box center [295, 165] width 545 height 51
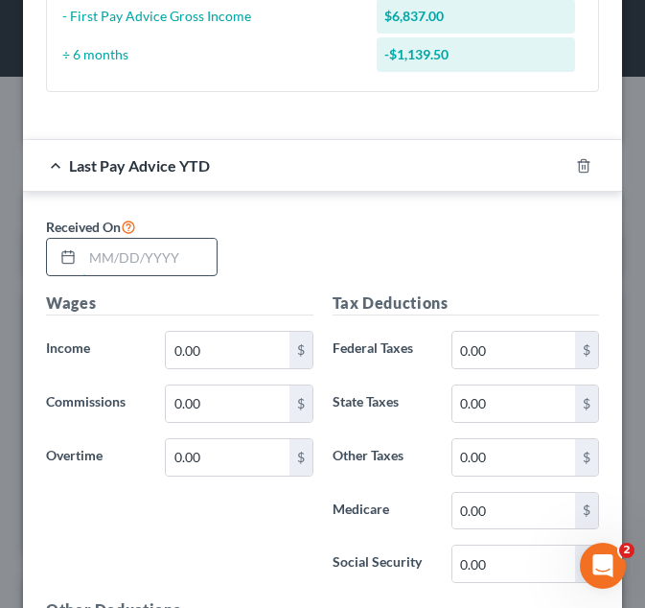
click at [176, 256] on input "text" at bounding box center [149, 257] width 134 height 36
type input "07/25/2025"
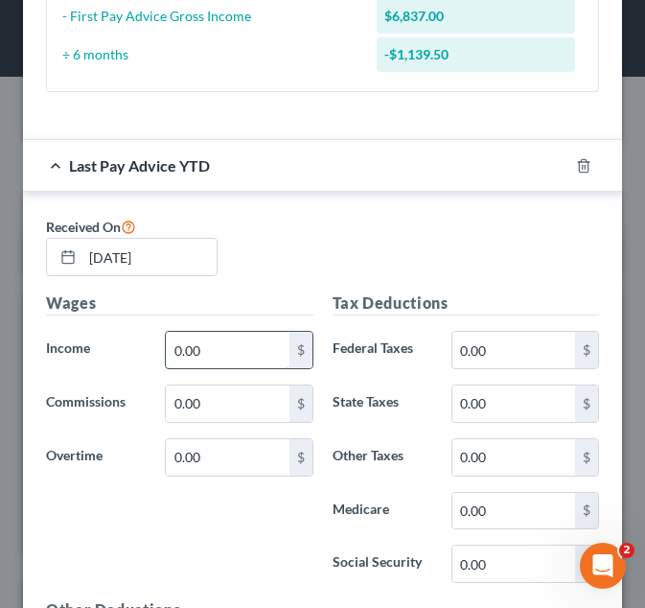
click at [245, 362] on input "0.00" at bounding box center [227, 350] width 123 height 36
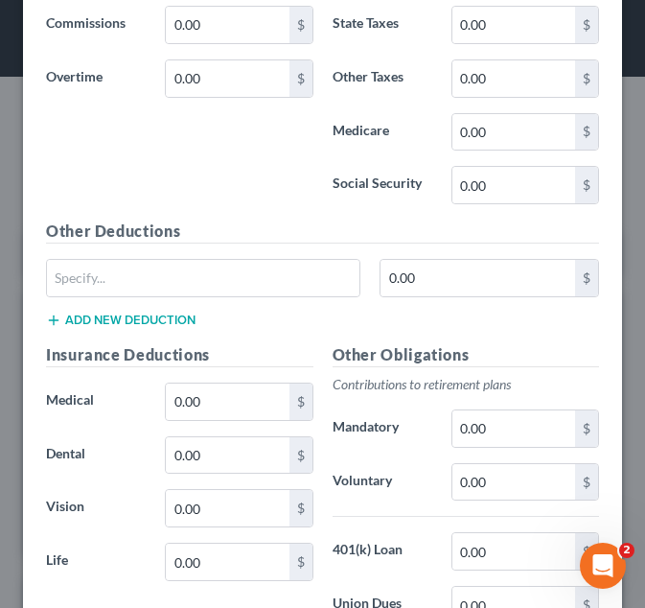
scroll to position [1300, 0]
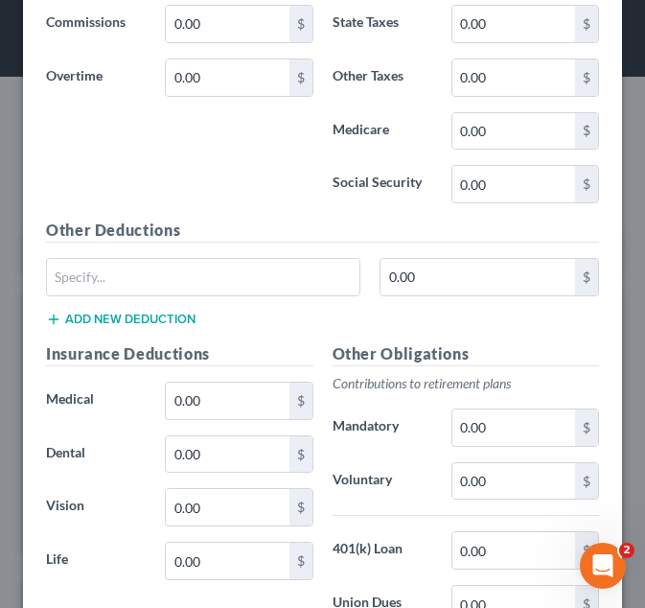
type input "29,683"
click at [476, 483] on input "0.00" at bounding box center [513, 481] width 123 height 36
click at [525, 475] on input "0.00" at bounding box center [513, 481] width 123 height 36
type input "0"
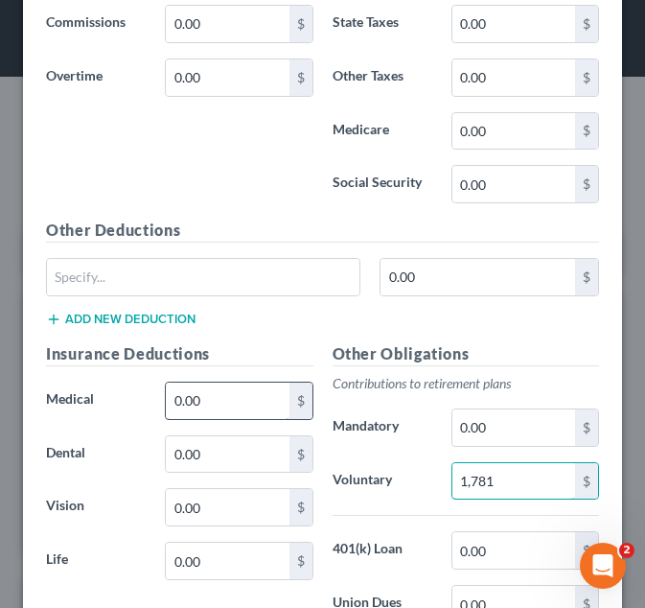
type input "1,781"
click at [182, 416] on input "0.00" at bounding box center [227, 400] width 123 height 36
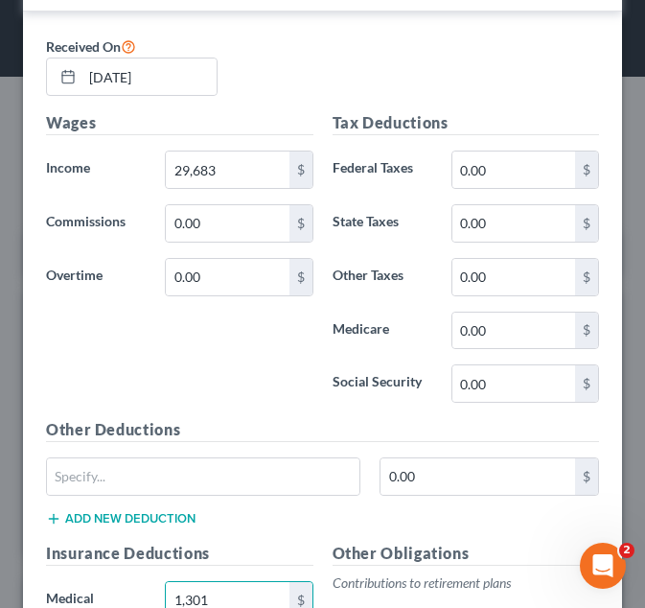
scroll to position [1099, 0]
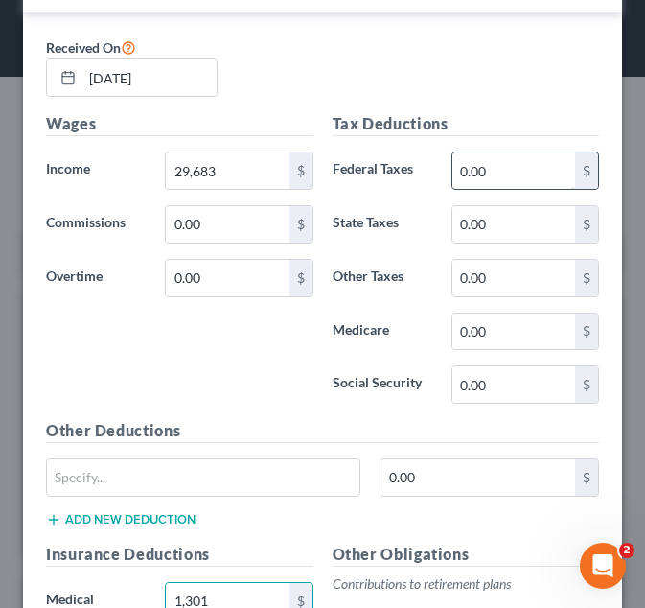
type input "1,301"
click at [485, 163] on input "0.00" at bounding box center [513, 170] width 123 height 36
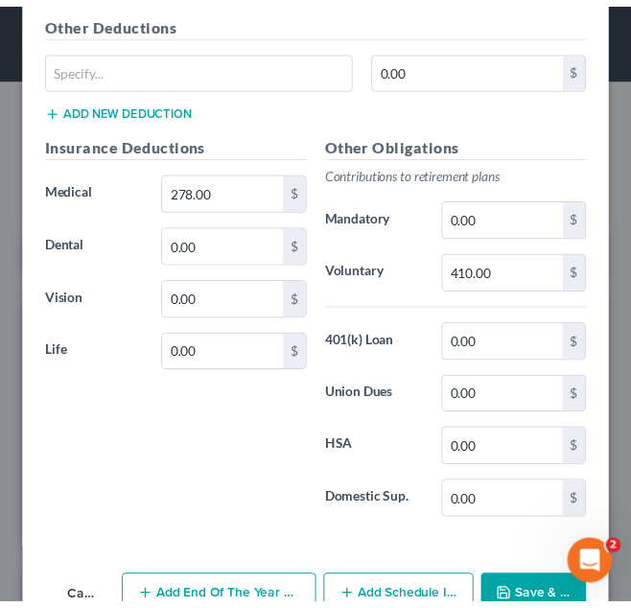
scroll to position [2559, 0]
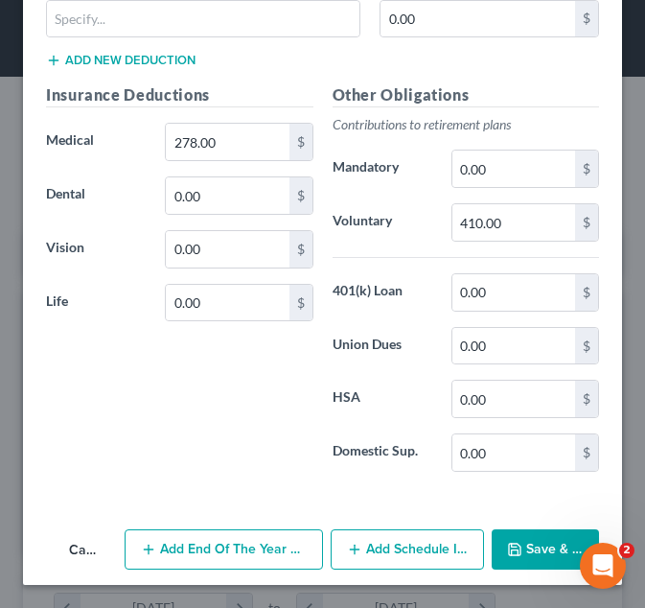
type input "4,738"
click at [528, 548] on button "Save & Close" at bounding box center [545, 549] width 107 height 40
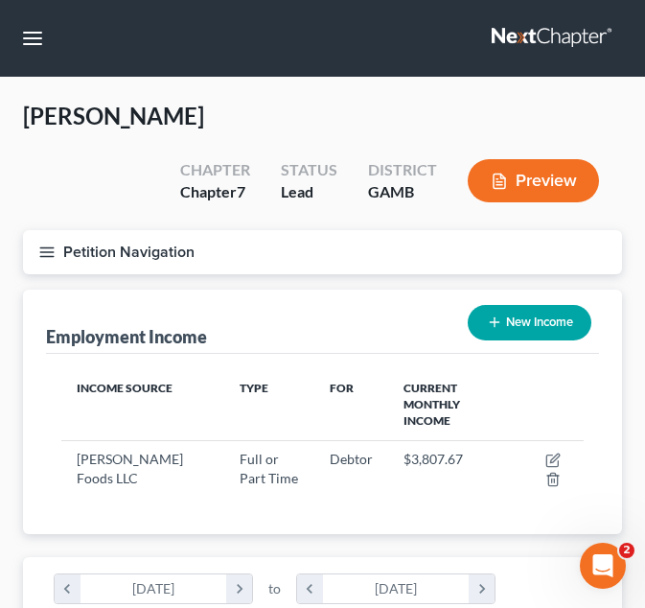
scroll to position [958176, 957883]
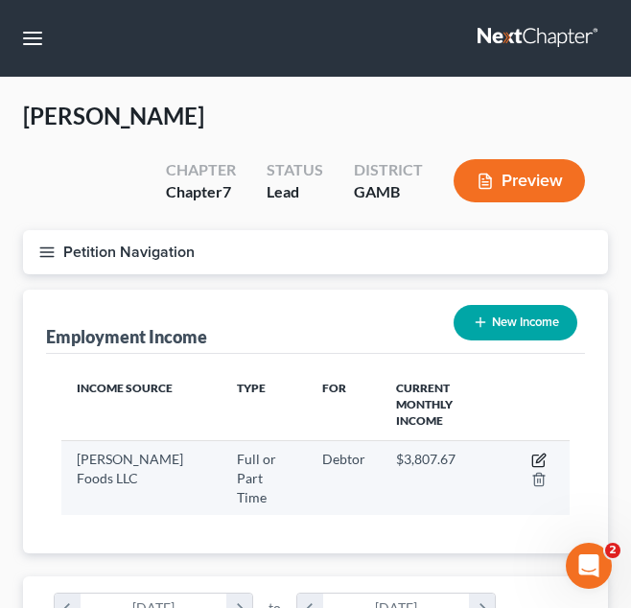
click at [542, 453] on icon "button" at bounding box center [540, 457] width 9 height 9
select select "0"
select select "21"
select select "3"
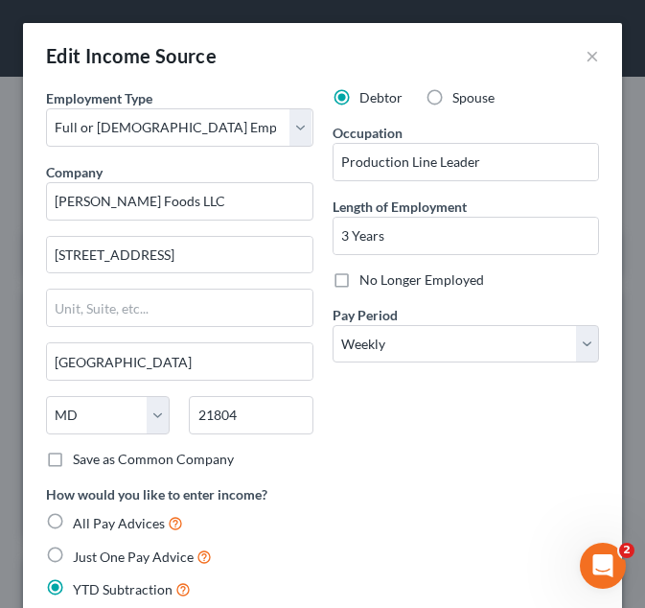
scroll to position [565, 0]
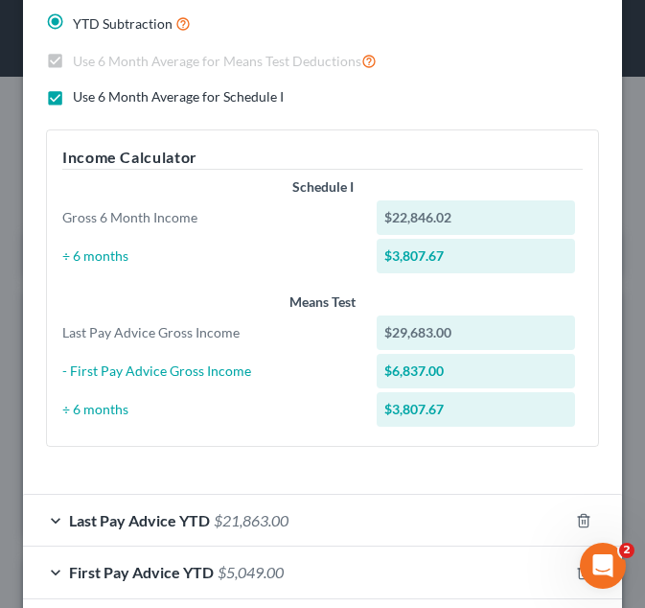
click at [315, 523] on div "Last Pay Advice YTD $21,863.00" at bounding box center [295, 520] width 545 height 51
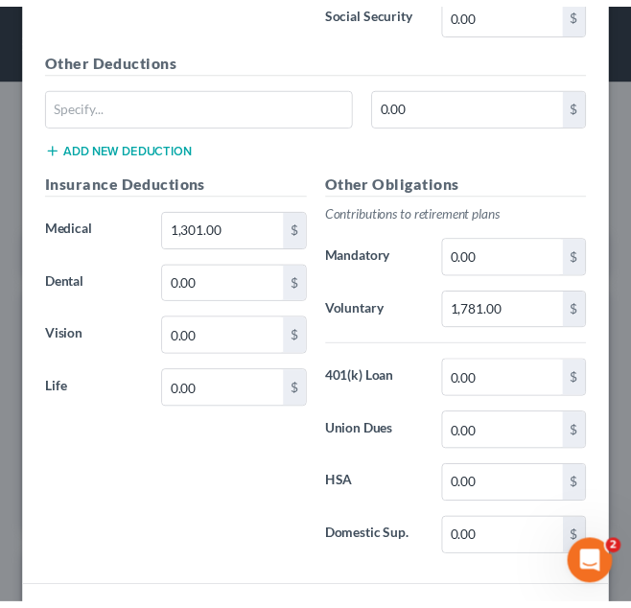
scroll to position [1610, 0]
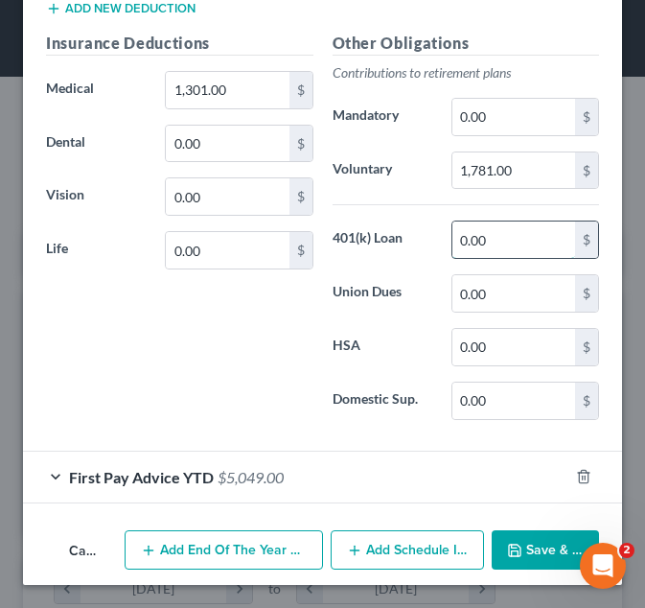
click at [496, 242] on input "0.00" at bounding box center [513, 239] width 123 height 36
type input "175.00"
click at [519, 296] on input "0.00" at bounding box center [513, 293] width 123 height 36
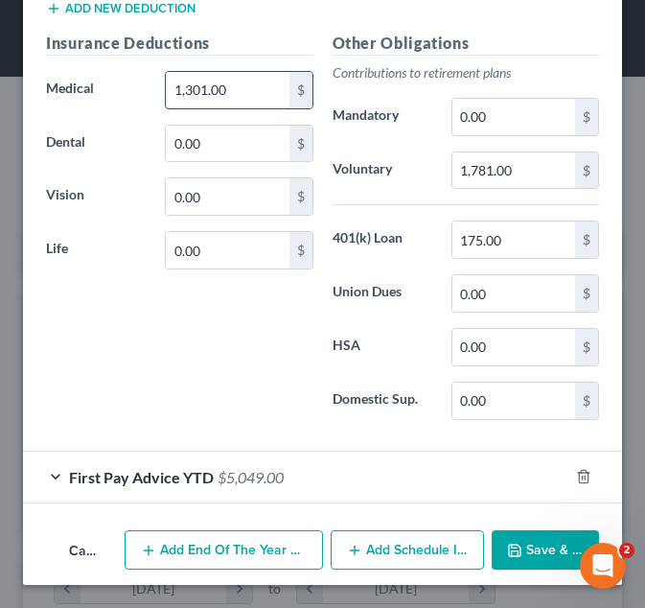
click at [227, 93] on input "1,301.00" at bounding box center [227, 90] width 123 height 36
type input "1,336"
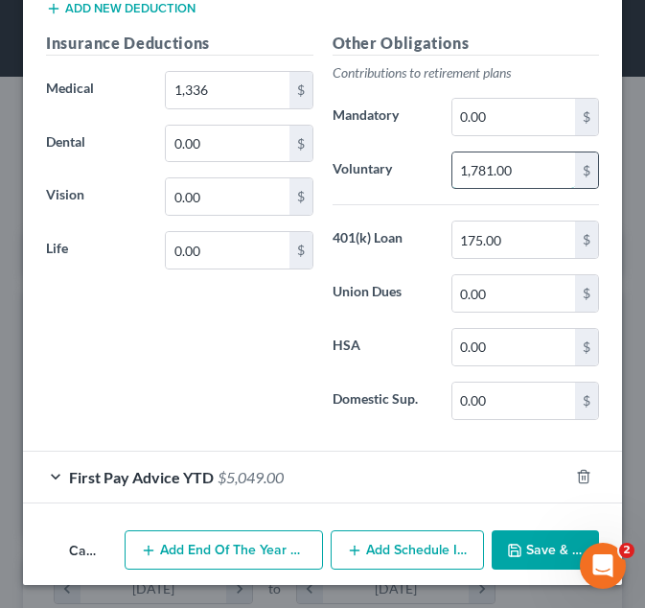
click at [512, 170] on input "1,781.00" at bounding box center [513, 170] width 123 height 36
type input "1,781.00"
click at [255, 102] on input "1,336" at bounding box center [227, 90] width 123 height 36
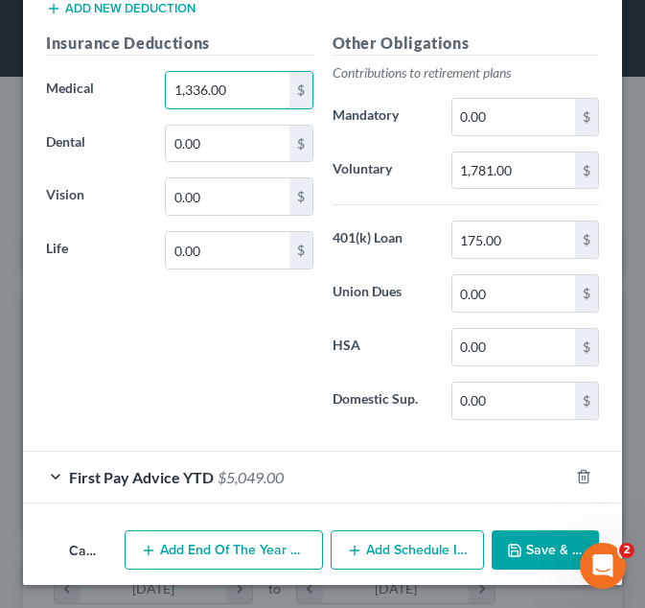
type input "1,336.00"
click at [516, 535] on button "Save & Close" at bounding box center [545, 550] width 107 height 40
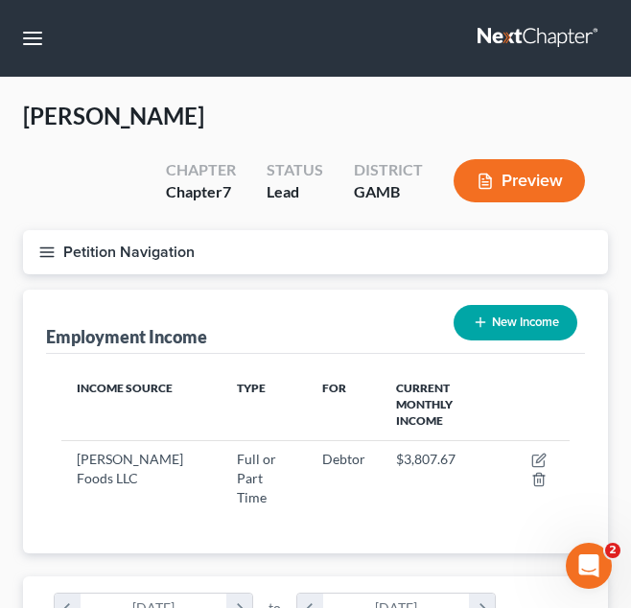
scroll to position [958176, 957883]
click at [276, 240] on button "Petition Navigation" at bounding box center [315, 252] width 585 height 44
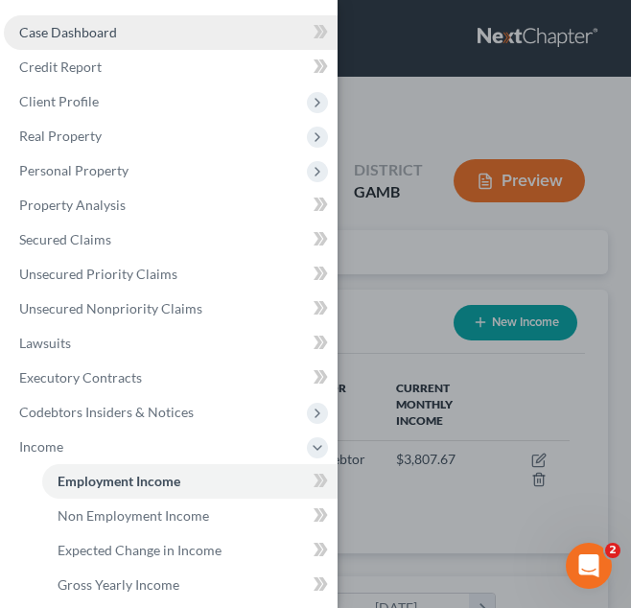
click at [159, 29] on link "Case Dashboard" at bounding box center [171, 32] width 334 height 35
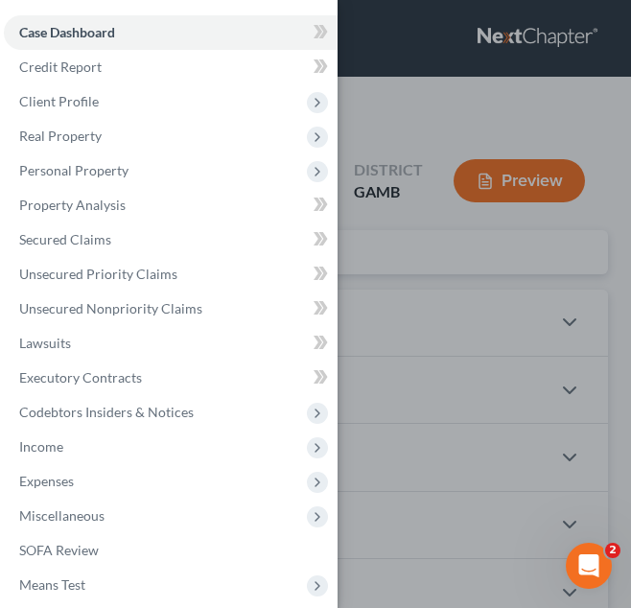
click at [442, 305] on div "Case Dashboard Payments Invoices Payments Payments Credit Report Client Profile" at bounding box center [315, 304] width 631 height 608
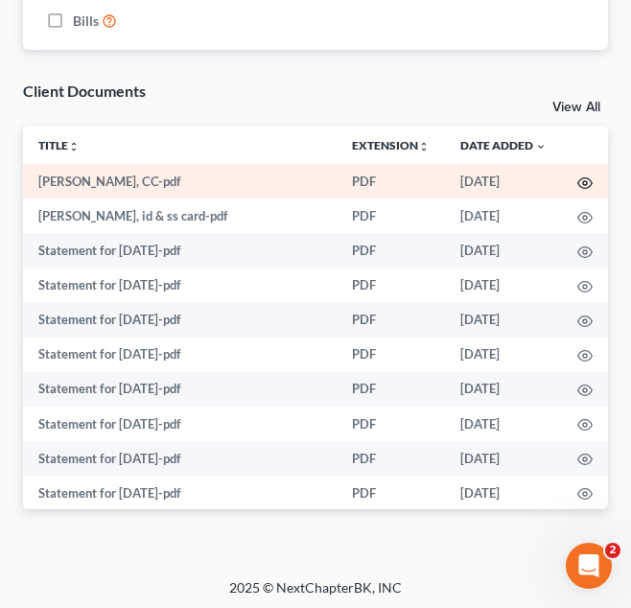
click at [577, 175] on icon "button" at bounding box center [584, 182] width 15 height 15
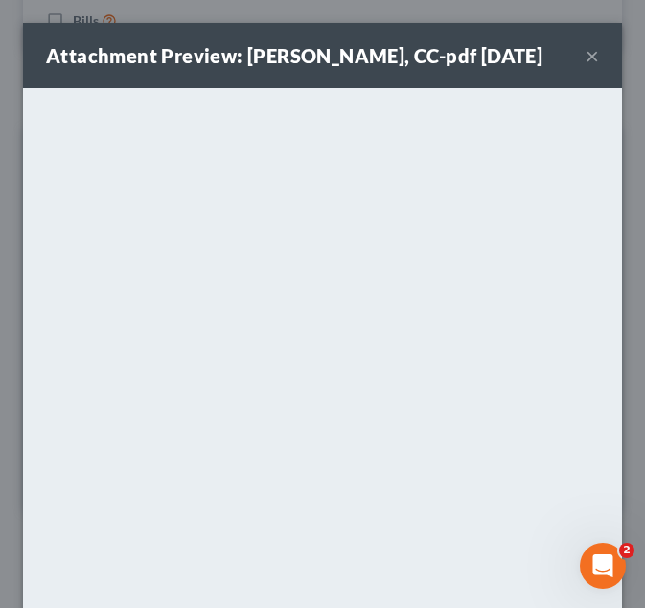
click at [586, 64] on div "Attachment Preview: latoishia mckever, CC-pdf 08/08/2025 ×" at bounding box center [322, 55] width 599 height 65
click at [586, 67] on button "×" at bounding box center [592, 55] width 13 height 23
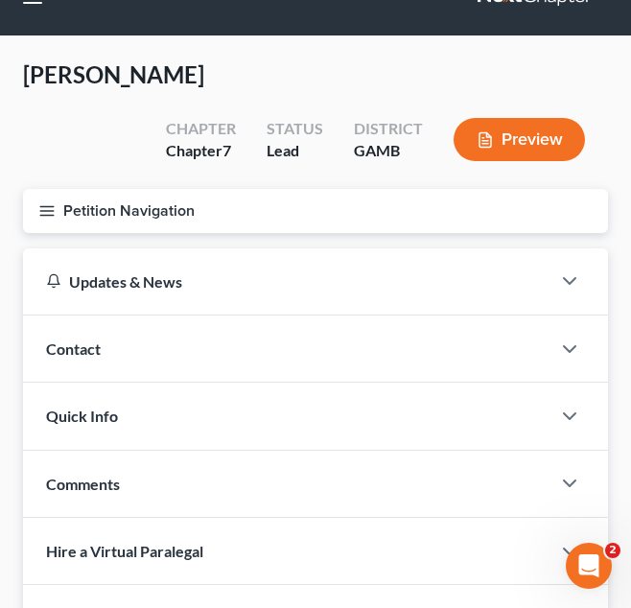
scroll to position [40, 0]
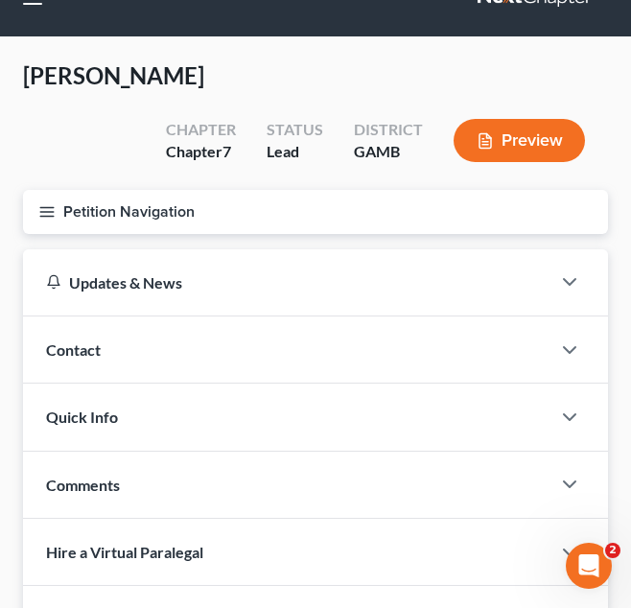
click at [141, 212] on button "Petition Navigation" at bounding box center [315, 212] width 585 height 44
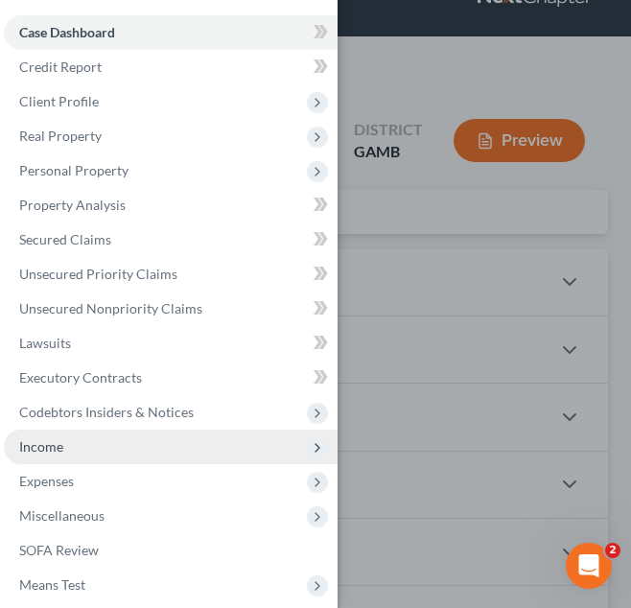
click at [135, 441] on span "Income" at bounding box center [171, 446] width 334 height 35
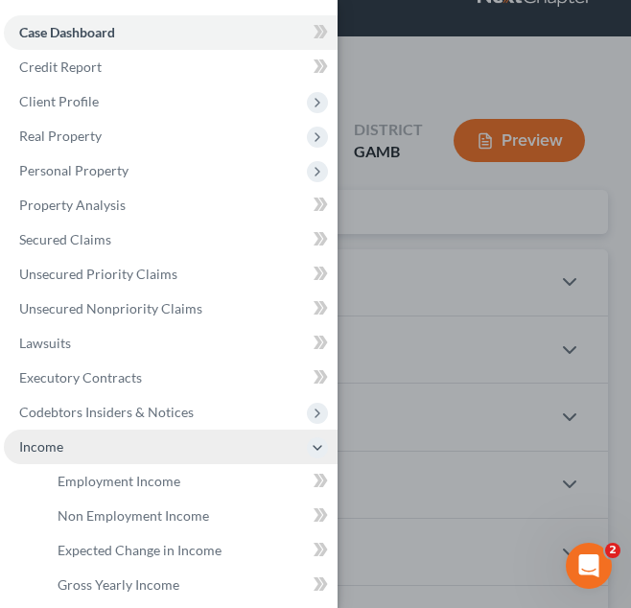
scroll to position [233, 0]
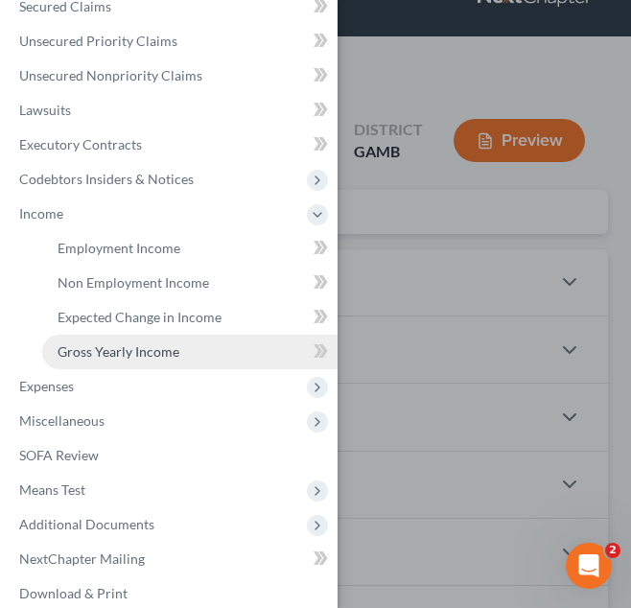
click at [182, 357] on link "Gross Yearly Income" at bounding box center [189, 351] width 295 height 35
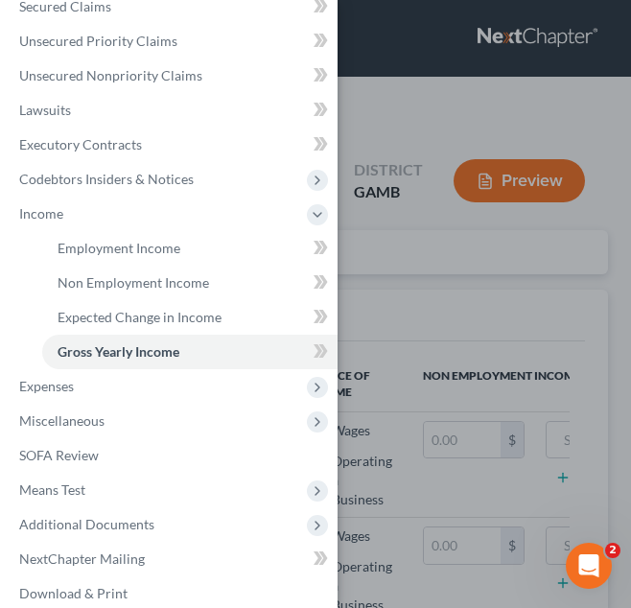
click at [433, 343] on div "Case Dashboard Payments Invoices Payments Payments Credit Report Client Profile" at bounding box center [315, 304] width 631 height 608
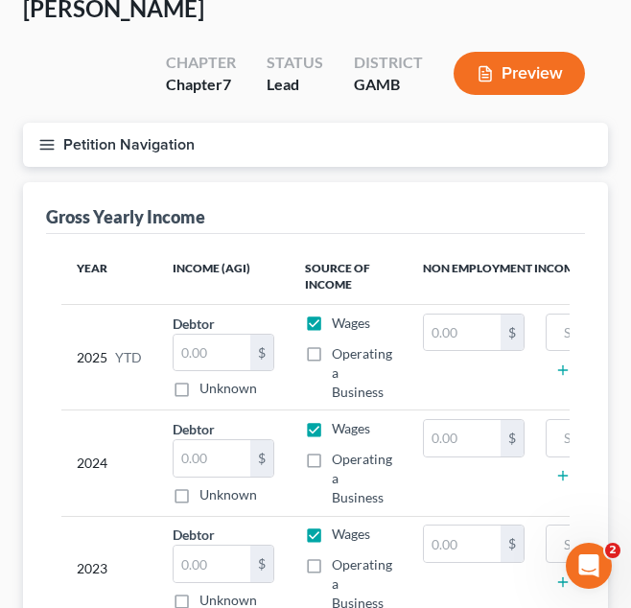
scroll to position [252, 0]
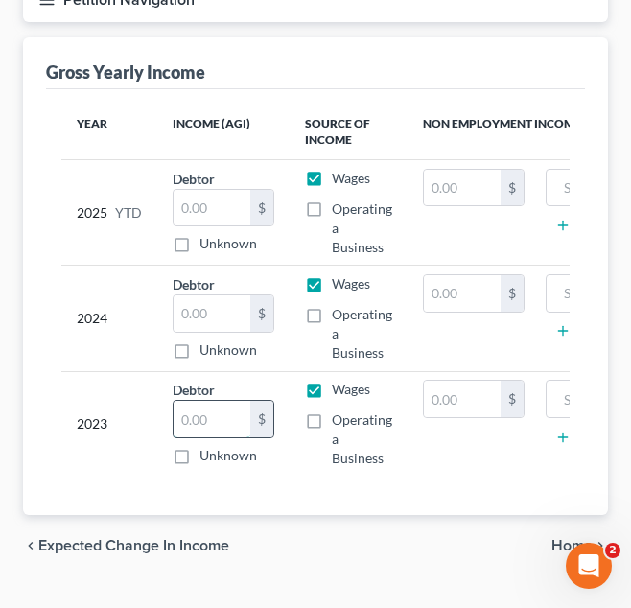
click at [181, 425] on input "text" at bounding box center [211, 419] width 77 height 36
type input "30,827"
click at [195, 308] on input "text" at bounding box center [211, 313] width 77 height 36
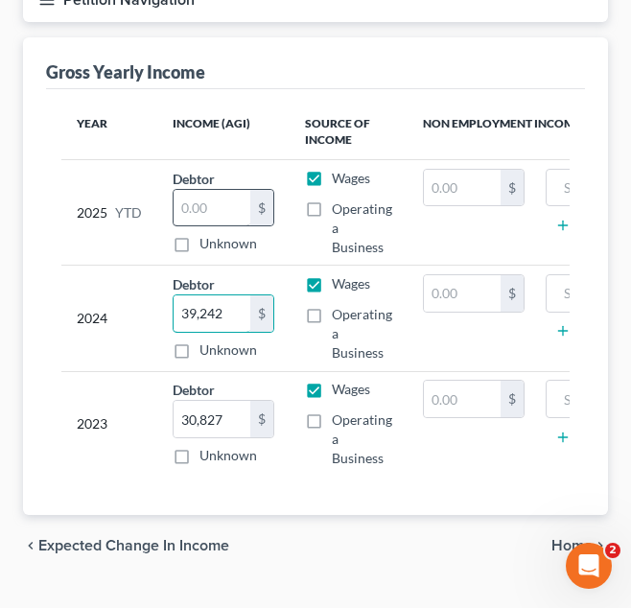
type input "39,242"
click at [212, 219] on input "text" at bounding box center [211, 208] width 77 height 36
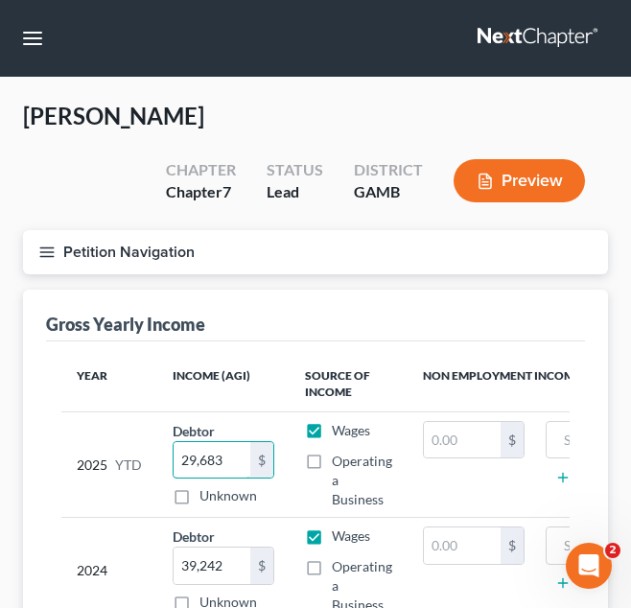
type input "29,683"
click at [212, 264] on button "Petition Navigation" at bounding box center [315, 252] width 585 height 44
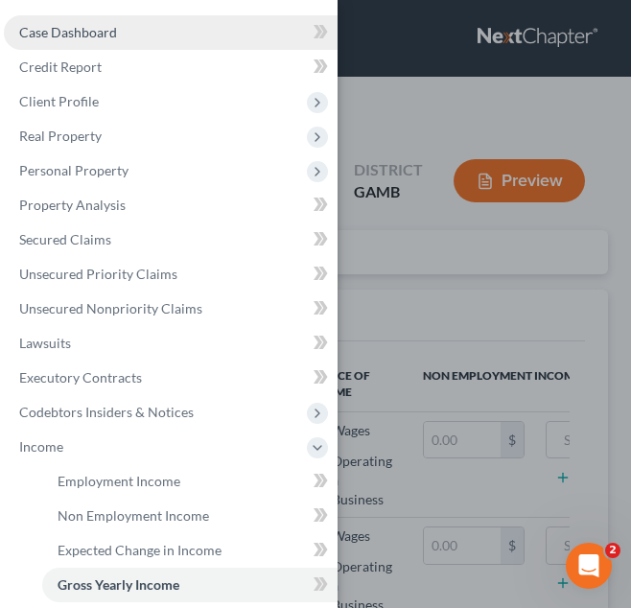
click at [188, 34] on link "Case Dashboard" at bounding box center [171, 32] width 334 height 35
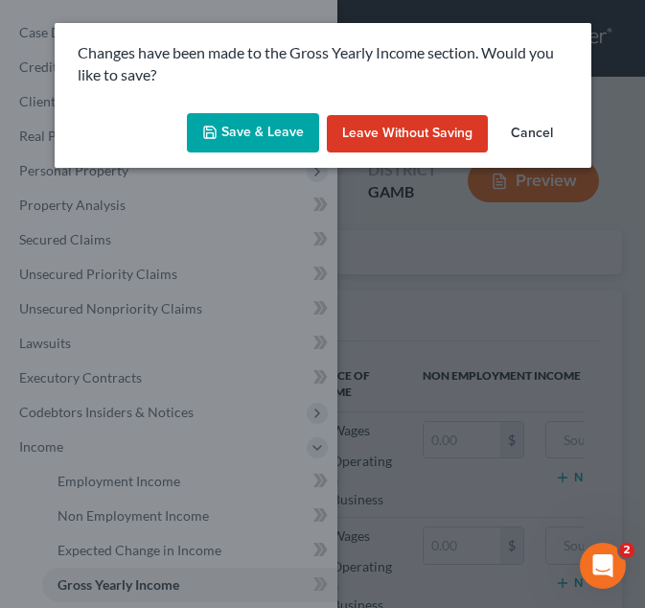
click at [246, 125] on button "Save & Leave" at bounding box center [253, 133] width 132 height 40
